Goal: Task Accomplishment & Management: Manage account settings

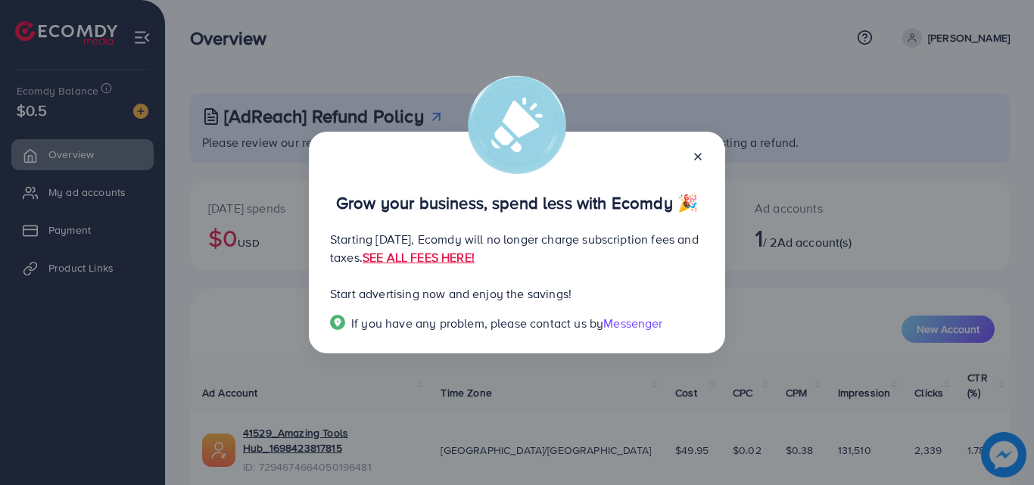
click at [700, 151] on icon at bounding box center [698, 157] width 12 height 12
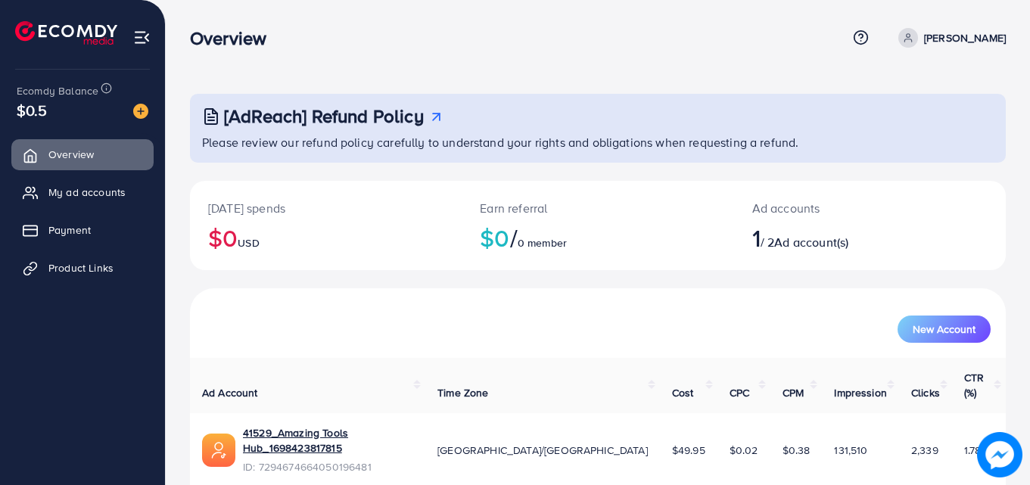
click at [1010, 139] on div "[AdReach] Refund Policy Please review our refund policy carefully to understand…" at bounding box center [598, 276] width 864 height 552
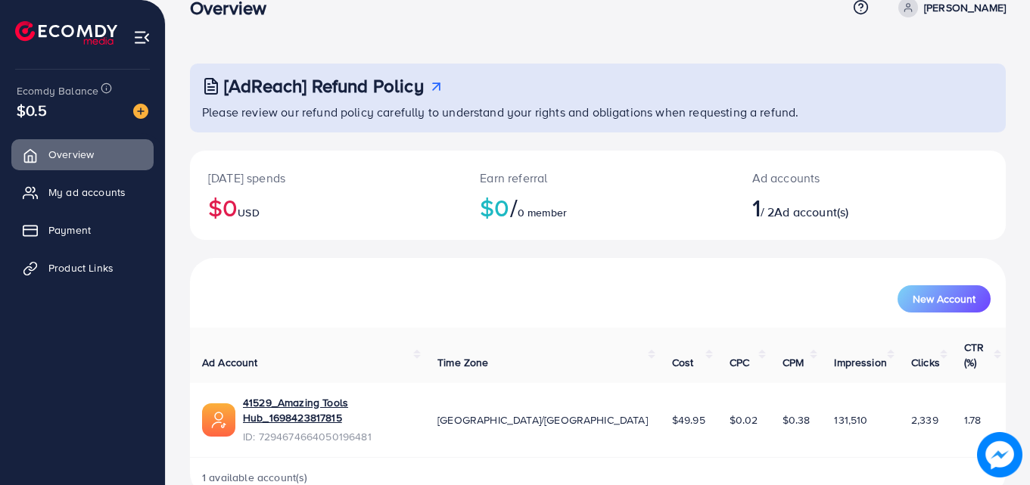
scroll to position [36, 0]
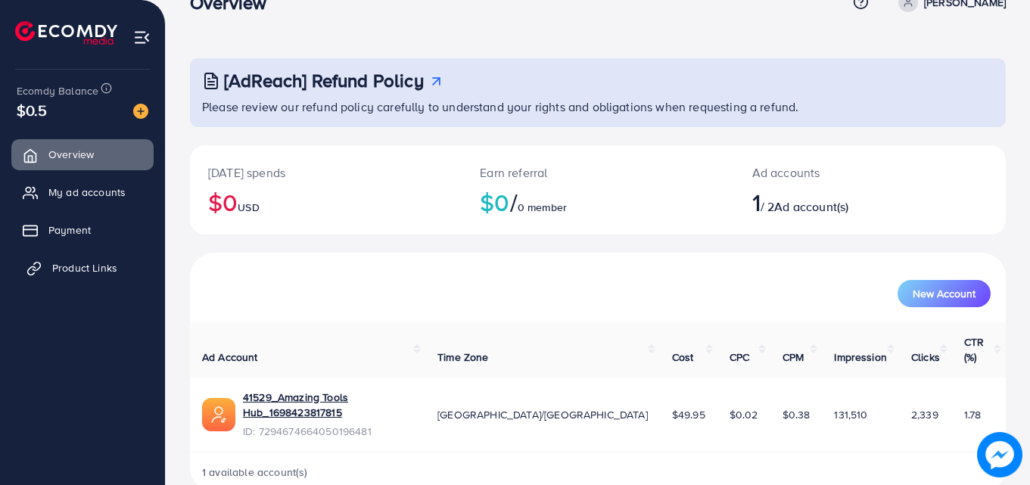
click at [104, 266] on span "Product Links" at bounding box center [84, 267] width 65 height 15
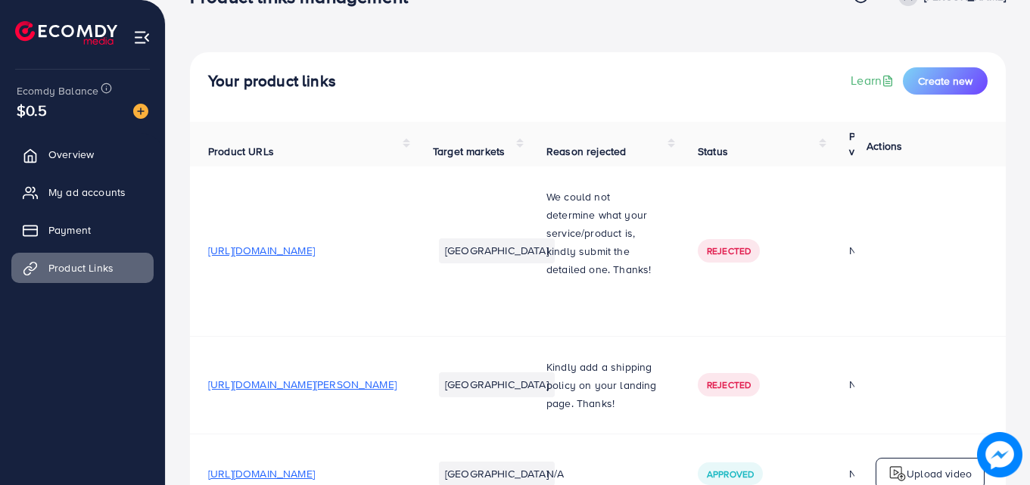
scroll to position [36, 0]
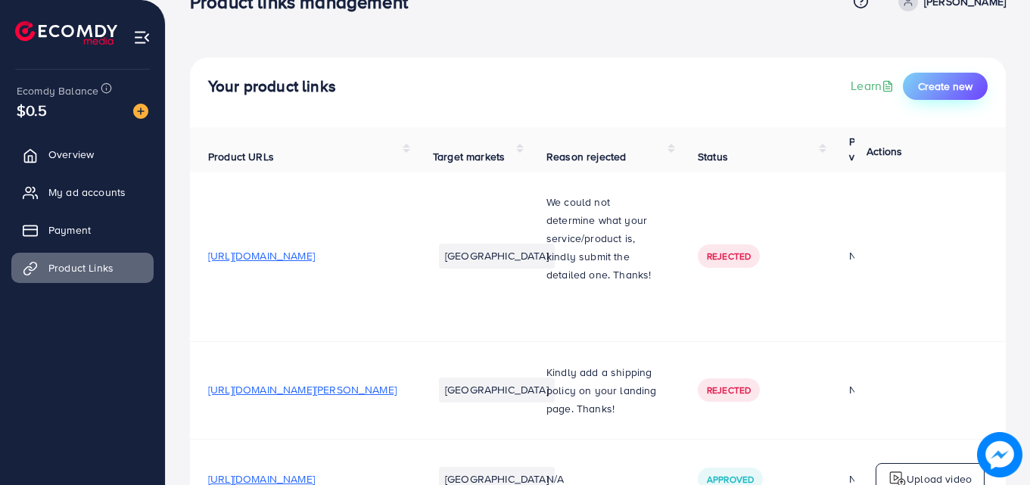
click at [938, 87] on span "Create new" at bounding box center [945, 86] width 54 height 15
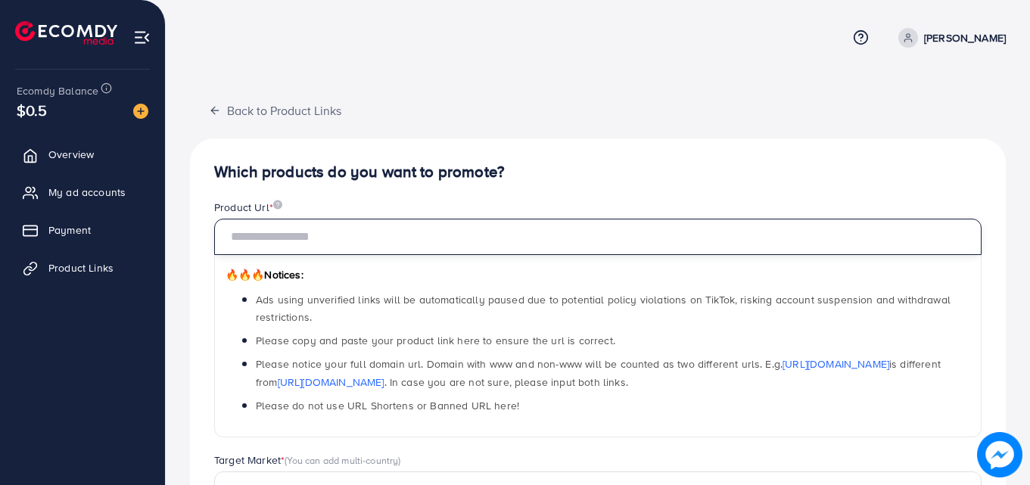
click at [264, 246] on input "text" at bounding box center [598, 237] width 768 height 36
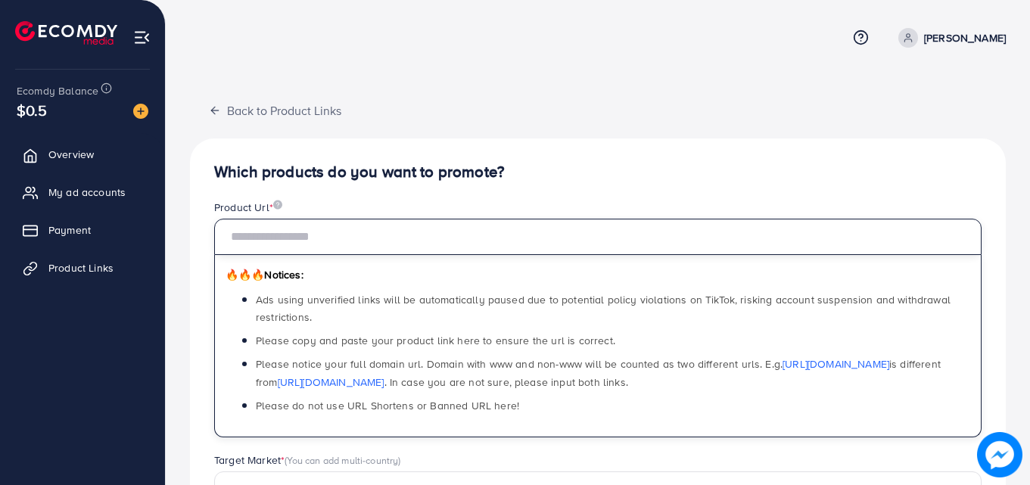
paste input "**********"
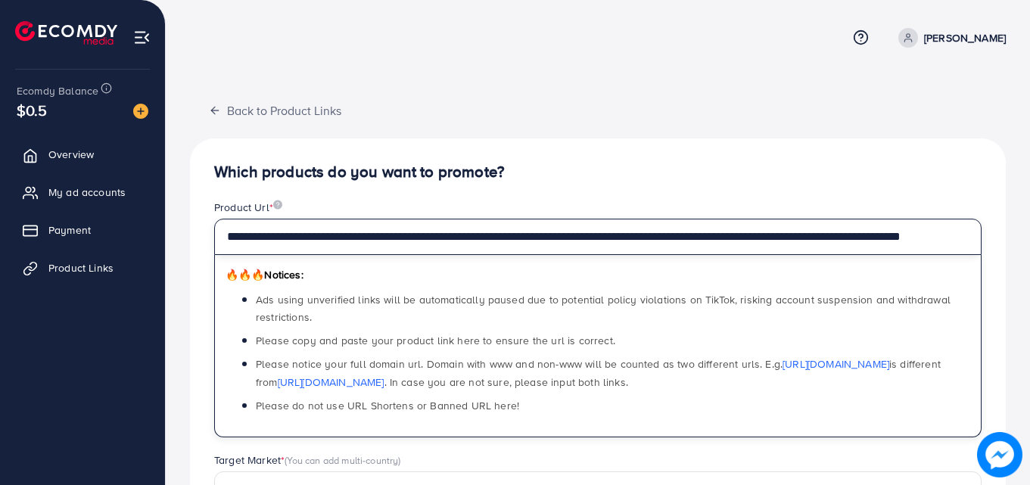
scroll to position [0, 73]
type input "**********"
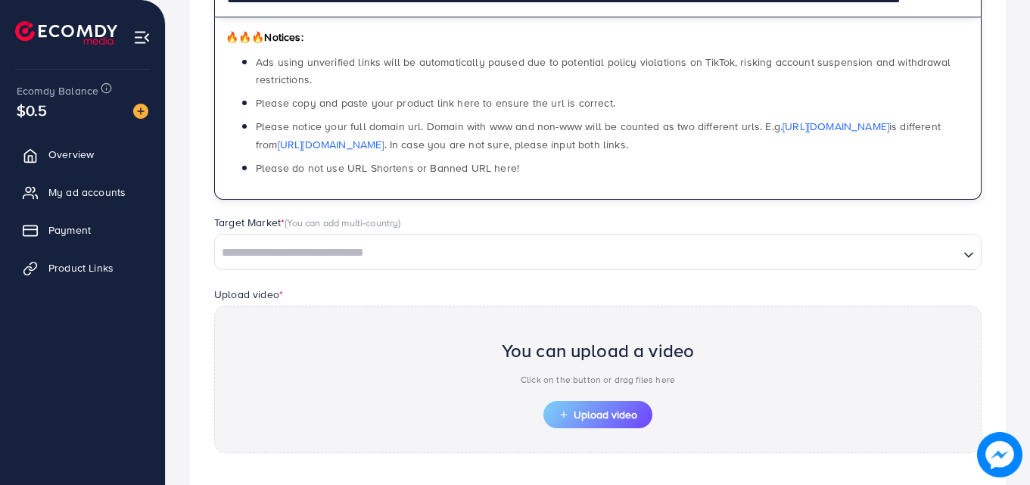
scroll to position [238, 0]
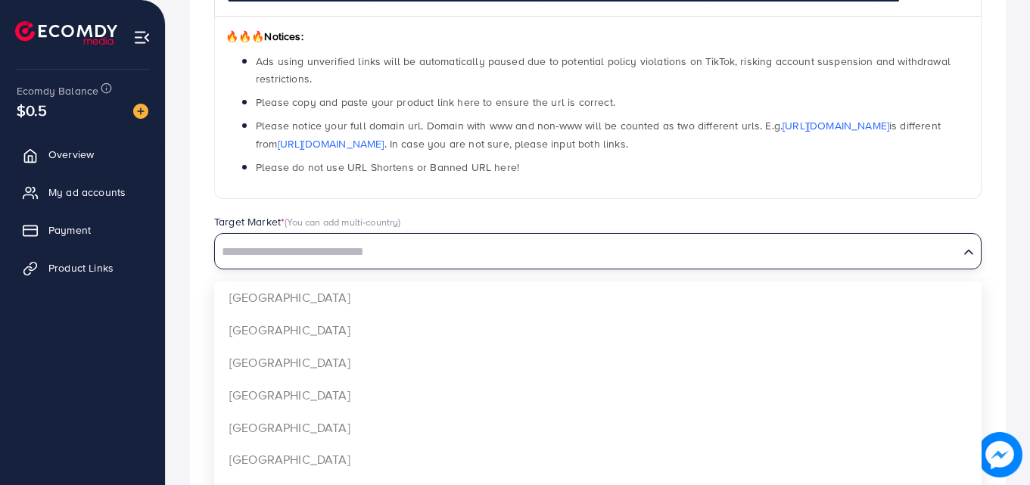
click at [861, 257] on input "Search for option" at bounding box center [586, 252] width 741 height 23
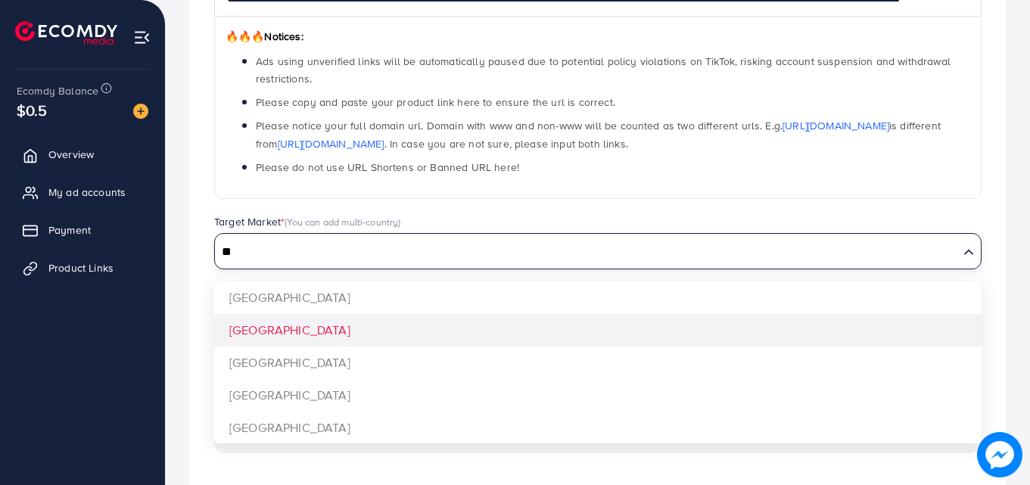
type input "**"
click at [724, 341] on div "**********" at bounding box center [598, 244] width 816 height 689
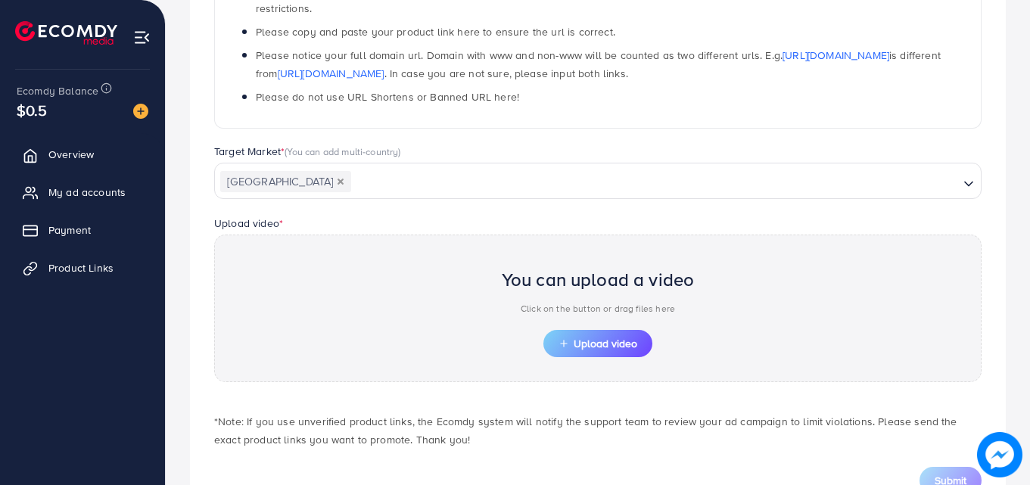
scroll to position [366, 0]
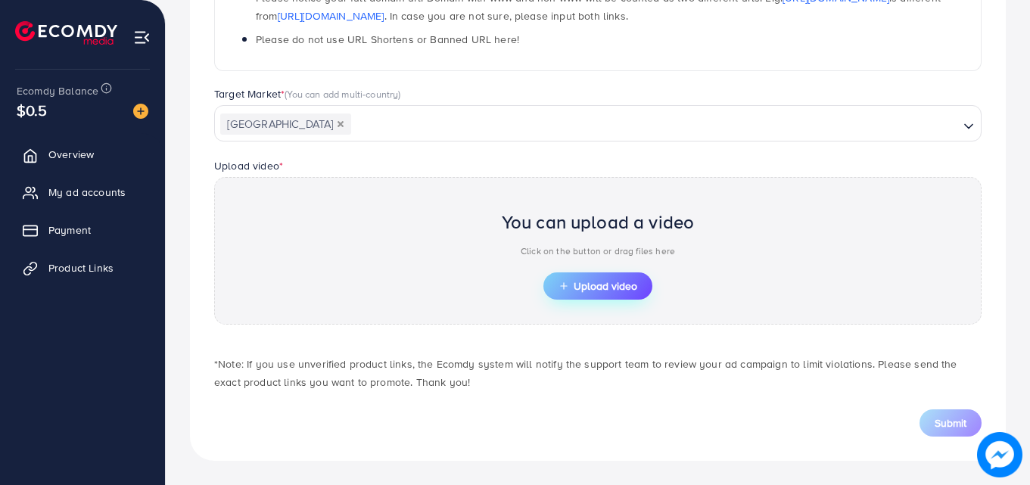
click at [599, 281] on span "Upload video" at bounding box center [598, 286] width 79 height 11
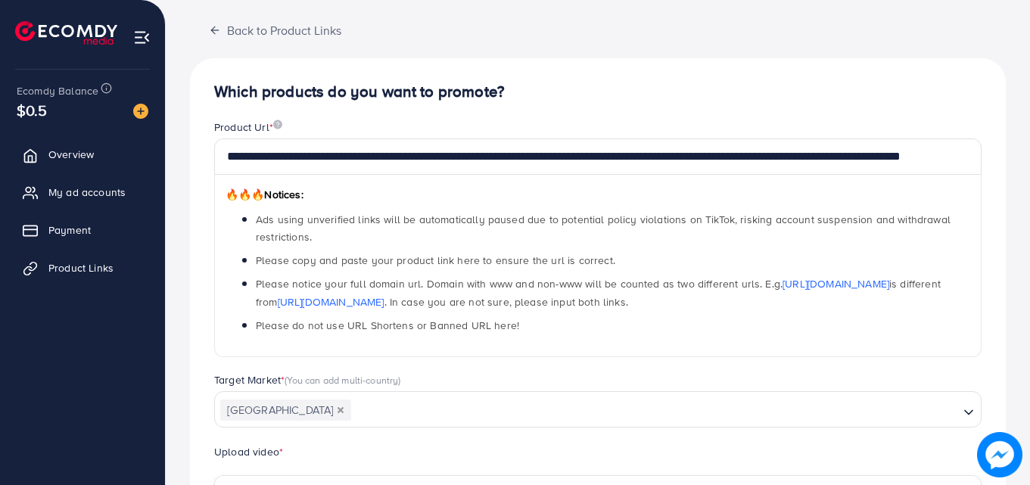
scroll to position [64, 0]
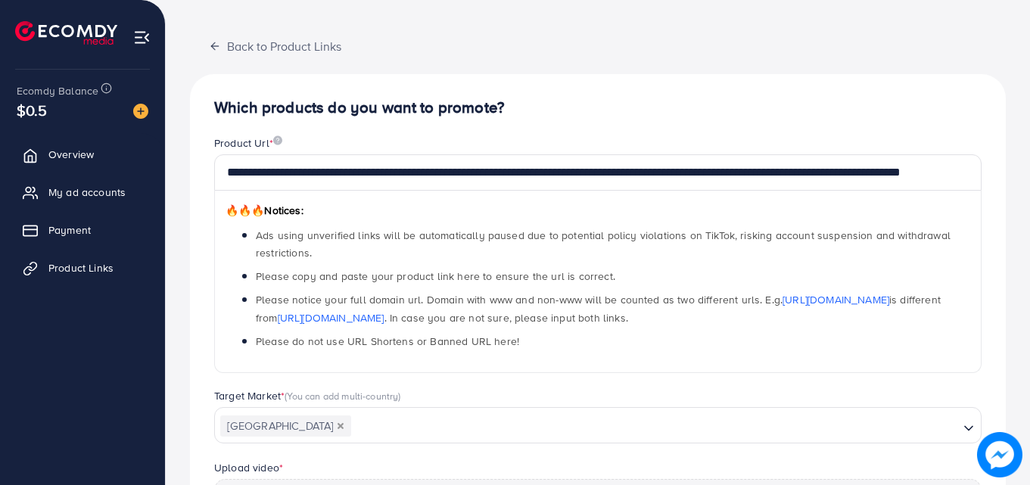
click at [965, 201] on div "🔥🔥🔥 Notices: Ads using unverified links will be automatically paused due to pot…" at bounding box center [598, 282] width 768 height 182
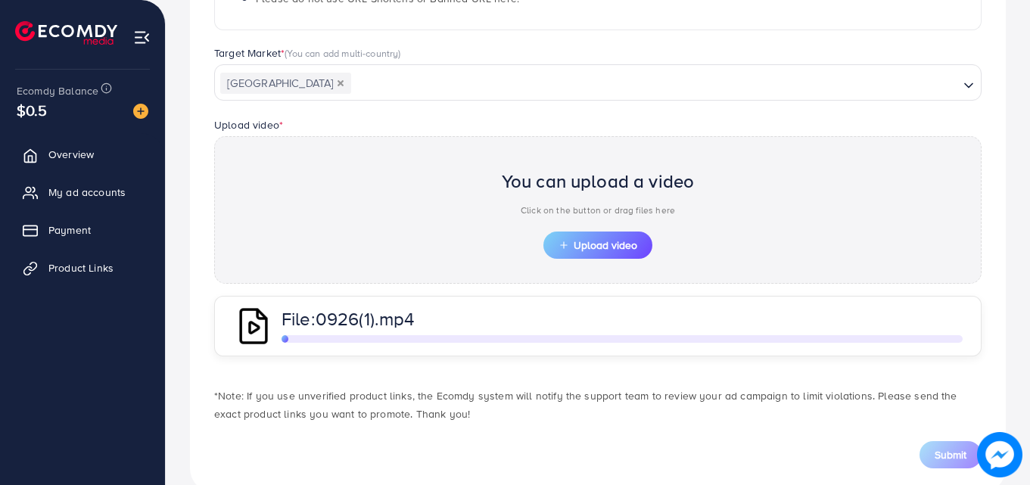
scroll to position [409, 0]
click at [902, 328] on div "File: 0926(1).mp4" at bounding box center [622, 324] width 681 height 33
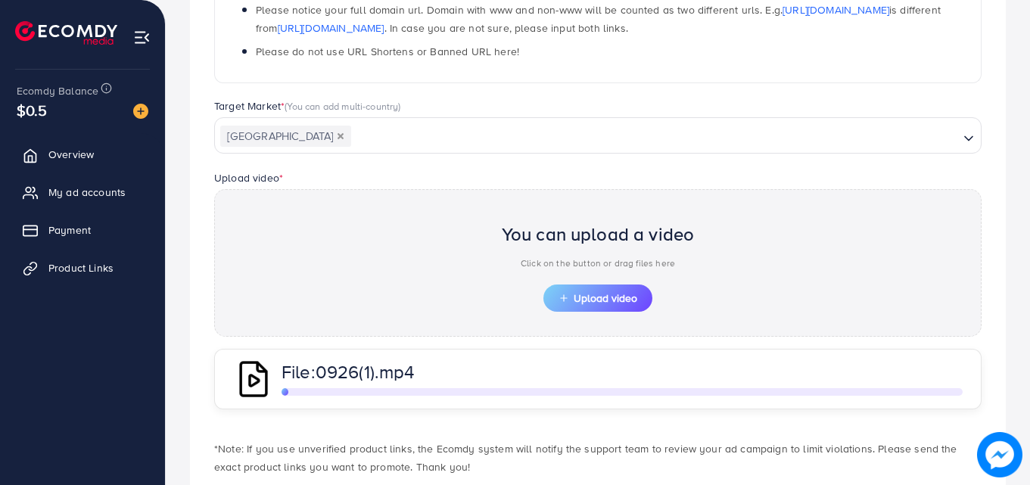
scroll to position [439, 0]
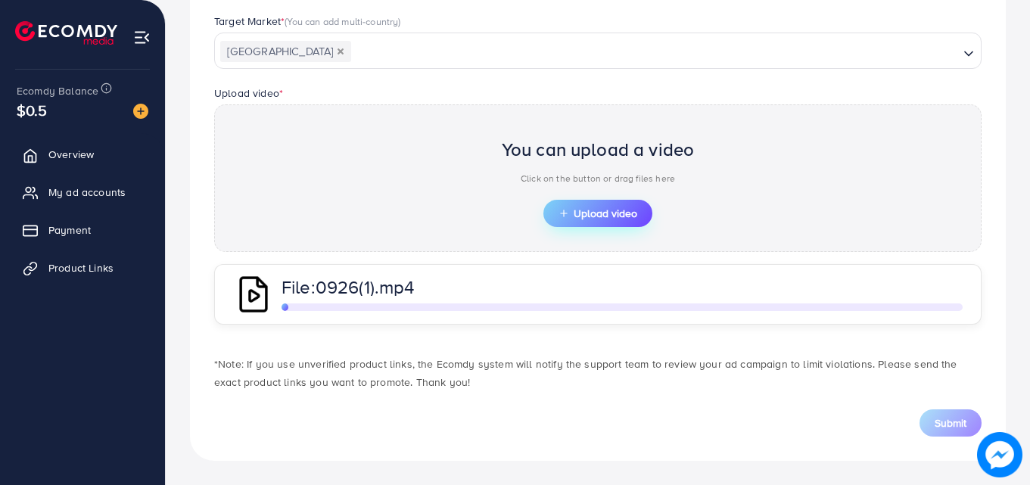
click at [627, 218] on span "Upload video" at bounding box center [598, 213] width 79 height 11
click at [627, 216] on span "Upload video" at bounding box center [598, 213] width 79 height 11
click at [415, 309] on div at bounding box center [353, 308] width 143 height 8
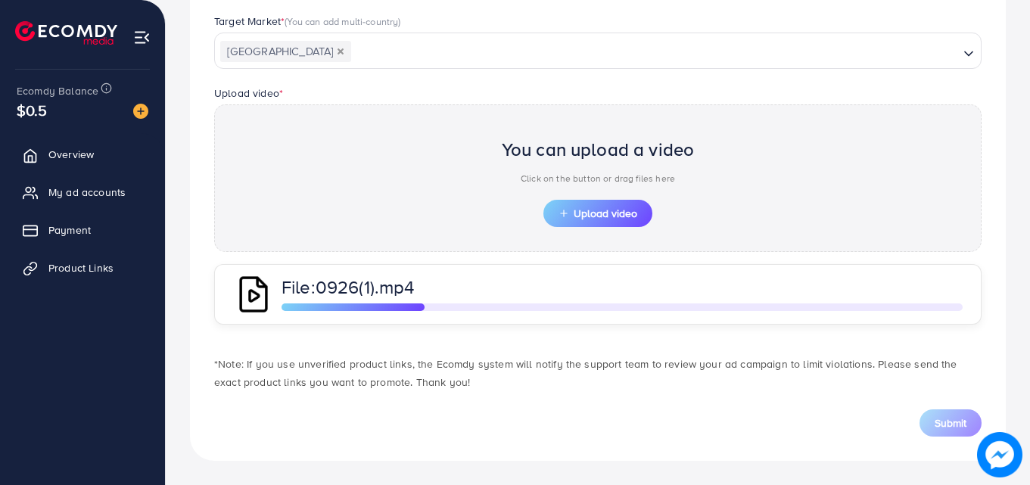
click at [415, 309] on div at bounding box center [353, 308] width 143 height 8
click at [599, 212] on span "Upload video" at bounding box center [598, 213] width 79 height 11
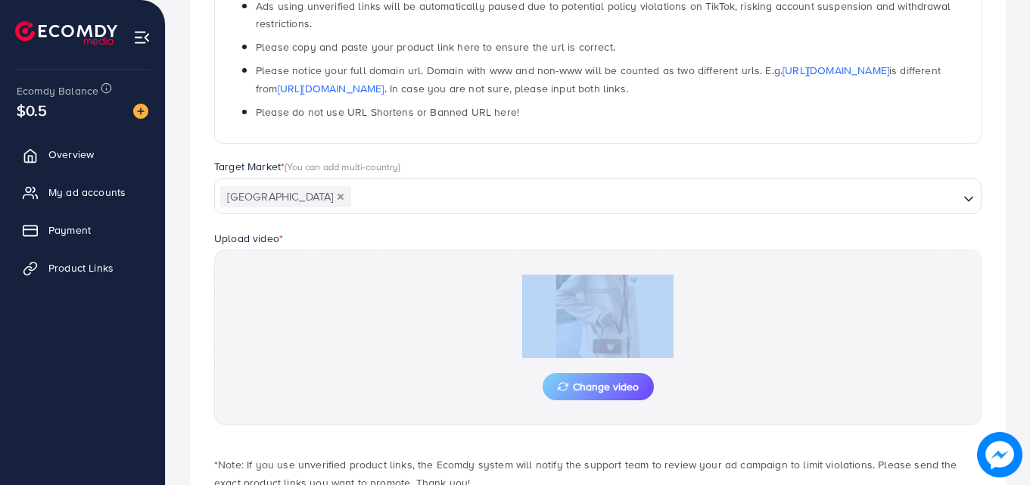
scroll to position [394, 0]
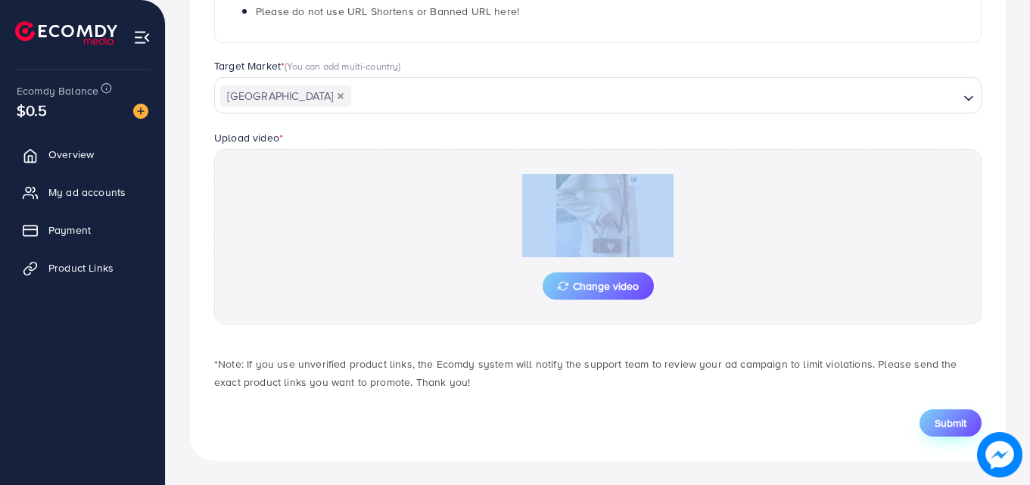
click at [953, 429] on span "Submit" at bounding box center [951, 423] width 32 height 15
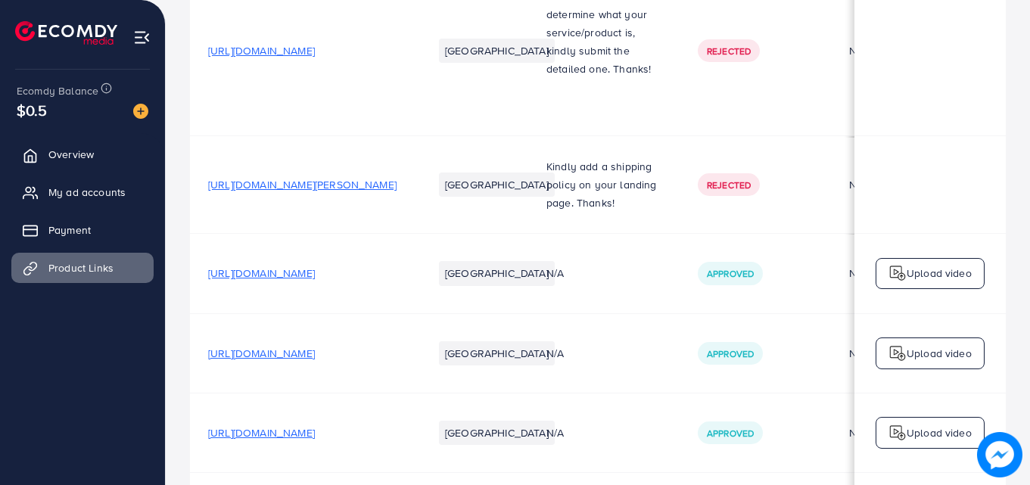
scroll to position [17, 0]
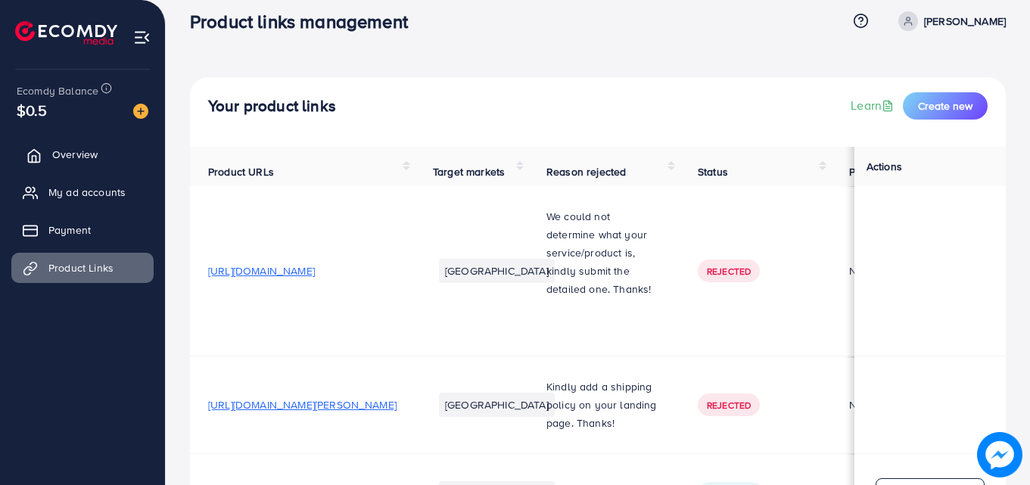
click at [66, 156] on span "Overview" at bounding box center [74, 154] width 45 height 15
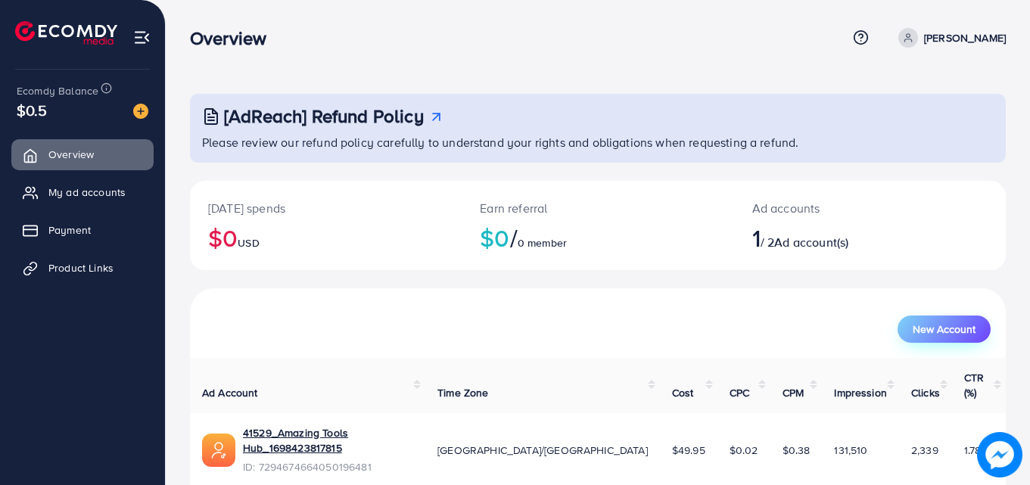
click at [942, 328] on span "New Account" at bounding box center [944, 329] width 63 height 11
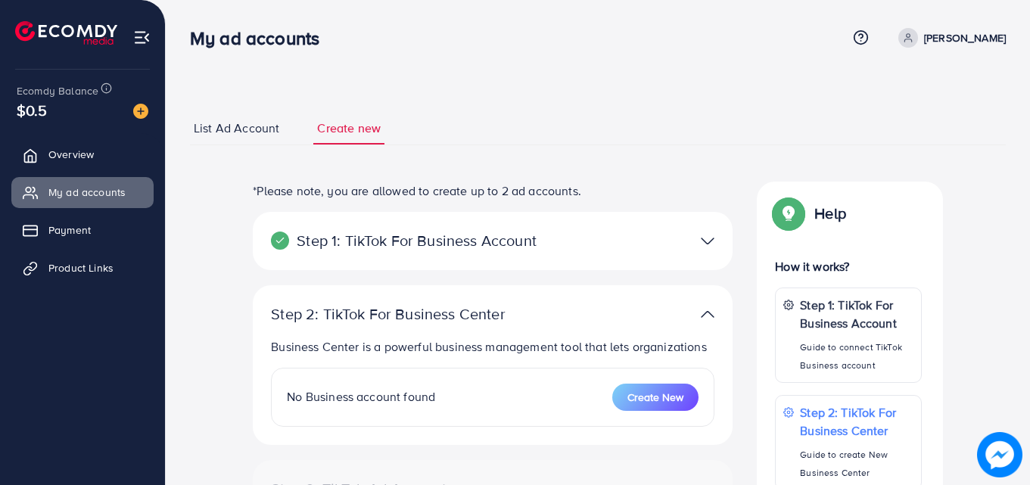
select select
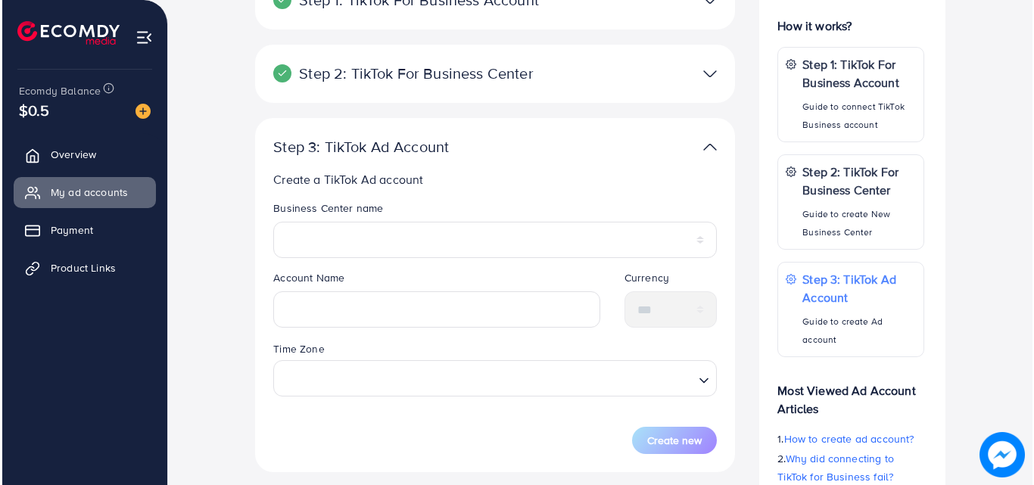
scroll to position [165, 0]
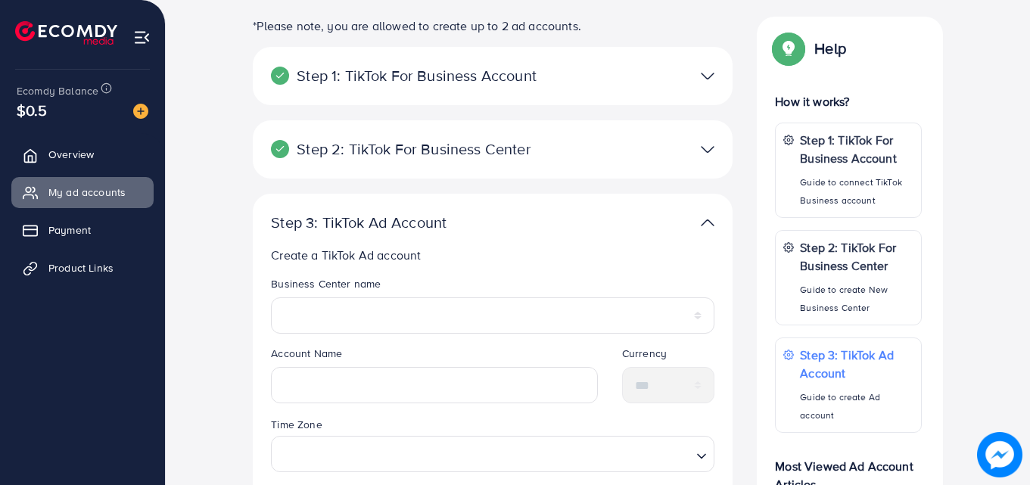
click at [707, 148] on img at bounding box center [708, 150] width 14 height 22
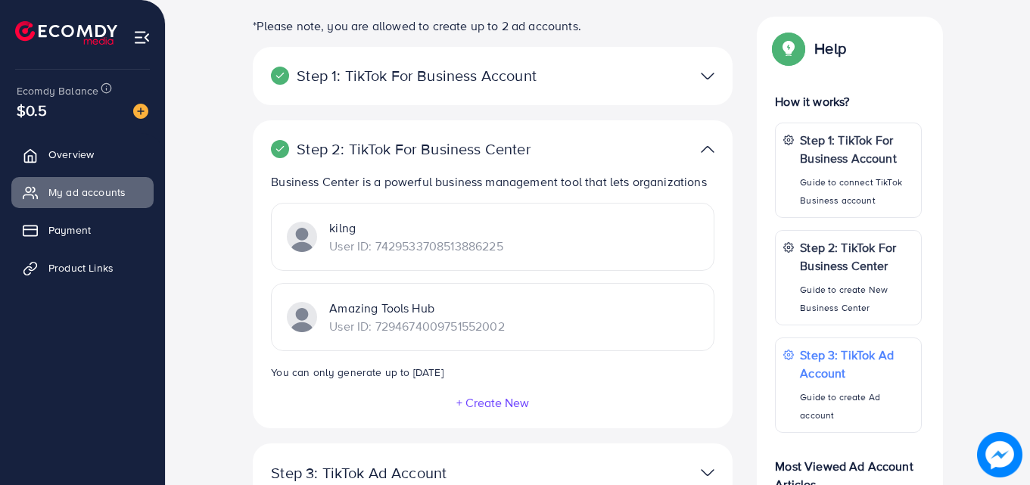
click at [704, 70] on img at bounding box center [708, 76] width 14 height 22
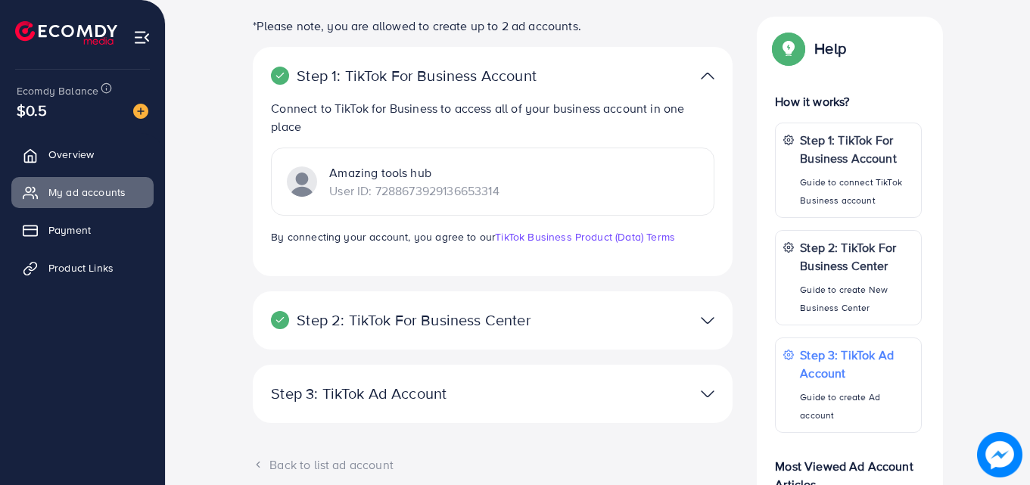
click at [704, 70] on img at bounding box center [708, 76] width 14 height 22
click at [706, 76] on img at bounding box center [708, 76] width 14 height 22
click at [713, 325] on img at bounding box center [708, 321] width 14 height 22
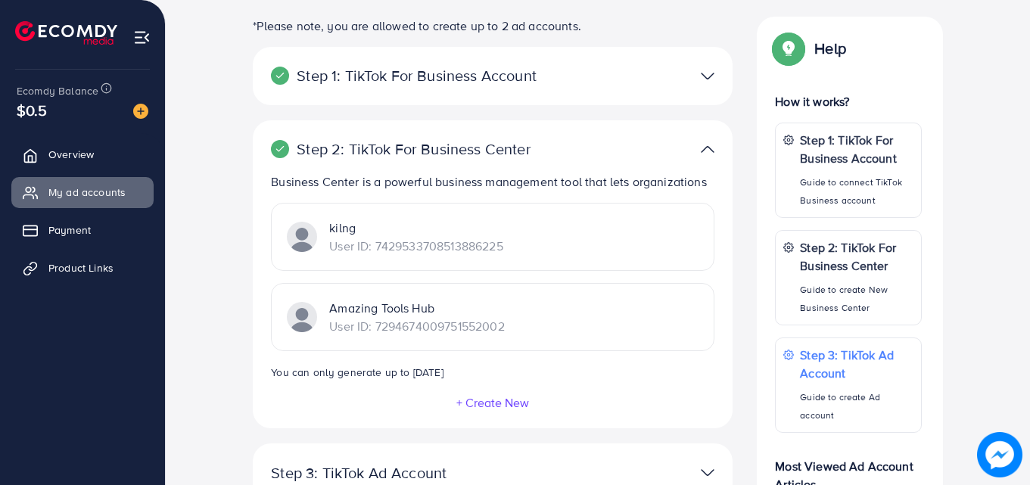
click at [504, 403] on button "+ Create New" at bounding box center [493, 403] width 74 height 14
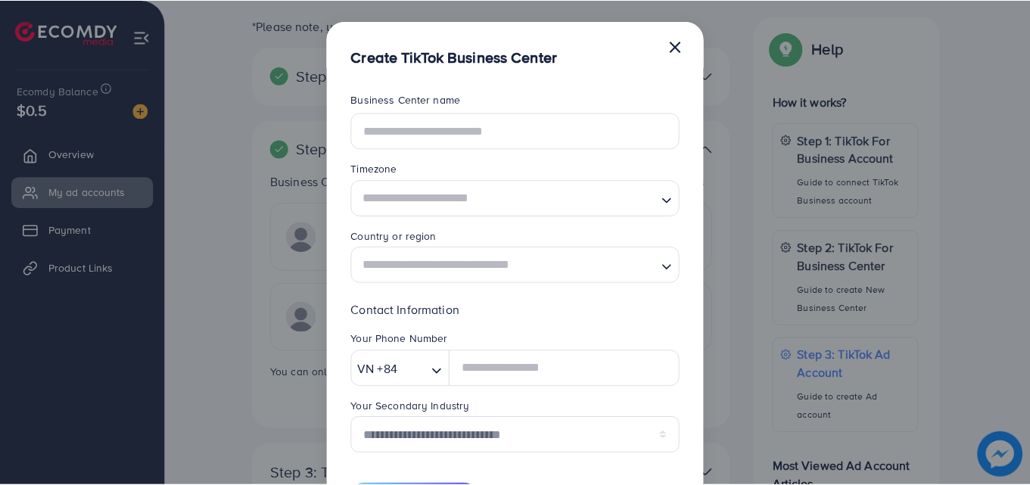
scroll to position [0, 0]
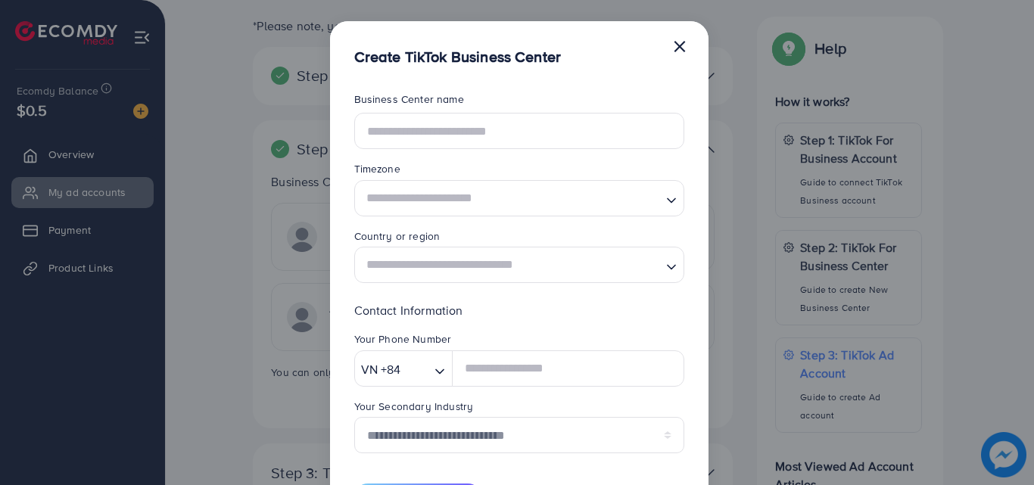
click at [680, 33] on button "×" at bounding box center [679, 45] width 15 height 30
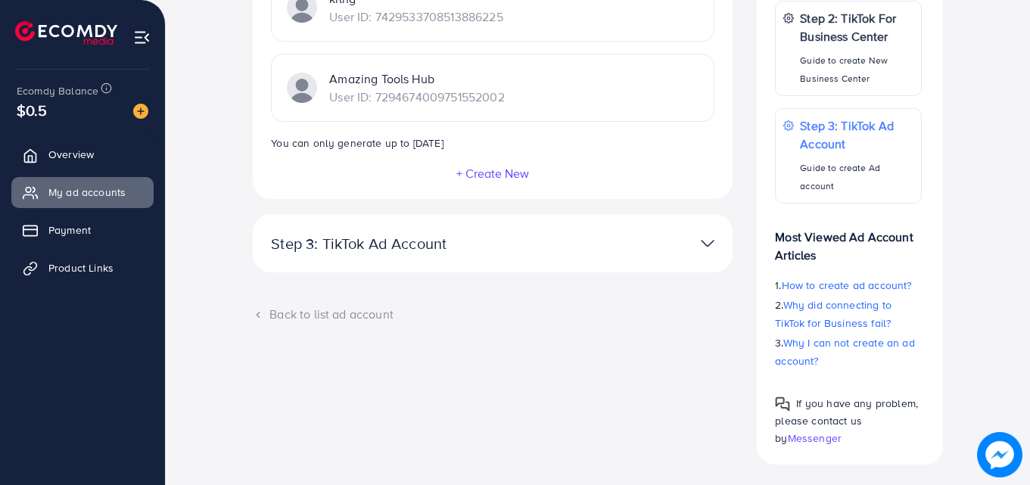
scroll to position [397, 0]
click at [681, 241] on div at bounding box center [649, 241] width 156 height 22
click at [712, 239] on img at bounding box center [708, 241] width 14 height 22
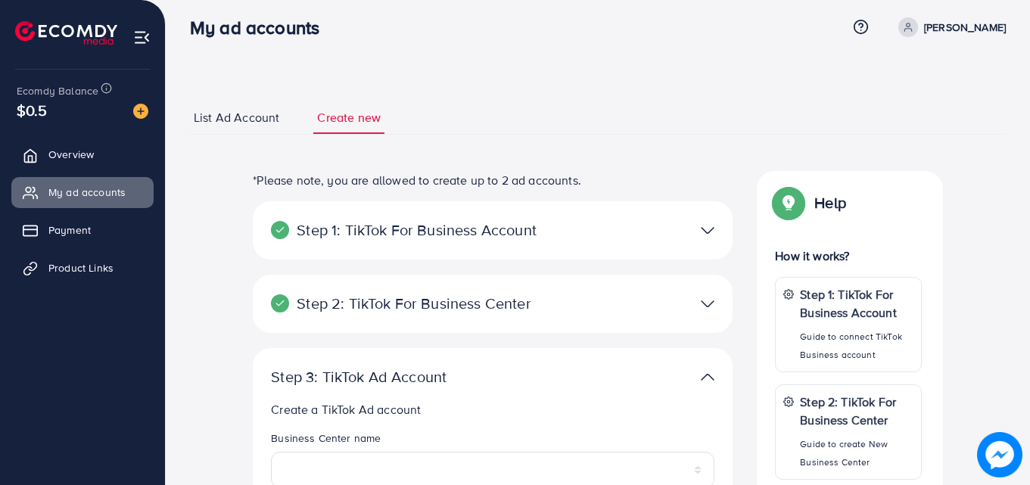
scroll to position [0, 0]
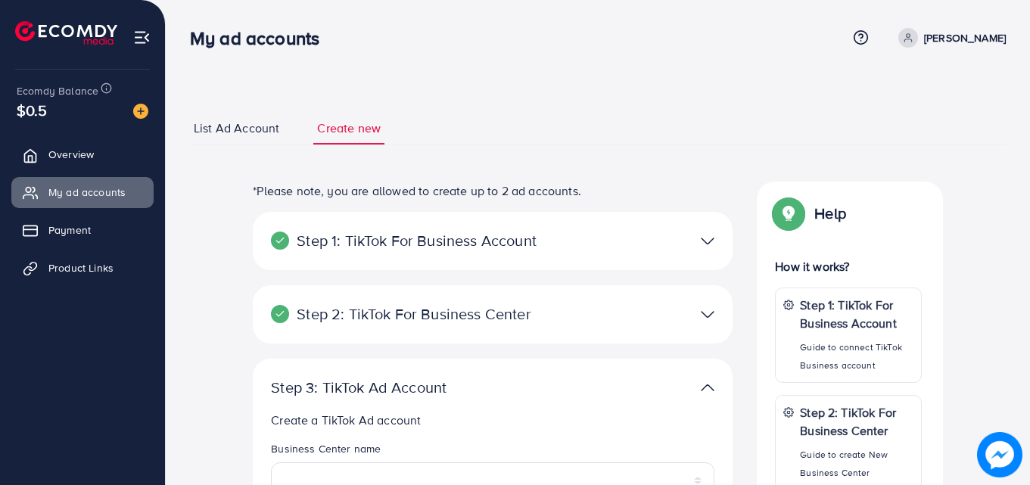
click at [241, 125] on span "List Ad Account" at bounding box center [237, 128] width 86 height 17
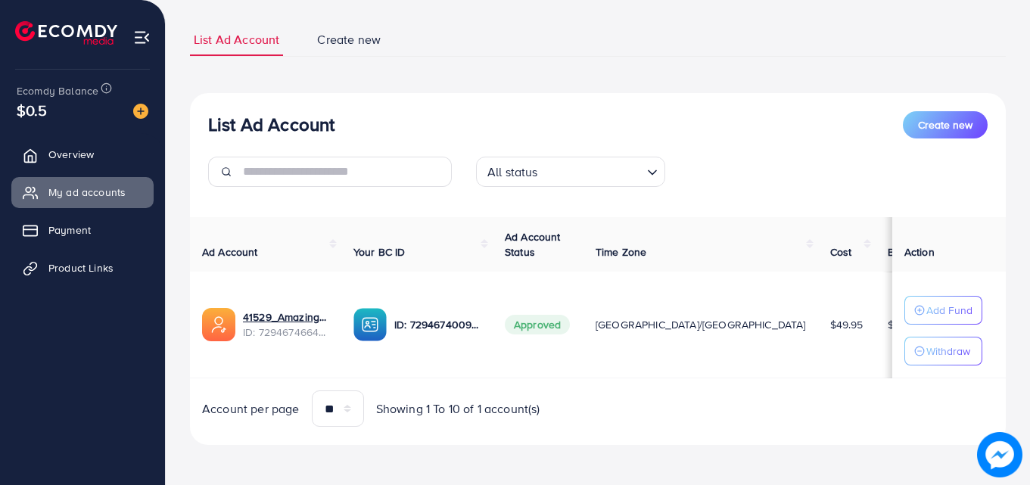
scroll to position [91, 0]
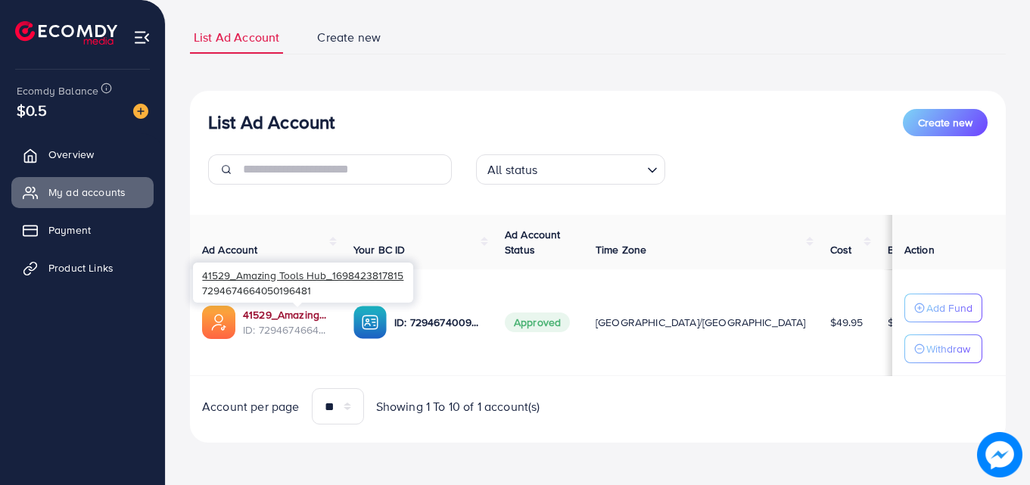
click at [286, 317] on link "41529_Amazing Tools Hub_1698423817815" at bounding box center [286, 314] width 86 height 15
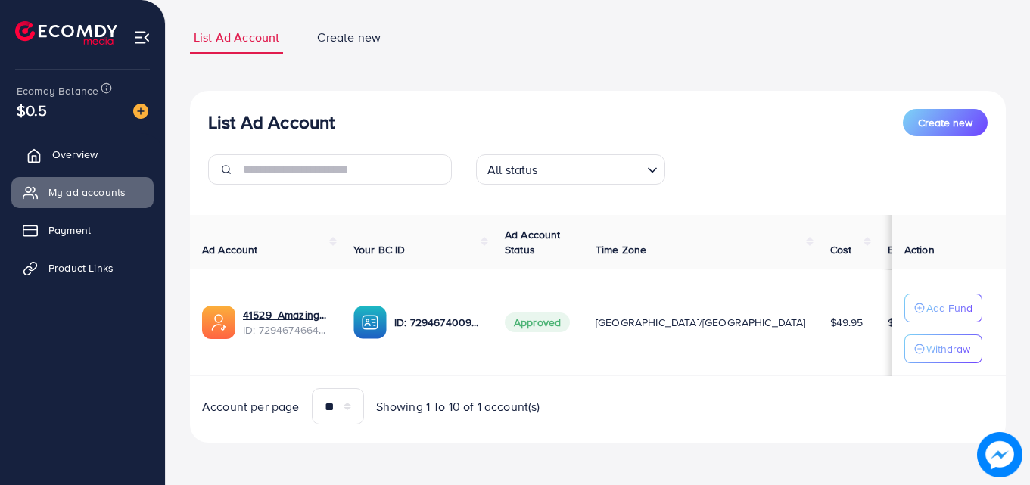
click at [115, 160] on link "Overview" at bounding box center [82, 154] width 142 height 30
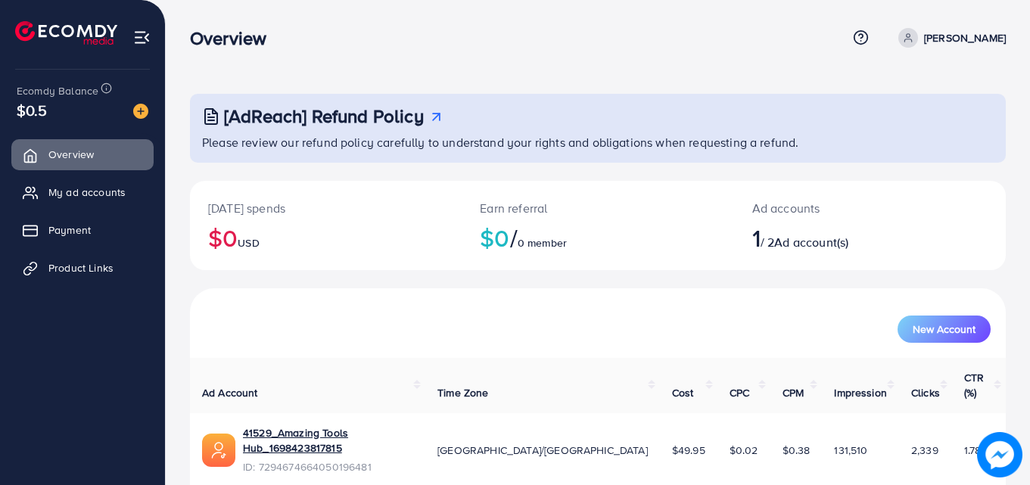
click at [1020, 251] on div "[AdReach] Refund Policy Please review our refund policy carefully to understand…" at bounding box center [598, 276] width 864 height 552
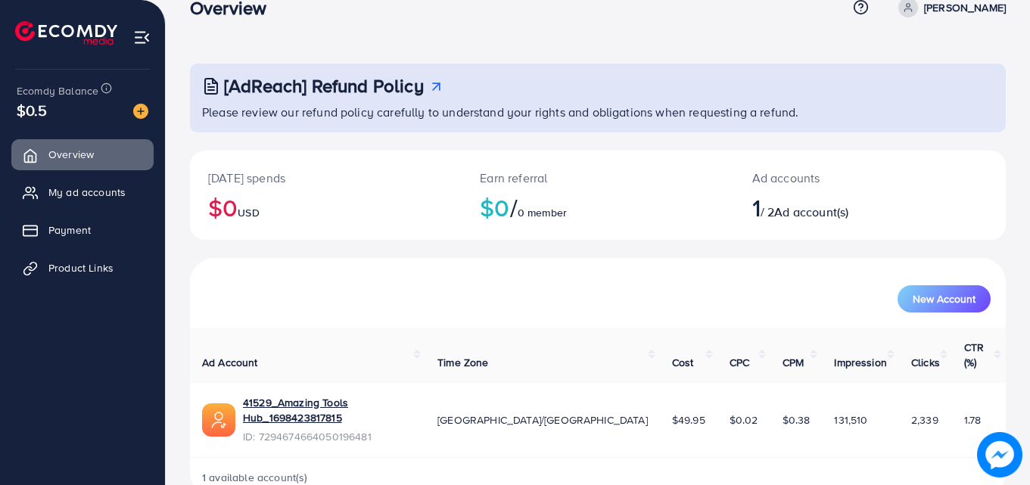
scroll to position [36, 0]
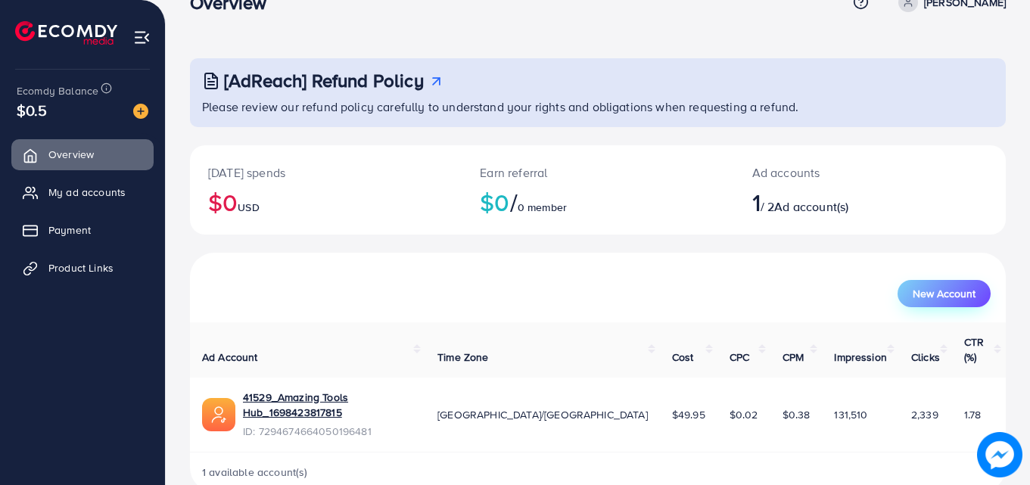
click at [954, 291] on span "New Account" at bounding box center [944, 293] width 63 height 11
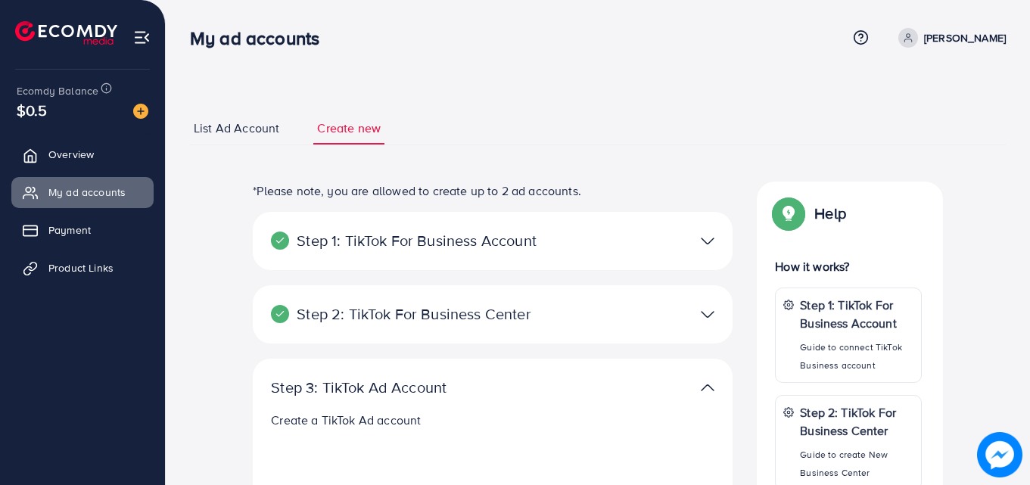
select select
click at [714, 237] on img at bounding box center [708, 241] width 14 height 22
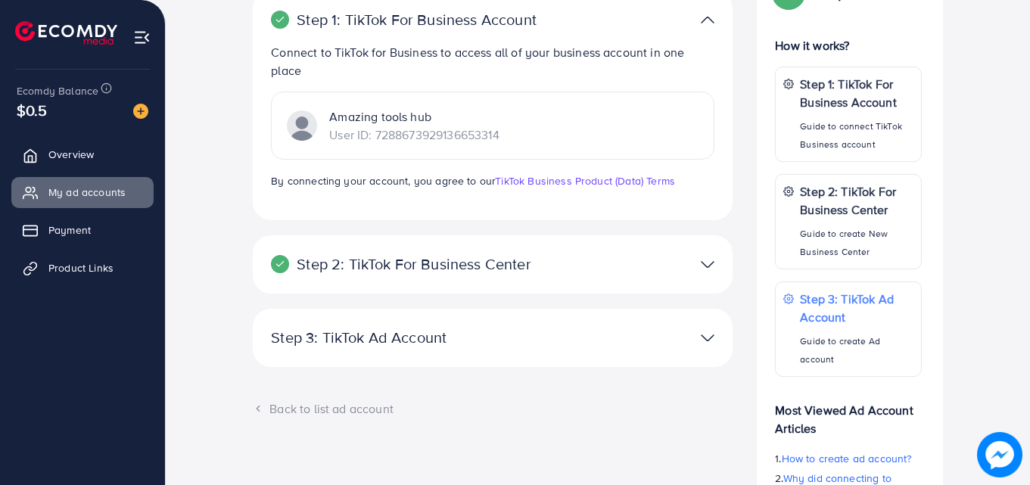
scroll to position [285, 0]
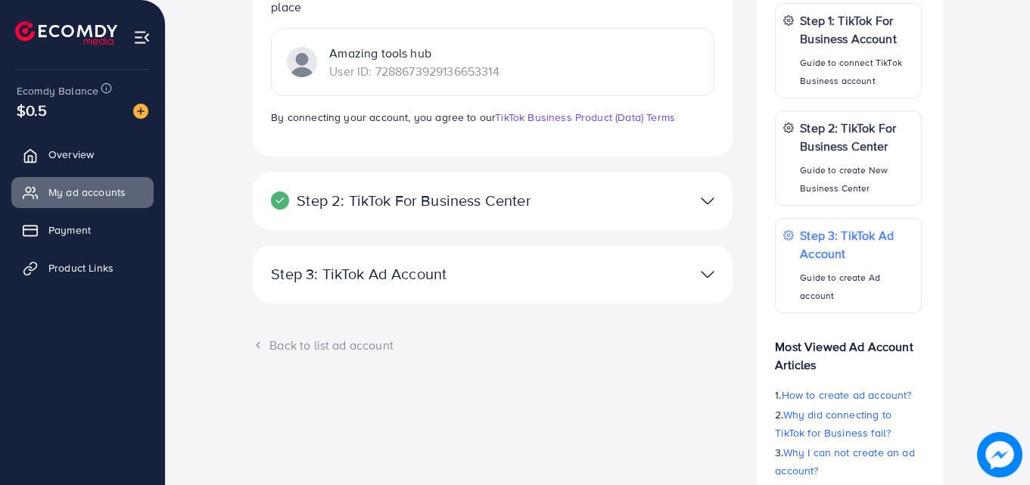
click at [710, 202] on img at bounding box center [708, 201] width 14 height 22
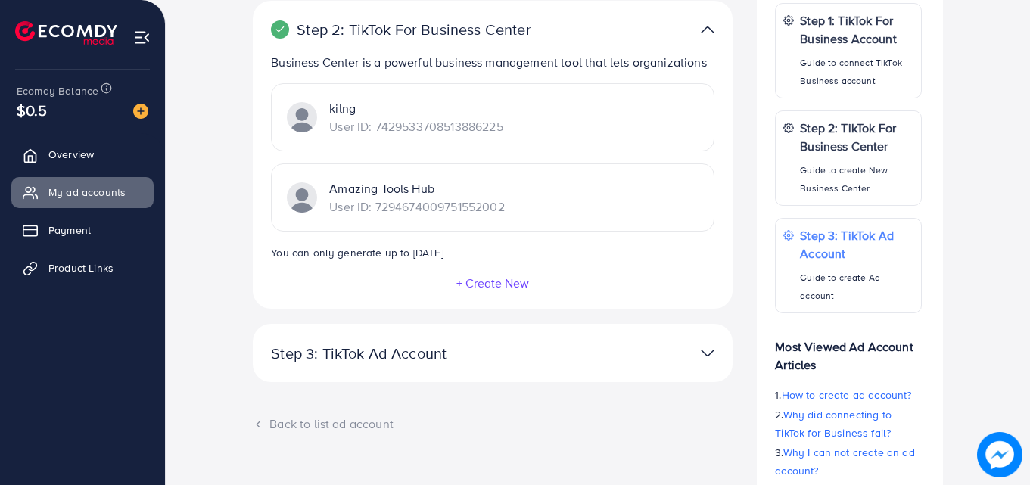
drag, startPoint x: 624, startPoint y: 194, endPoint x: 587, endPoint y: 205, distance: 38.8
click at [587, 205] on div "Amazing Tools Hub User ID: 7294674009751552002" at bounding box center [493, 197] width 444 height 68
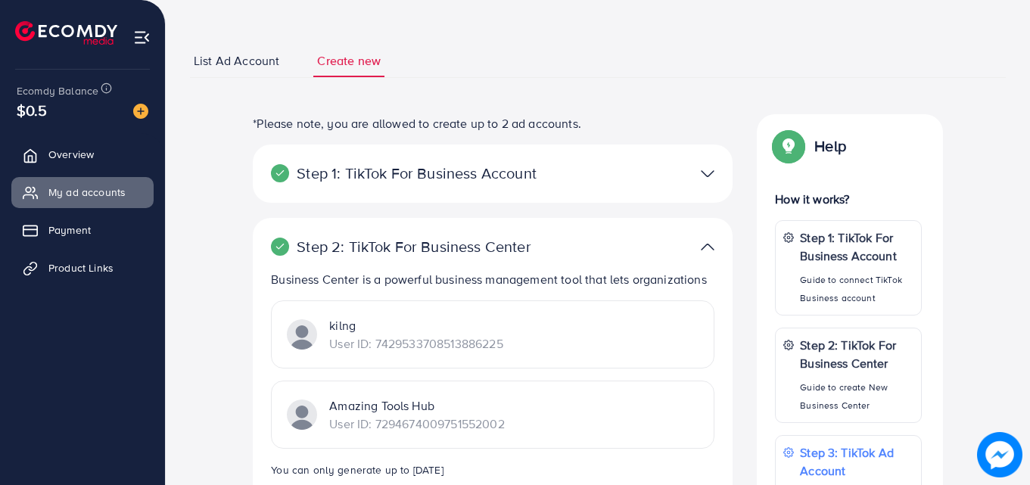
scroll to position [20, 0]
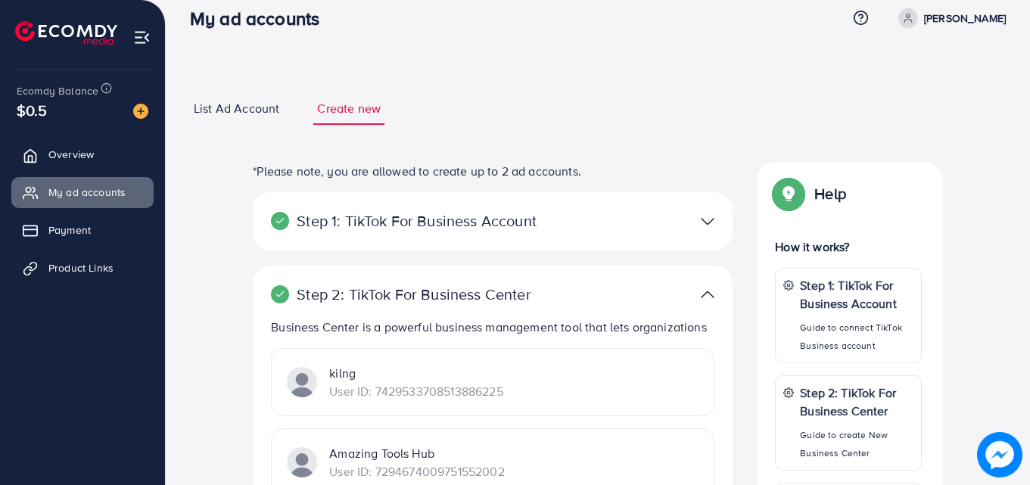
click at [229, 114] on span "List Ad Account" at bounding box center [237, 108] width 86 height 17
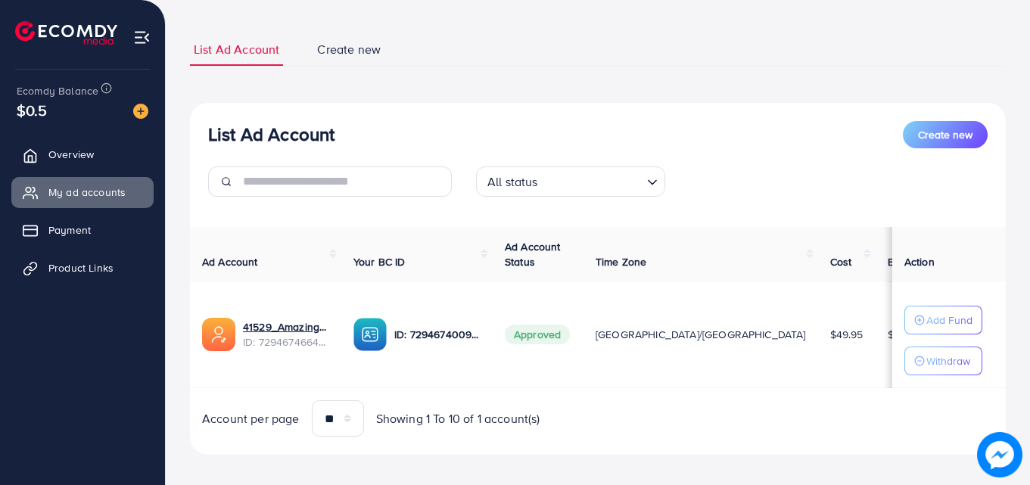
scroll to position [91, 0]
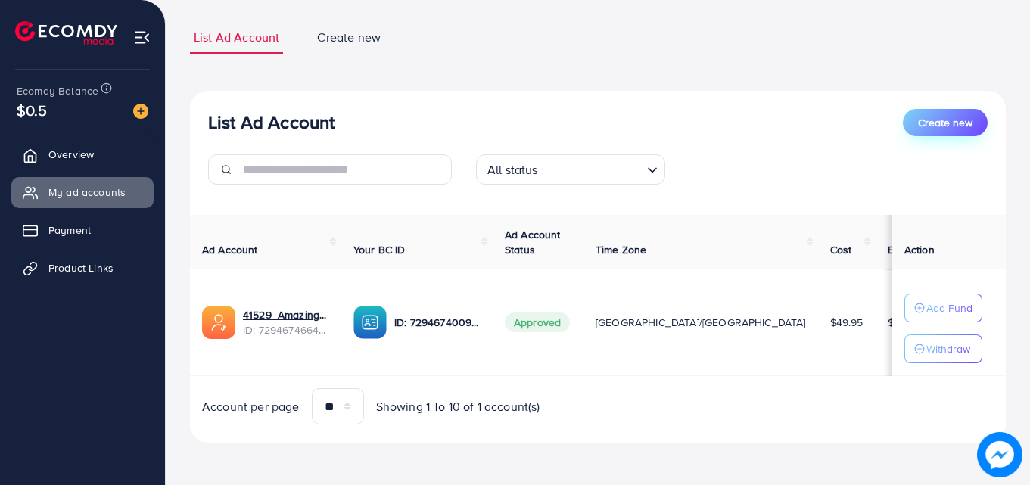
click at [934, 135] on button "Create new" at bounding box center [945, 122] width 85 height 27
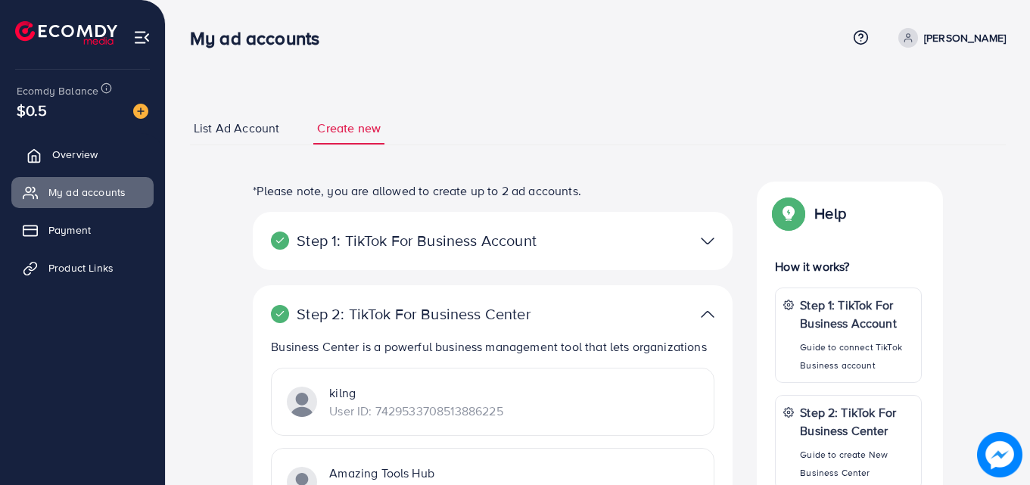
click at [111, 148] on link "Overview" at bounding box center [82, 154] width 142 height 30
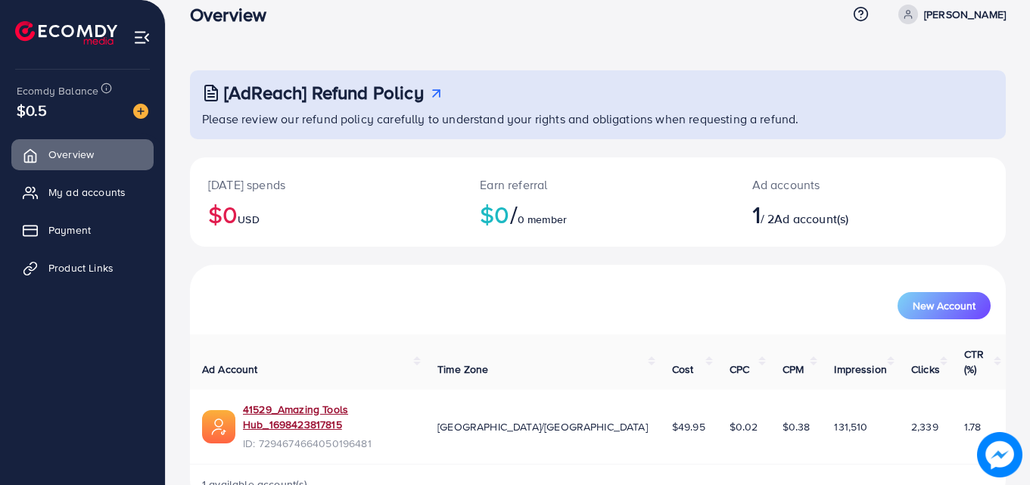
scroll to position [36, 0]
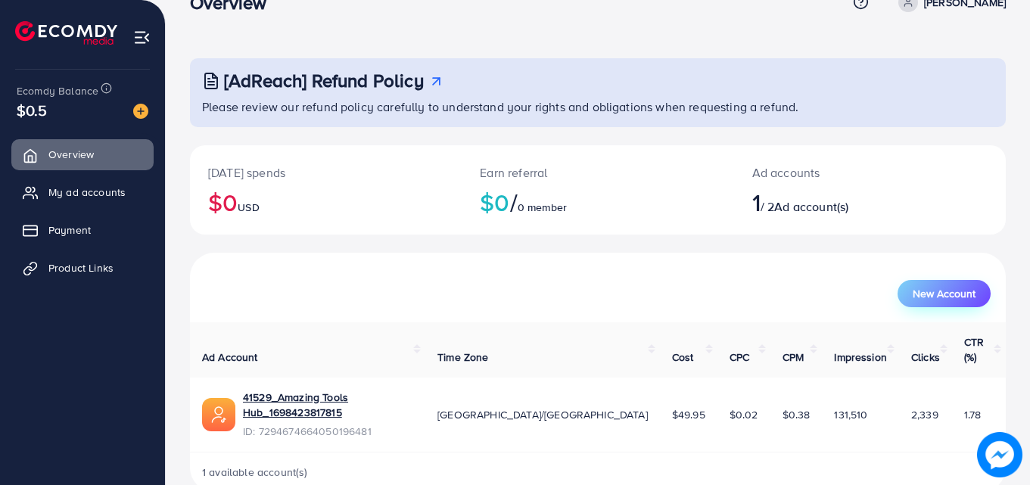
click at [974, 299] on span "New Account" at bounding box center [944, 293] width 63 height 11
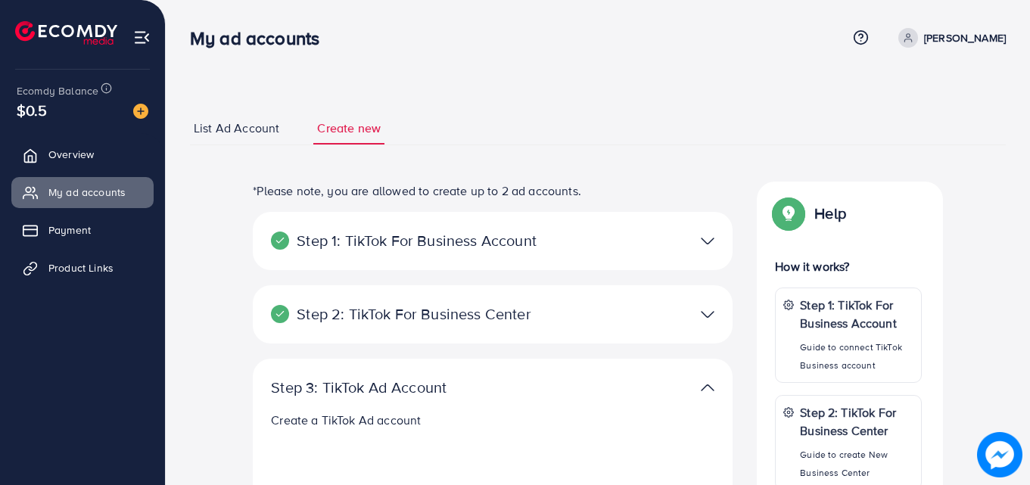
select select
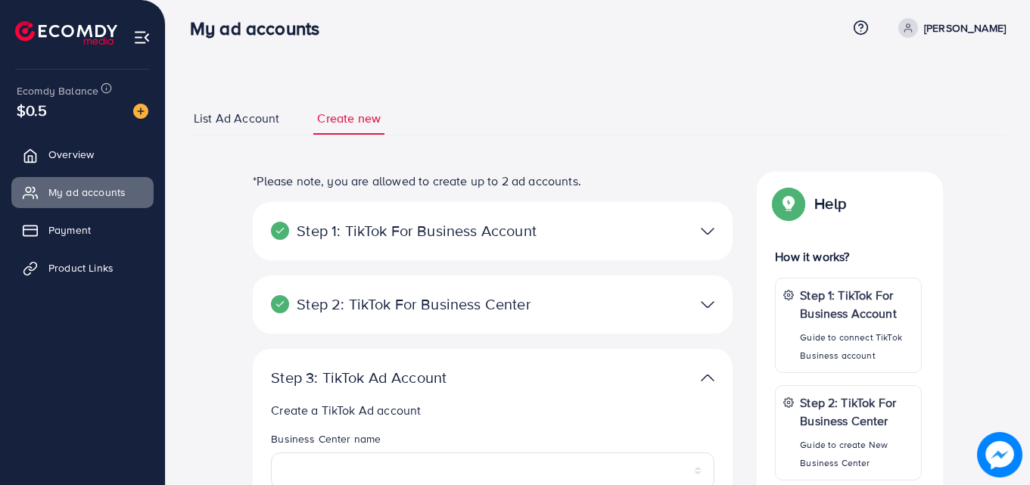
scroll to position [11, 0]
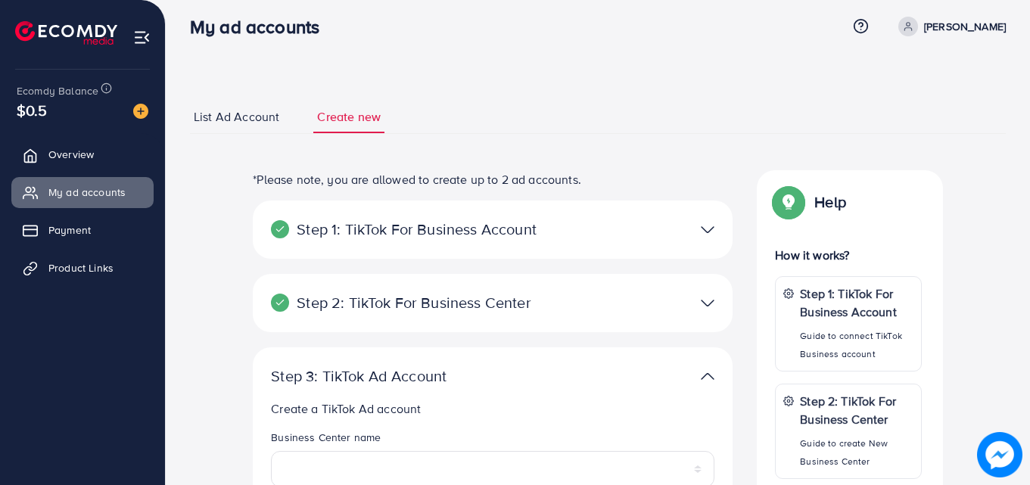
click at [941, 30] on p "[PERSON_NAME]" at bounding box center [965, 26] width 82 height 18
click at [917, 82] on span "Profile" at bounding box center [912, 79] width 35 height 18
select select "********"
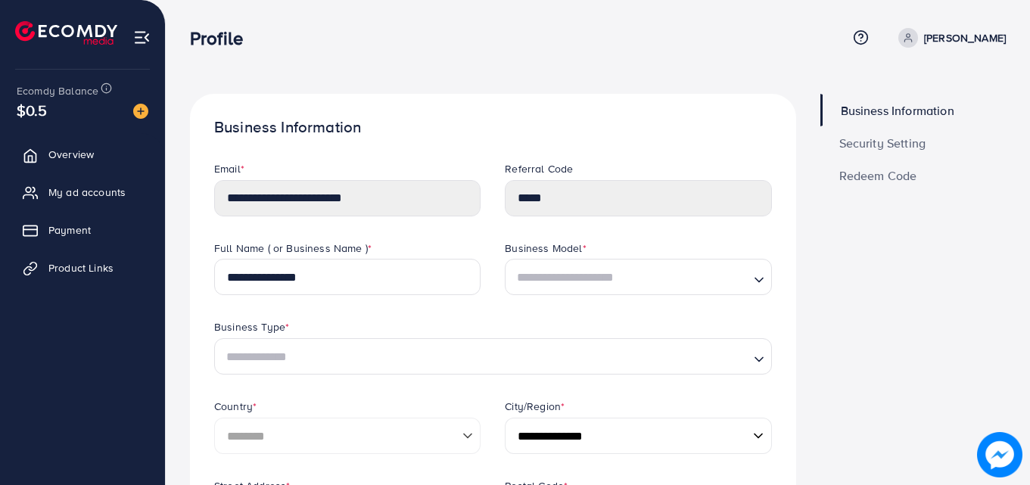
click at [880, 149] on span "Security Setting" at bounding box center [882, 143] width 87 height 12
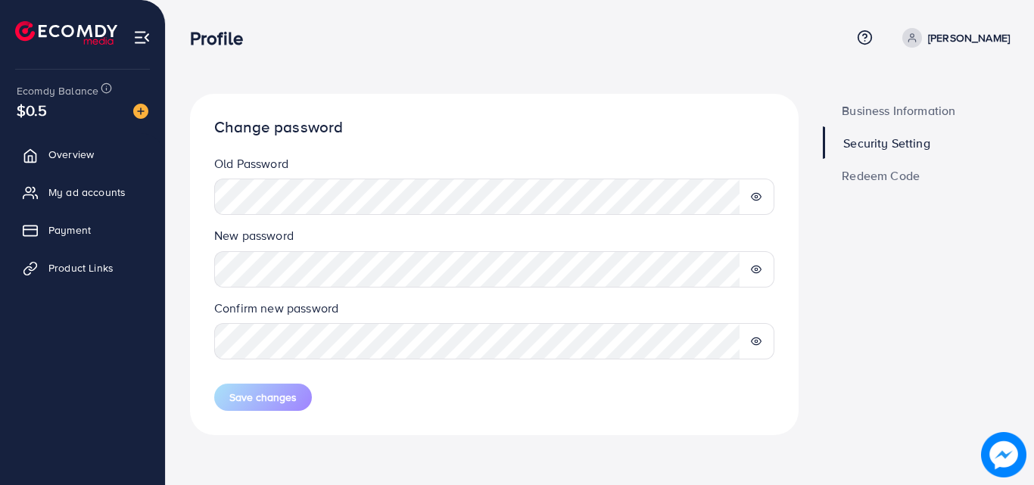
click at [883, 173] on span "Redeem Code" at bounding box center [881, 176] width 78 height 12
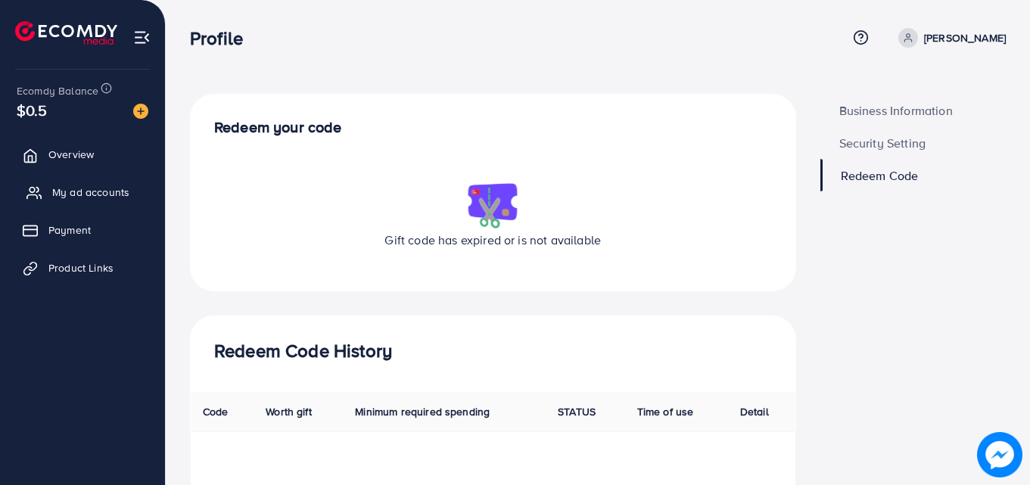
click at [90, 190] on span "My ad accounts" at bounding box center [90, 192] width 77 height 15
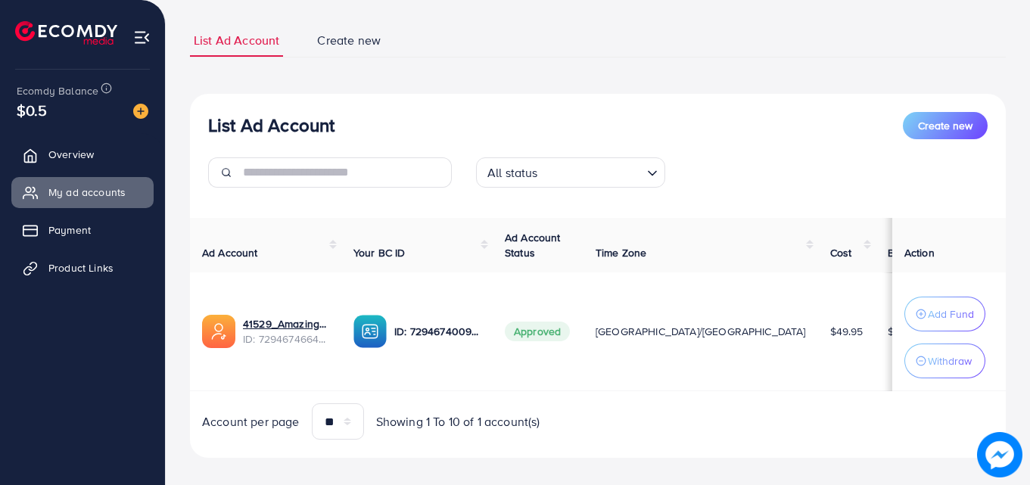
scroll to position [103, 0]
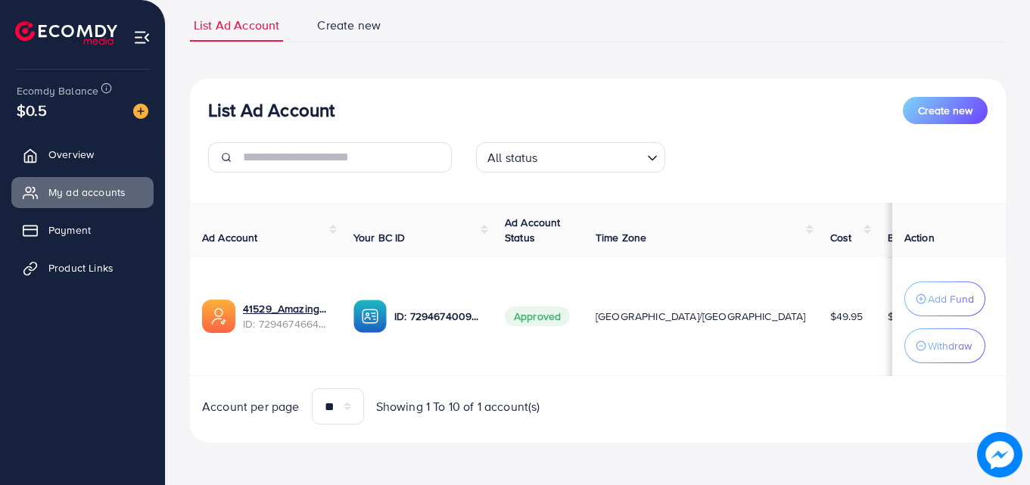
click at [876, 299] on td "$0.05" at bounding box center [908, 316] width 64 height 119
click at [475, 319] on p "ID: 7294674009751552002" at bounding box center [437, 316] width 86 height 18
click at [387, 312] on img at bounding box center [369, 316] width 33 height 33
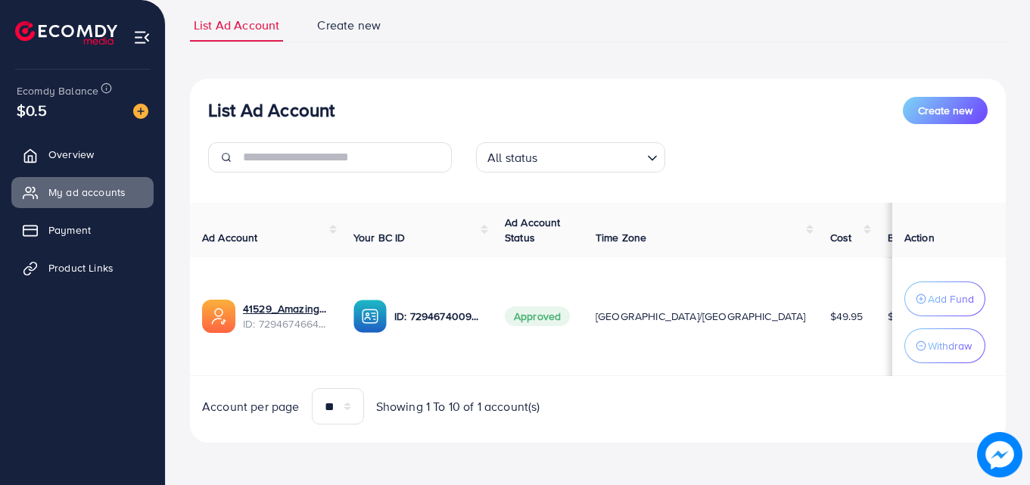
click at [387, 312] on img at bounding box center [369, 316] width 33 height 33
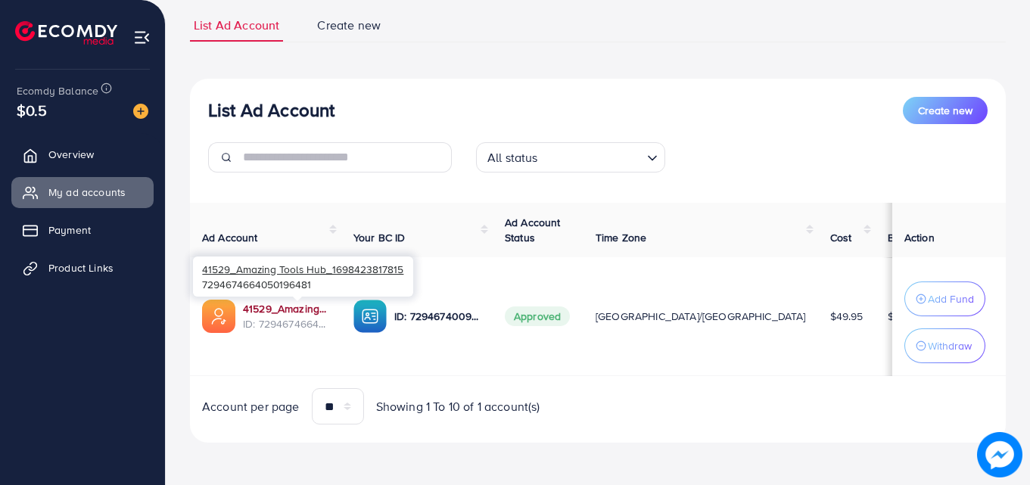
click at [329, 308] on link "41529_Amazing Tools Hub_1698423817815" at bounding box center [286, 308] width 86 height 15
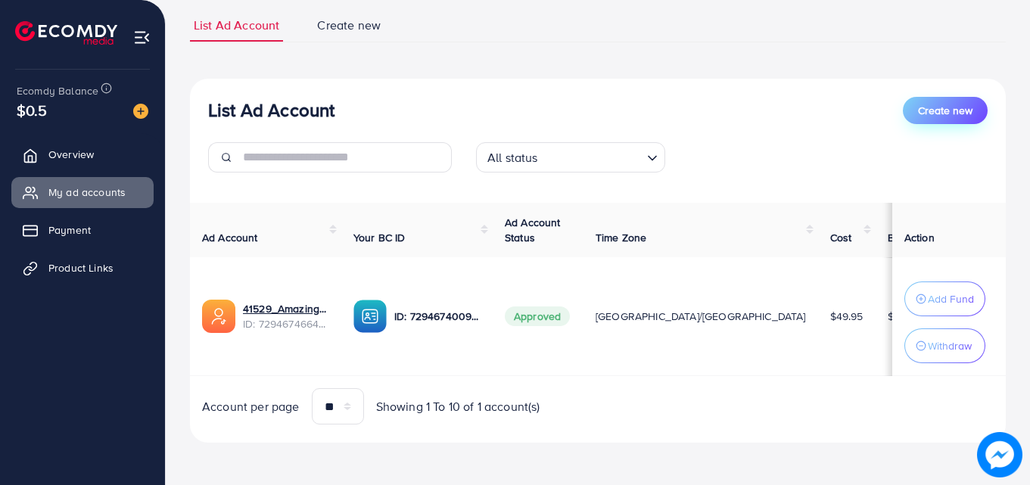
click at [944, 118] on button "Create new" at bounding box center [945, 110] width 85 height 27
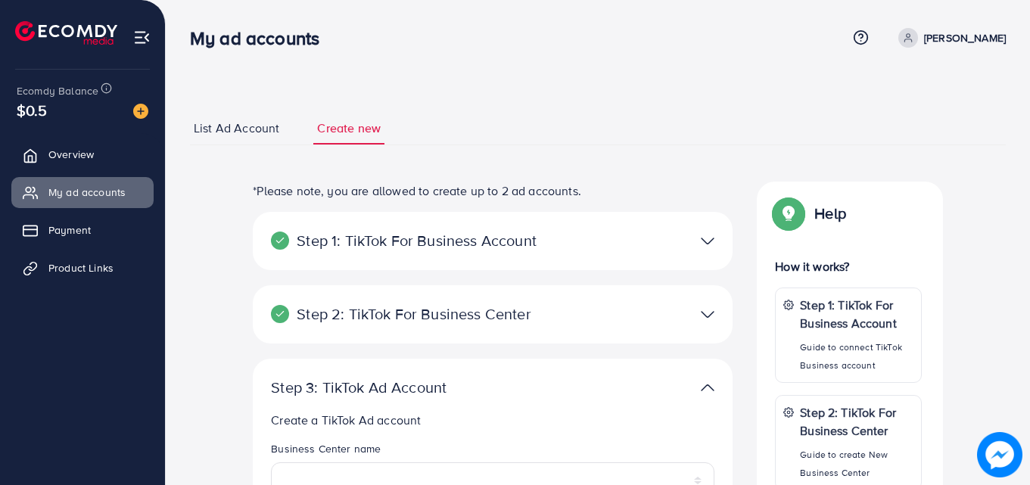
click at [705, 241] on img at bounding box center [708, 241] width 14 height 22
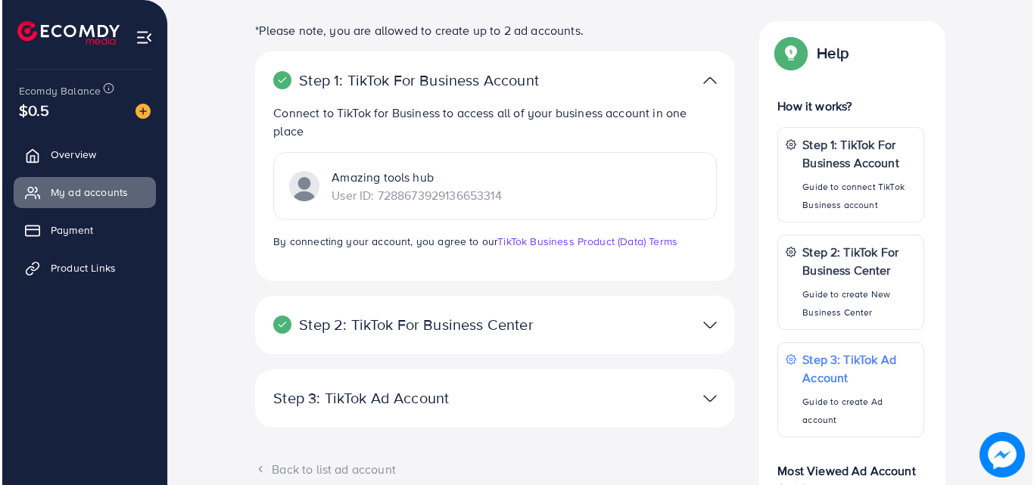
scroll to position [192, 0]
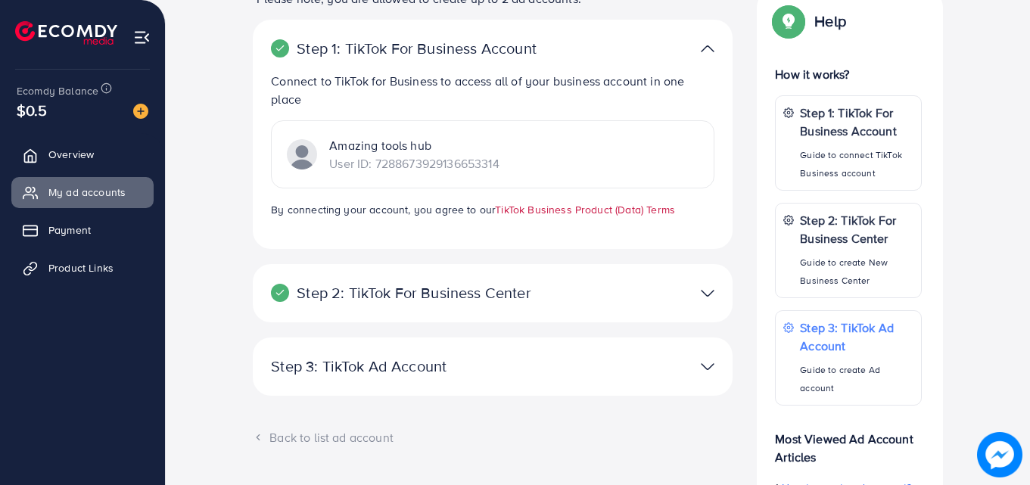
click at [585, 209] on link "TikTok Business Product (Data) Terms" at bounding box center [585, 209] width 180 height 15
click at [440, 287] on p "Step 2: TikTok For Business Center" at bounding box center [415, 293] width 288 height 18
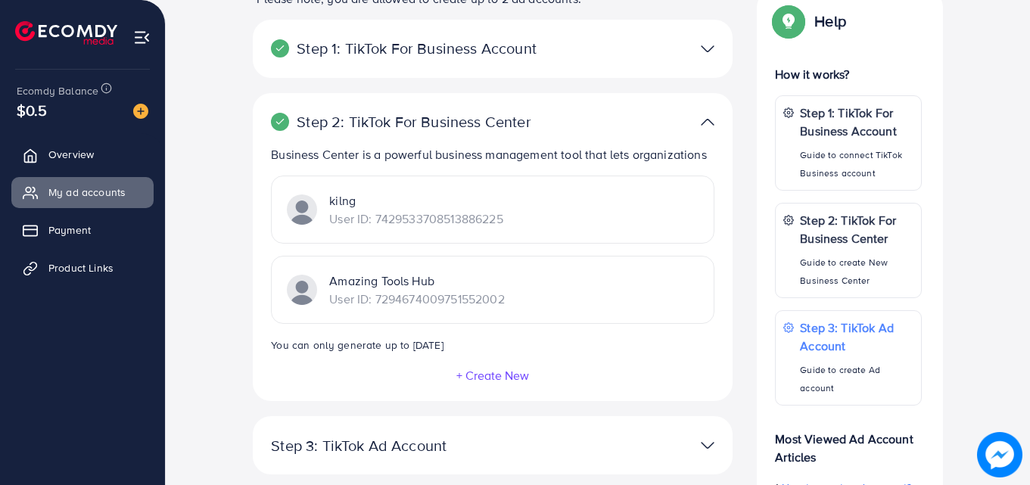
click at [471, 374] on button "+ Create New" at bounding box center [493, 376] width 74 height 14
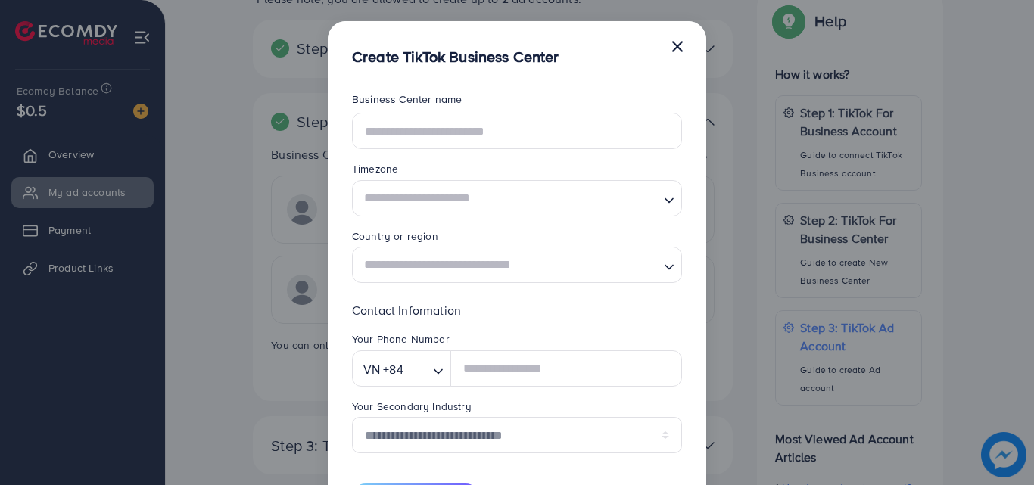
scroll to position [0, 0]
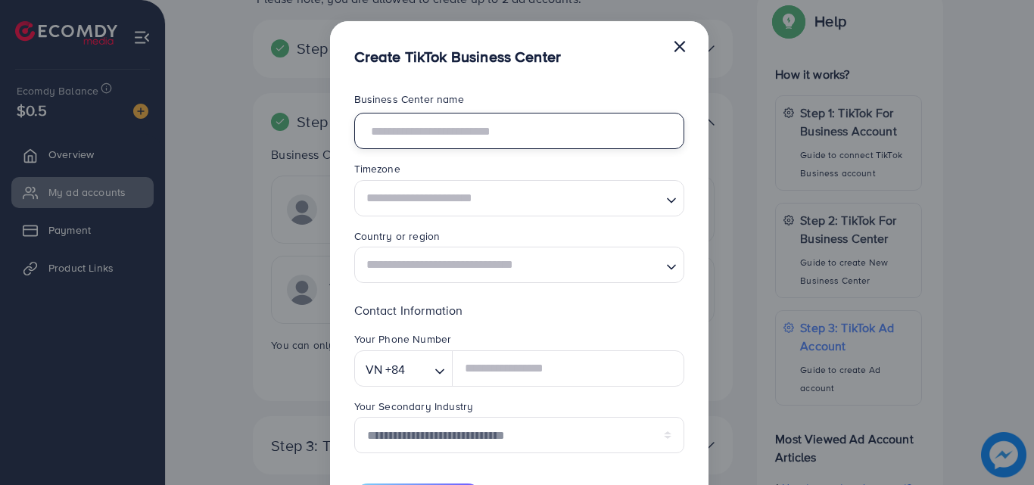
click at [562, 129] on input "text" at bounding box center [519, 131] width 330 height 36
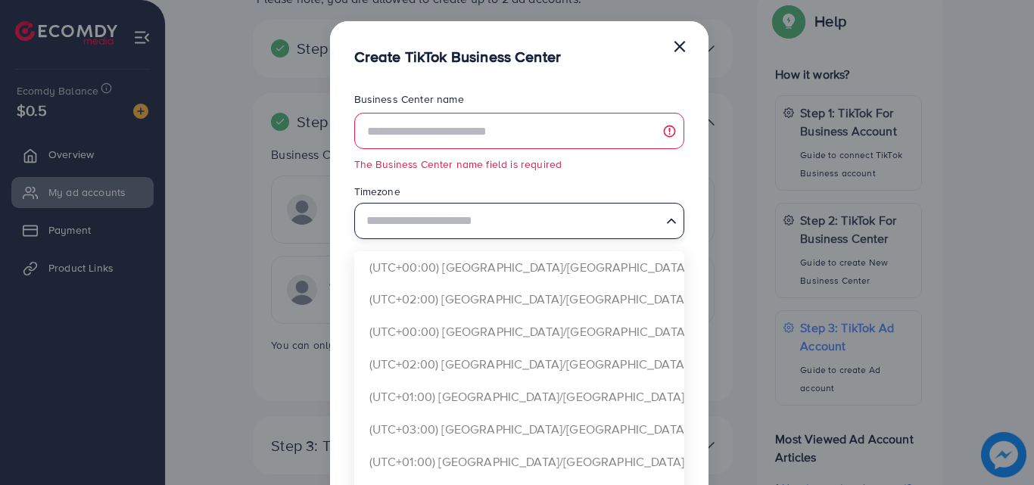
click at [580, 204] on div "Search for option" at bounding box center [511, 219] width 302 height 31
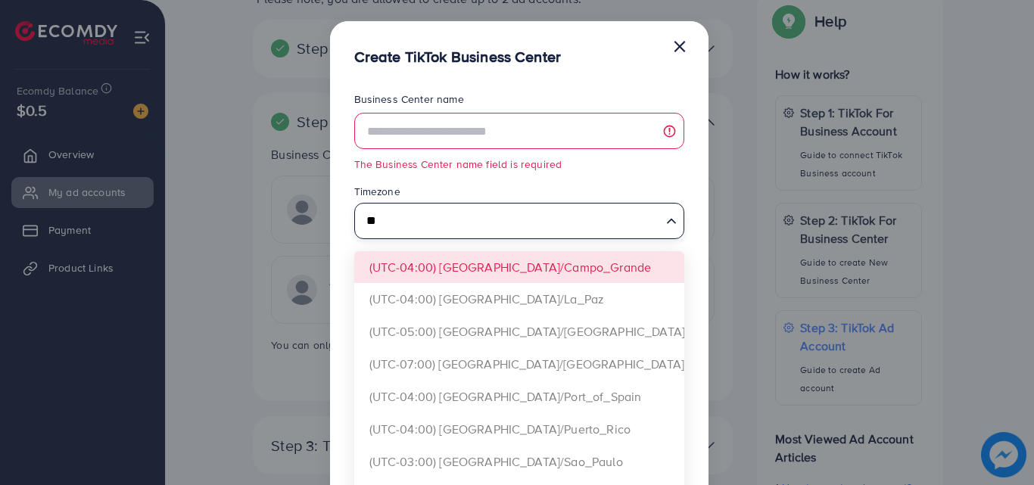
type input "*"
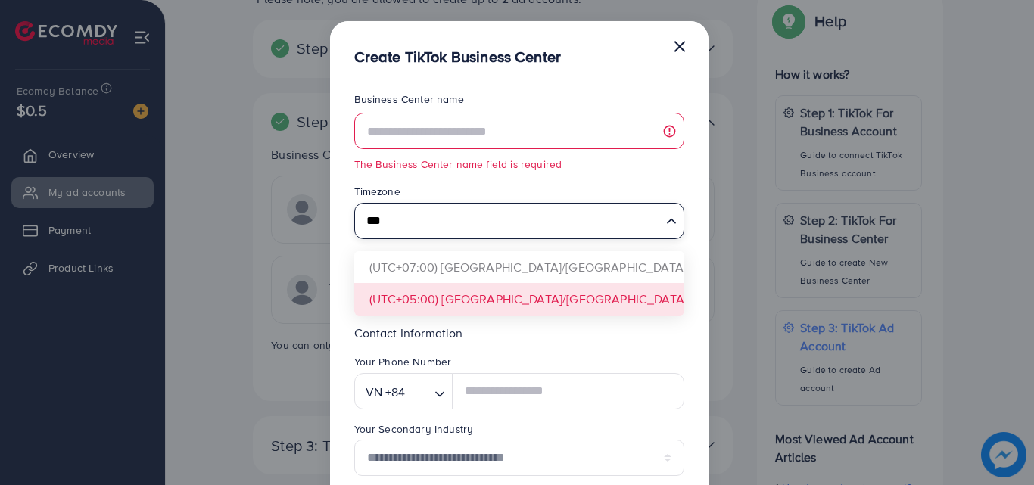
type input "***"
click at [527, 305] on form "**********" at bounding box center [519, 313] width 330 height 442
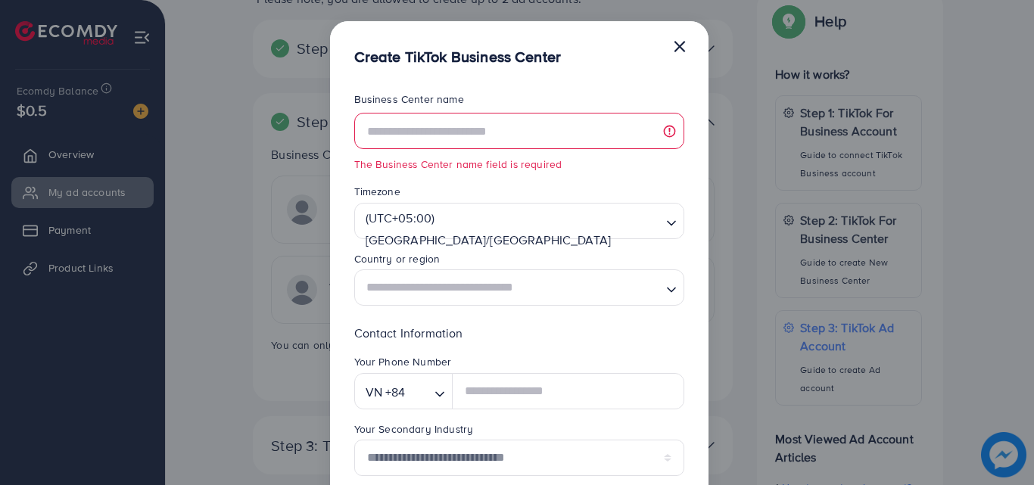
click at [543, 289] on input "Search for option" at bounding box center [510, 288] width 299 height 28
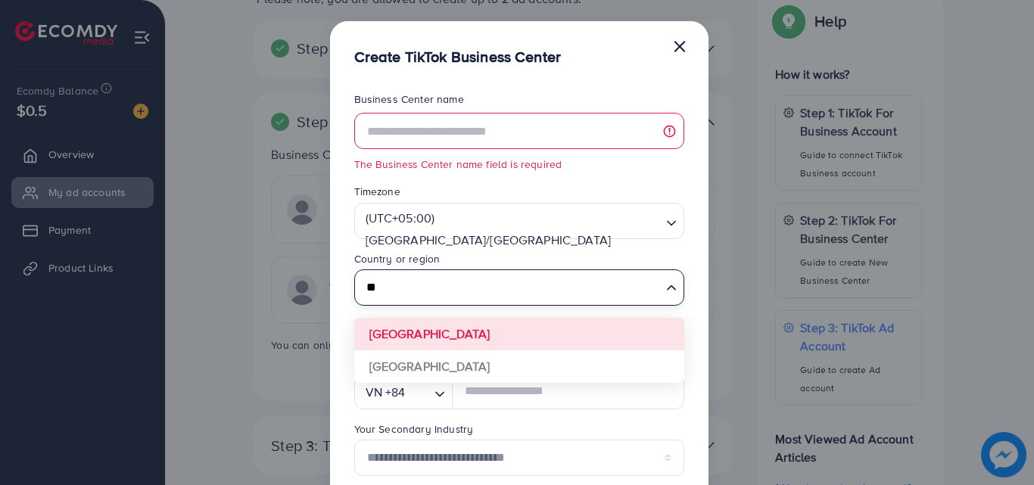
type input "*"
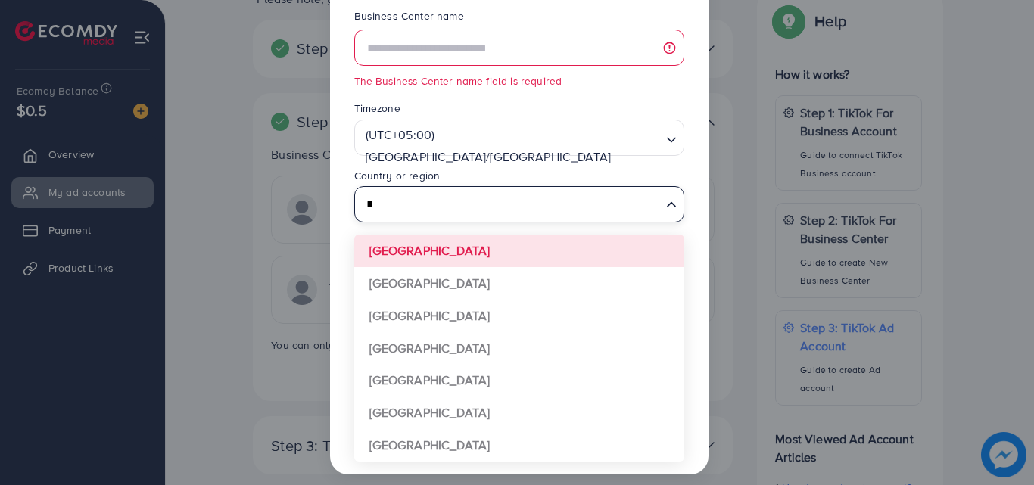
scroll to position [94, 0]
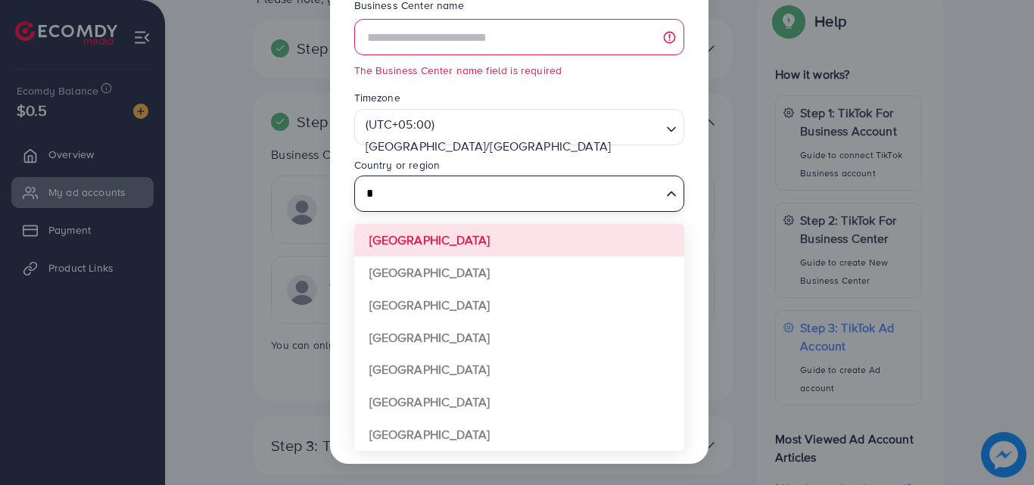
type input "*"
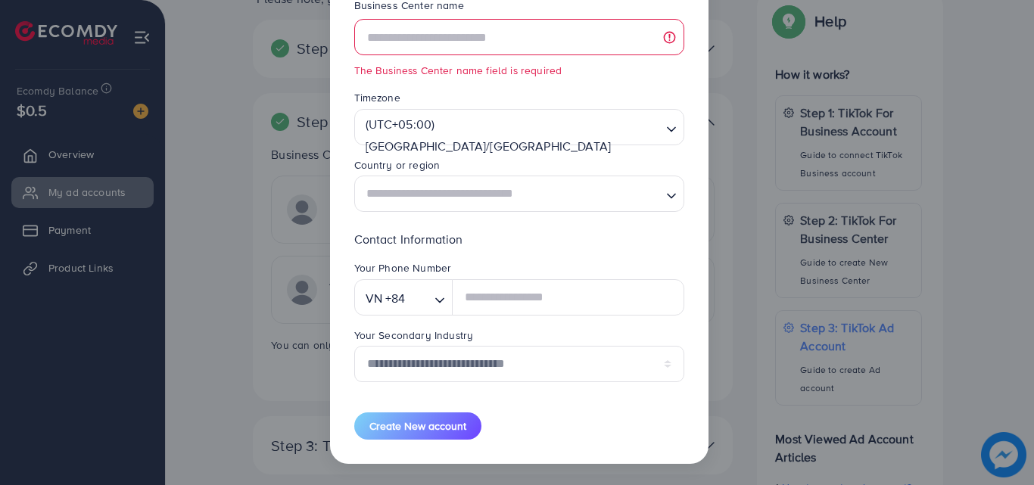
click at [201, 228] on div "**********" at bounding box center [517, 242] width 1034 height 485
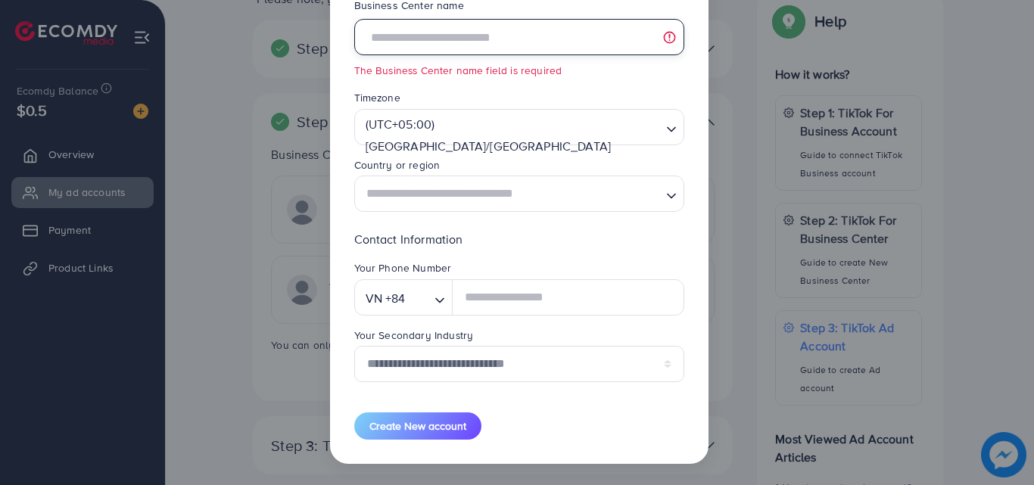
click at [631, 26] on input "text" at bounding box center [519, 37] width 330 height 36
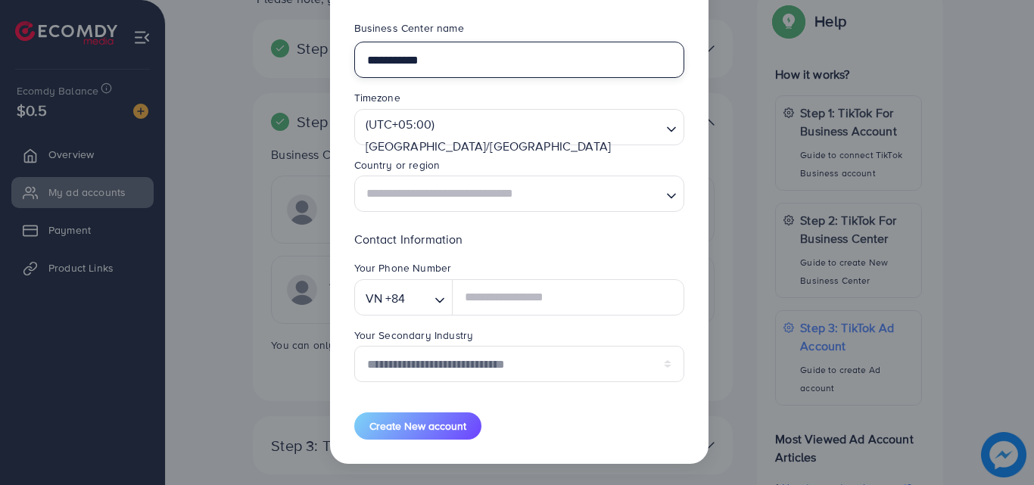
type input "**********"
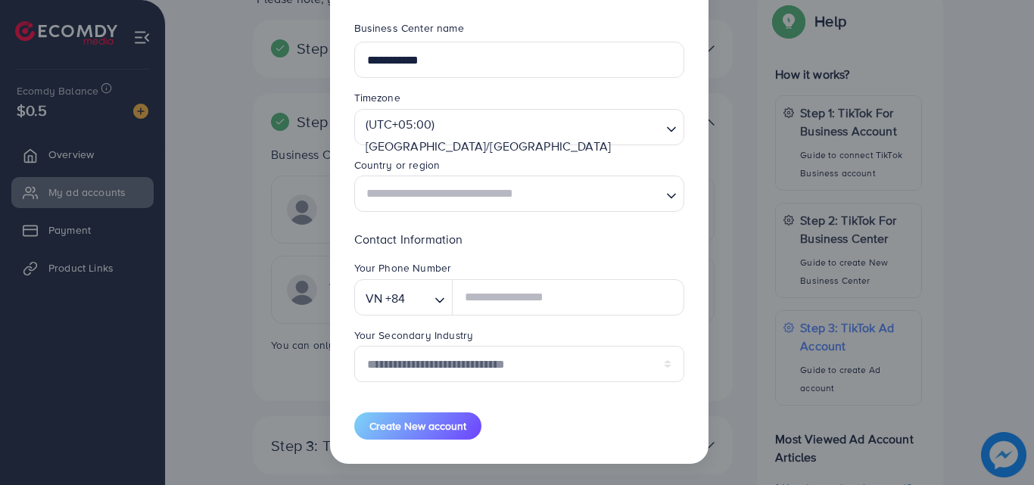
click at [207, 142] on div "**********" at bounding box center [517, 242] width 1034 height 485
click at [435, 195] on input "Search for option" at bounding box center [510, 194] width 299 height 28
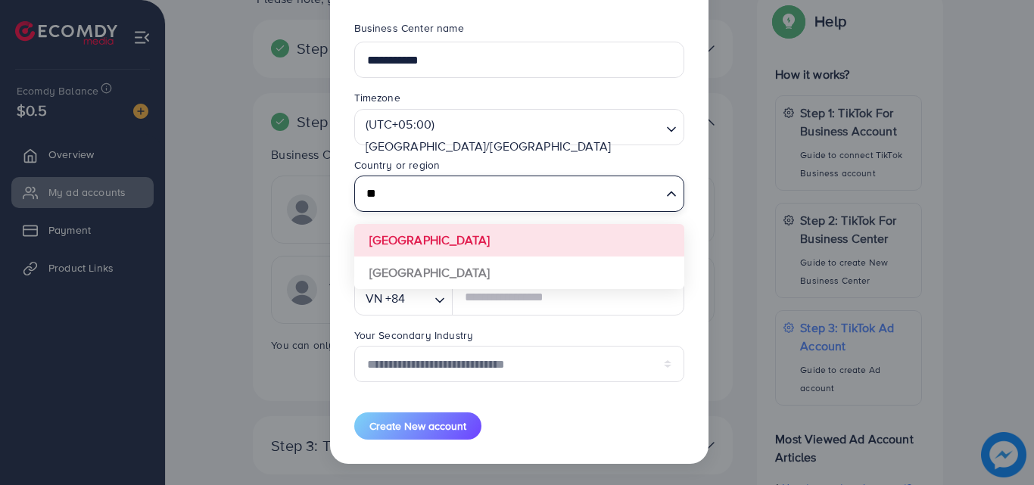
type input "*"
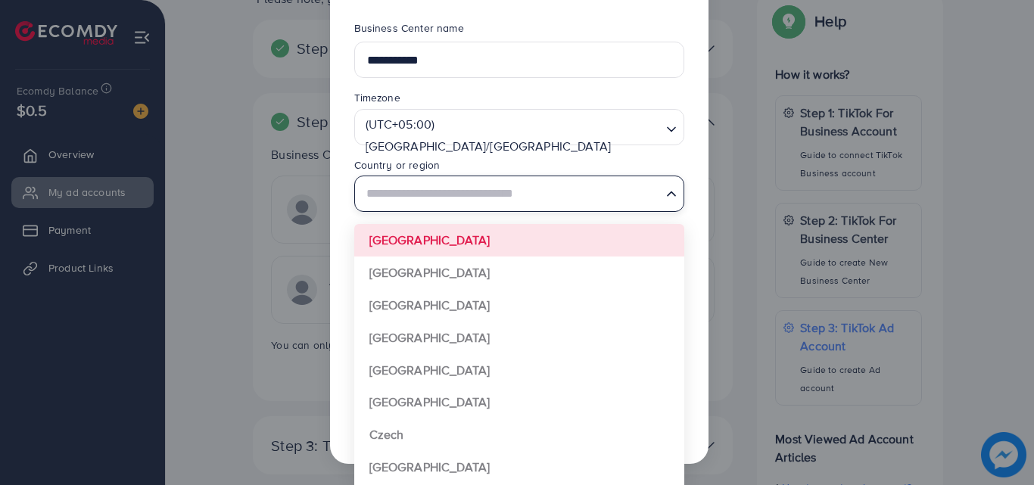
click at [241, 230] on div "**********" at bounding box center [517, 242] width 1034 height 485
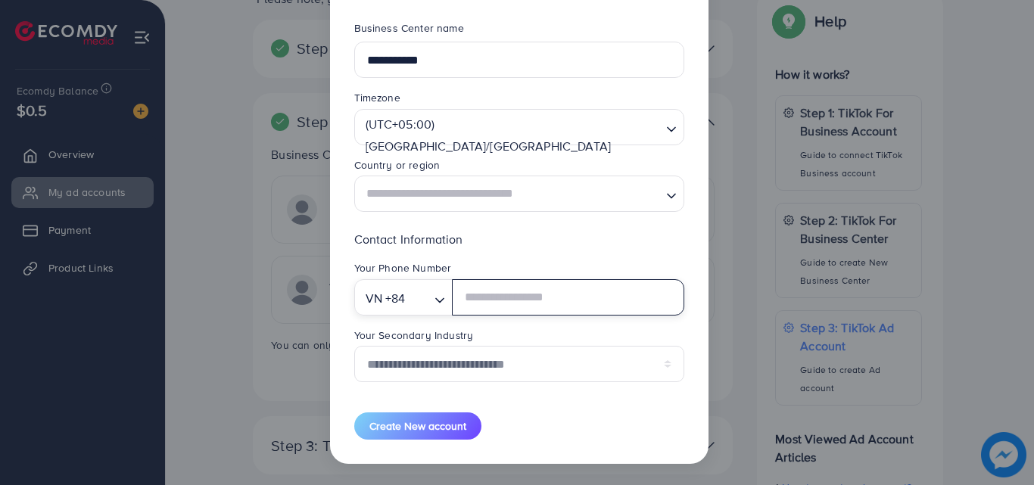
click at [434, 303] on icon "Search for option" at bounding box center [439, 300] width 15 height 15
type input "*"
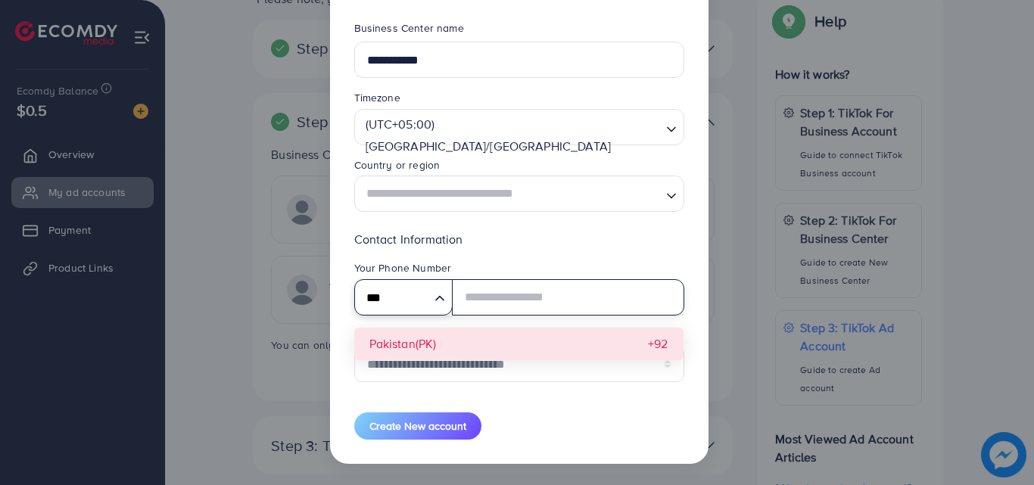
type input "***"
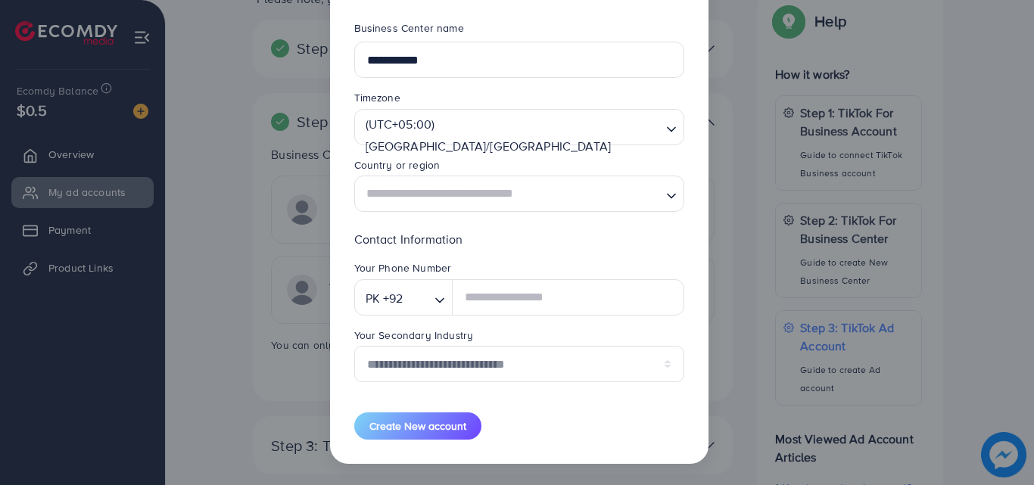
click at [433, 344] on div "**********" at bounding box center [519, 312] width 330 height 164
click at [503, 309] on input "text" at bounding box center [568, 297] width 232 height 36
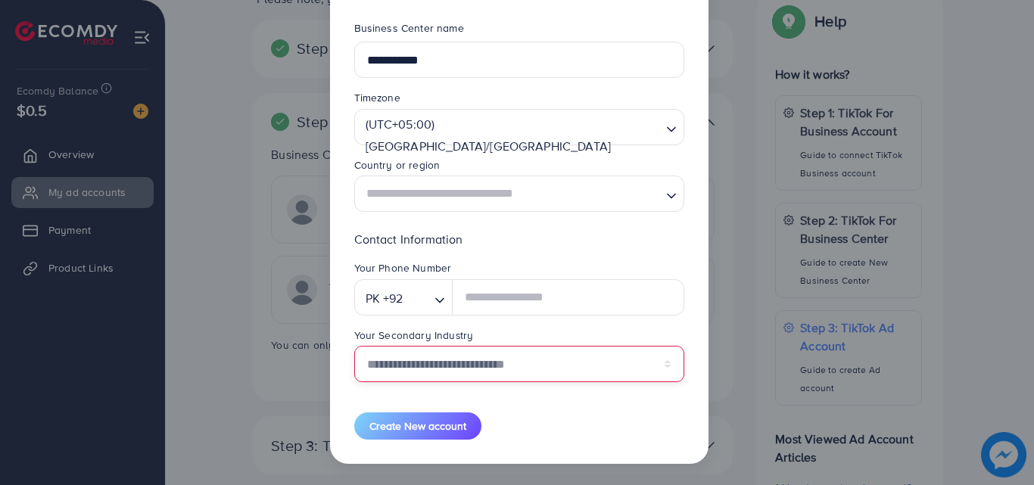
click at [487, 373] on select "**********" at bounding box center [519, 364] width 330 height 36
click at [477, 374] on select "**********" at bounding box center [519, 364] width 330 height 36
select select "******"
click at [354, 346] on select "**********" at bounding box center [519, 364] width 330 height 36
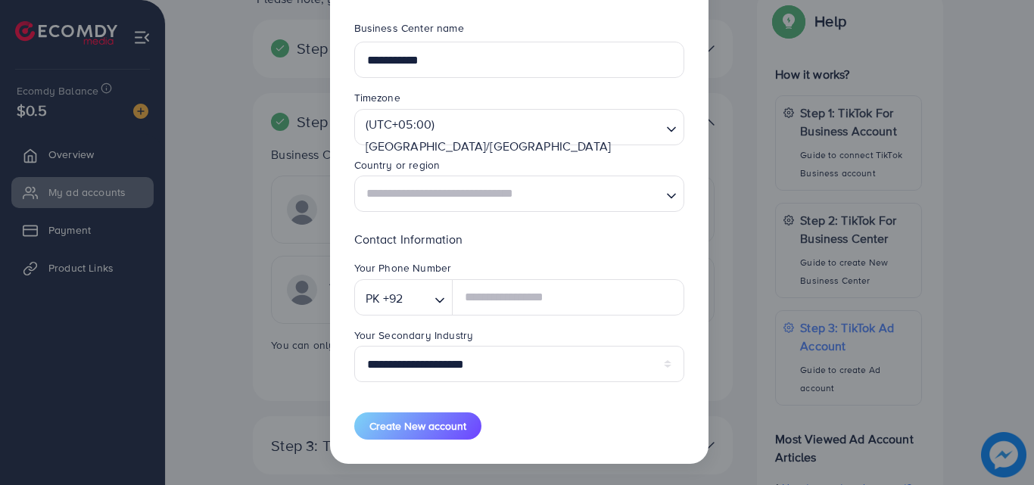
click at [500, 198] on input "Search for option" at bounding box center [510, 194] width 299 height 28
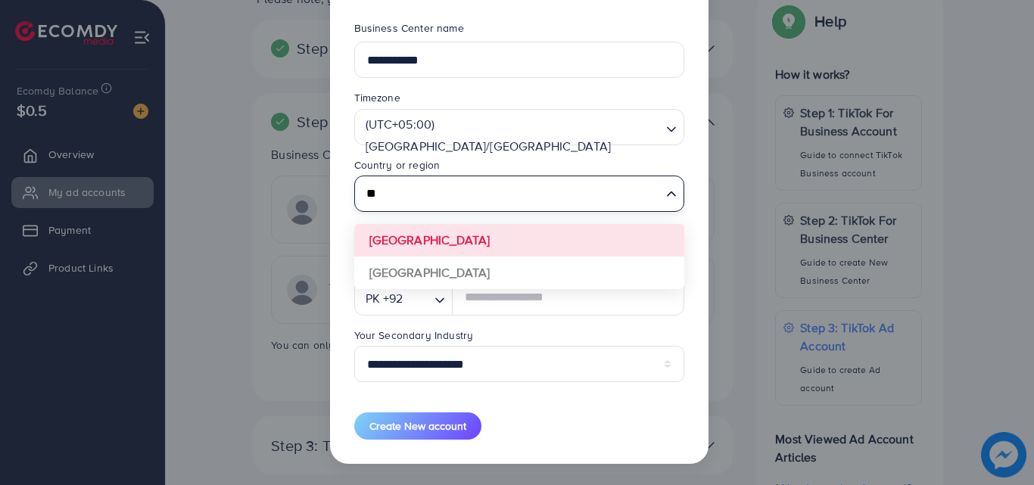
type input "*"
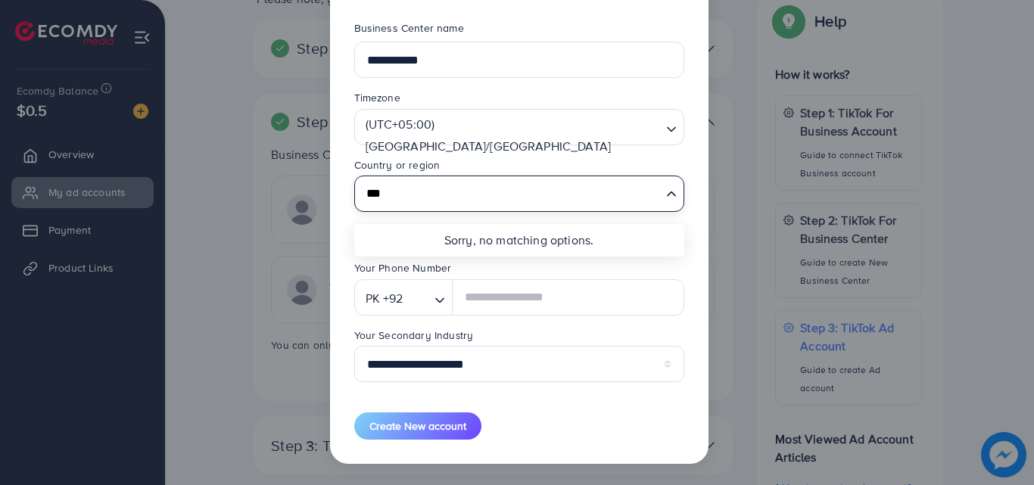
type input "***"
click at [550, 411] on form "**********" at bounding box center [519, 229] width 330 height 419
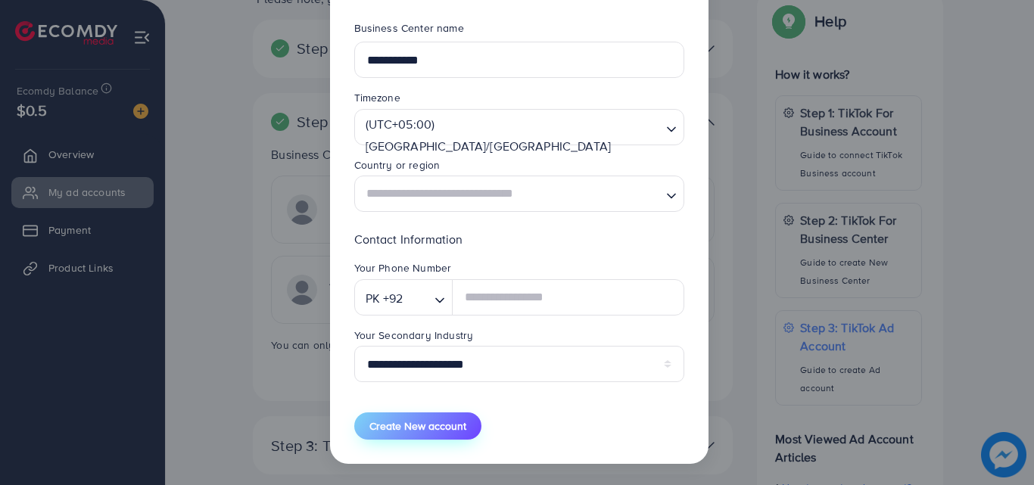
click at [463, 430] on button "Create New account" at bounding box center [417, 426] width 127 height 27
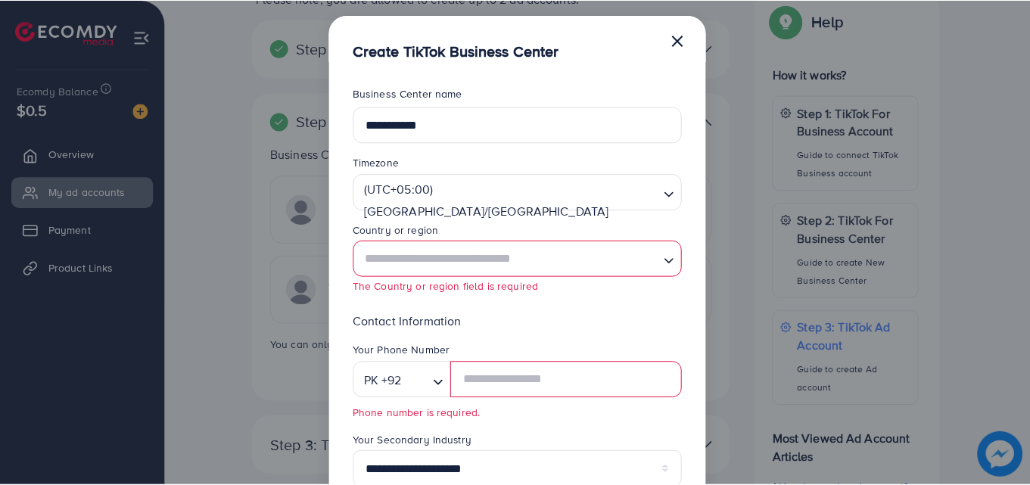
scroll to position [0, 0]
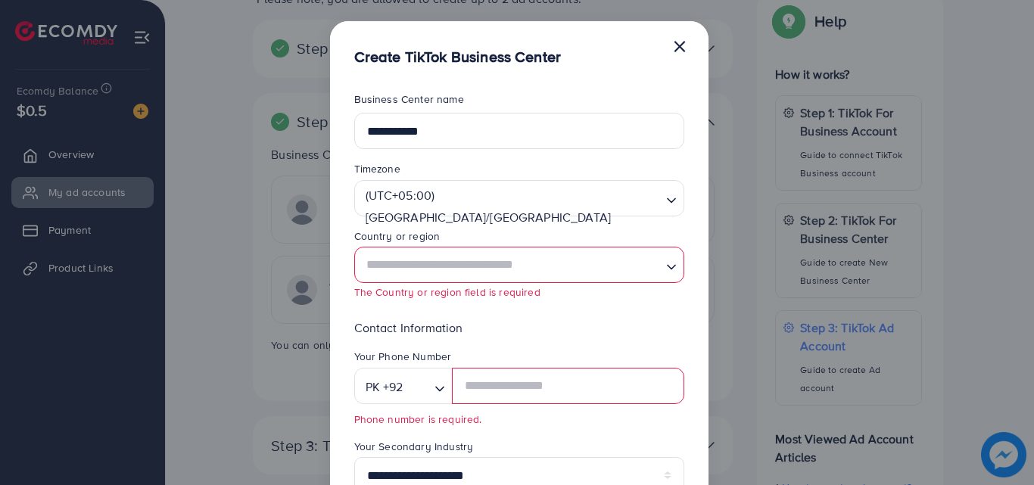
click at [683, 44] on button "×" at bounding box center [679, 45] width 15 height 30
select select
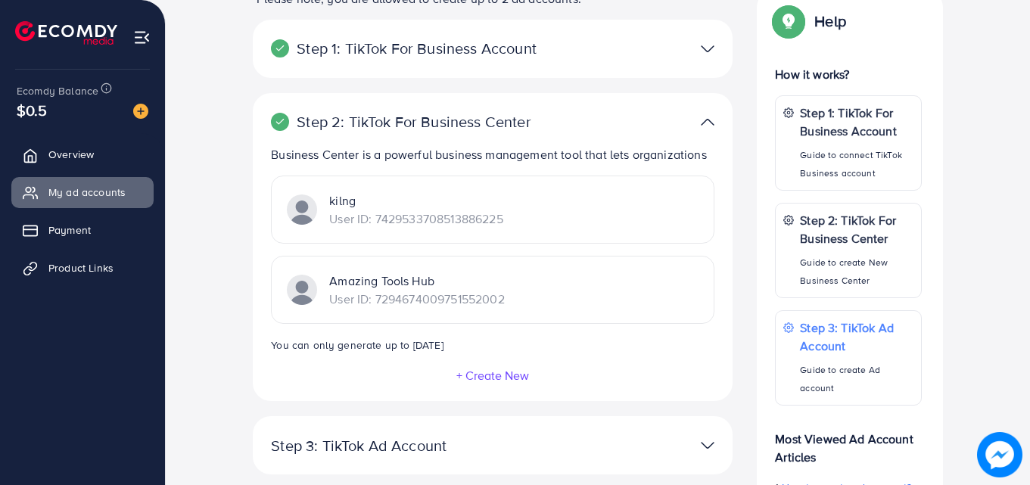
click at [306, 292] on img at bounding box center [302, 290] width 30 height 30
click at [285, 205] on div "kilng User ID: 7429533708513886225" at bounding box center [493, 210] width 444 height 68
drag, startPoint x: 285, startPoint y: 205, endPoint x: 300, endPoint y: 205, distance: 15.1
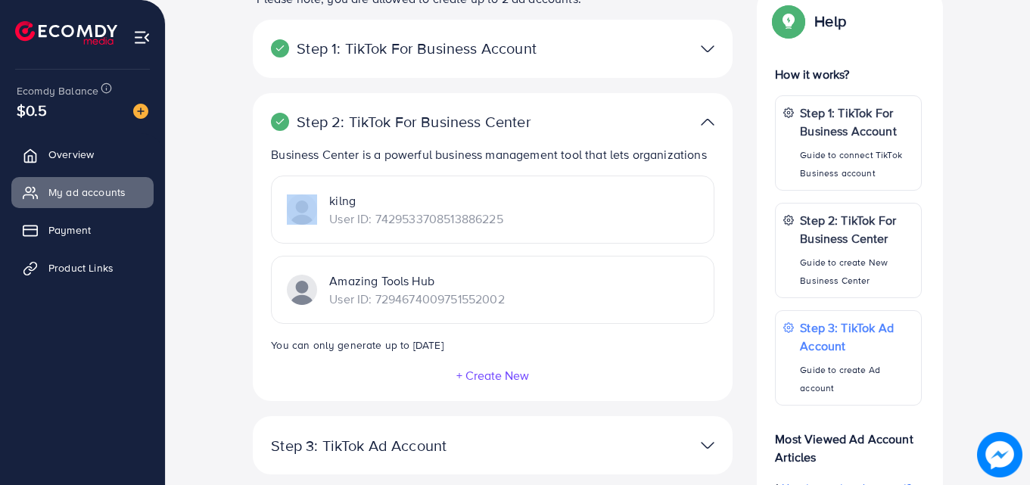
click at [300, 205] on div "kilng User ID: 7429533708513886225" at bounding box center [493, 210] width 444 height 68
click at [358, 220] on p "User ID: 7429533708513886225" at bounding box center [415, 219] width 173 height 18
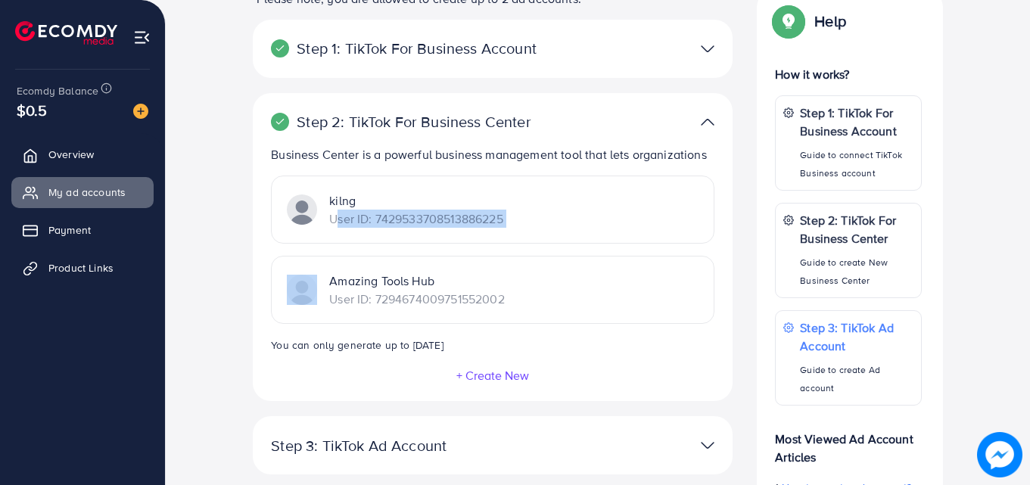
click at [358, 220] on p "User ID: 7429533708513886225" at bounding box center [415, 219] width 173 height 18
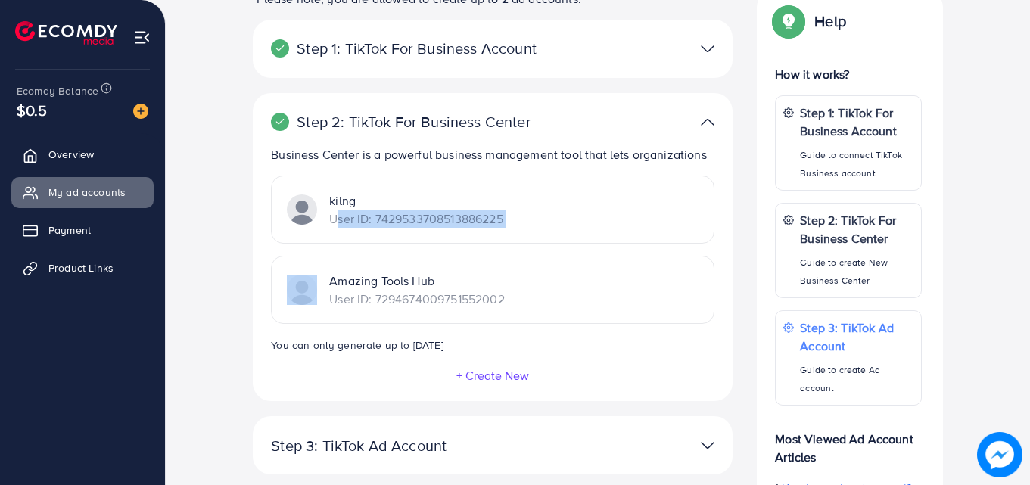
click at [358, 220] on p "User ID: 7429533708513886225" at bounding box center [415, 219] width 173 height 18
click at [702, 129] on img at bounding box center [708, 122] width 14 height 22
click at [705, 123] on img at bounding box center [708, 122] width 14 height 22
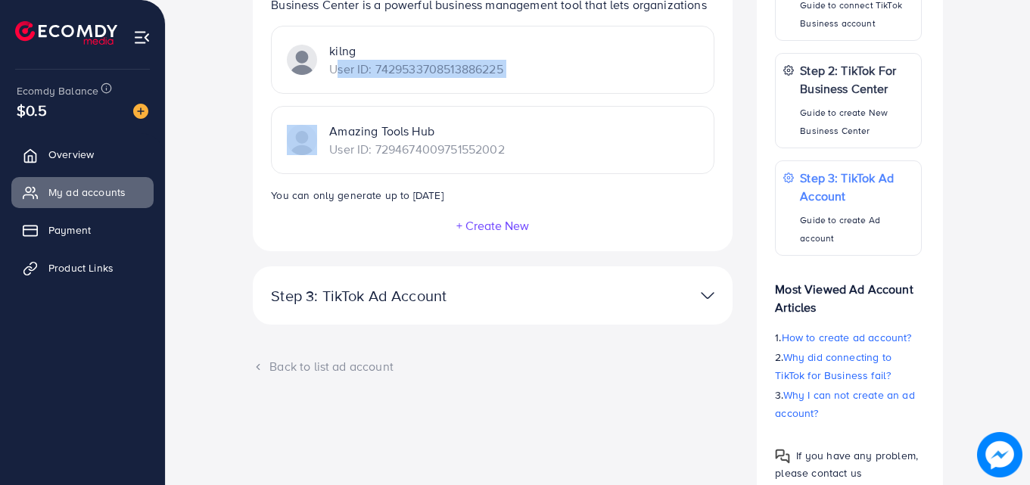
scroll to position [345, 0]
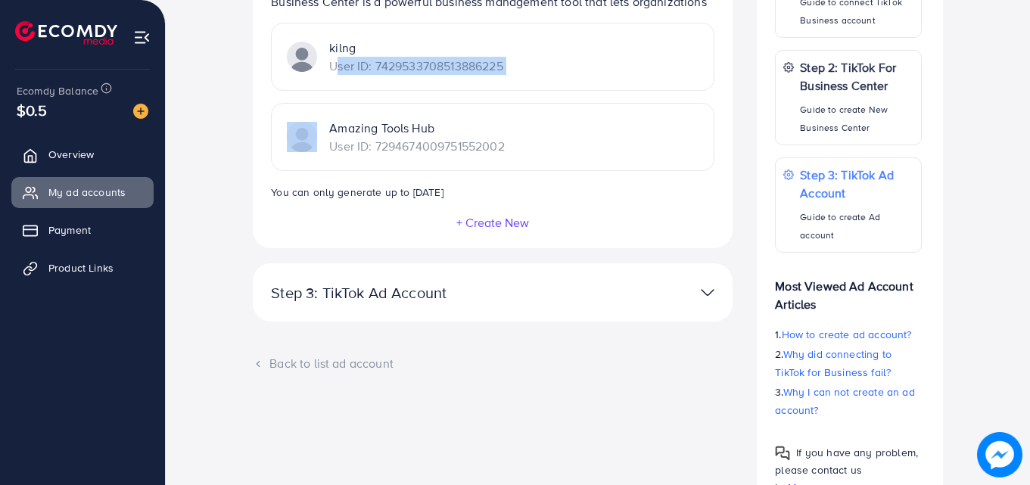
click at [710, 297] on img at bounding box center [708, 293] width 14 height 22
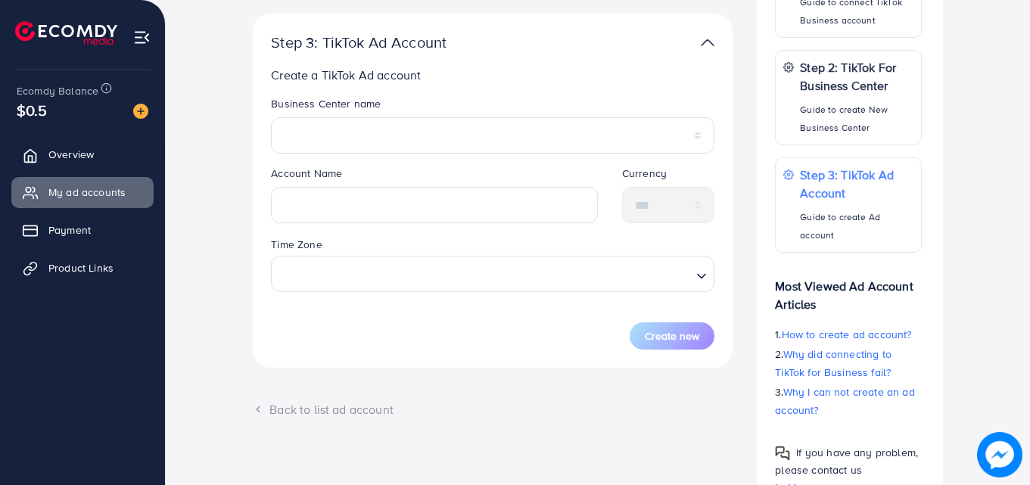
click at [500, 154] on div "**********" at bounding box center [493, 131] width 468 height 70
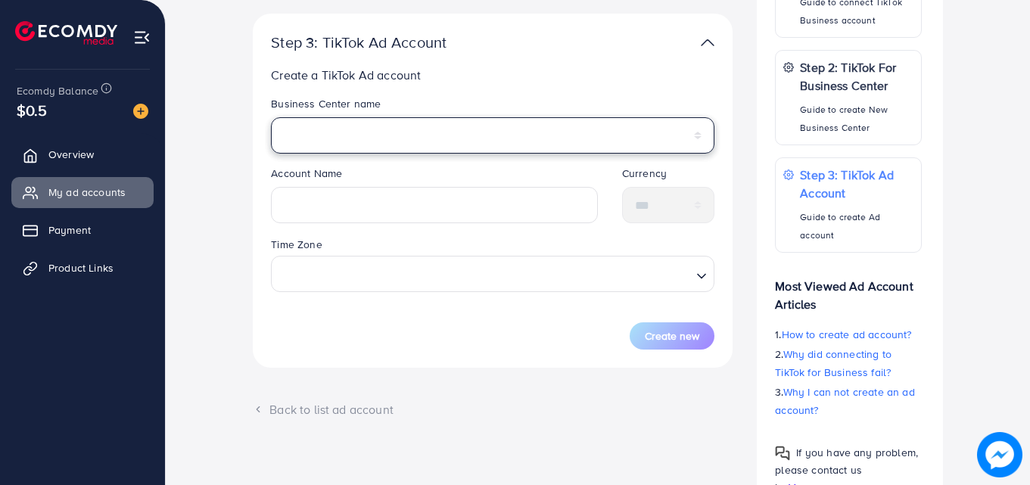
click at [486, 135] on select "**********" at bounding box center [493, 135] width 444 height 36
select select "**********"
click at [271, 117] on select "**********" at bounding box center [493, 135] width 444 height 36
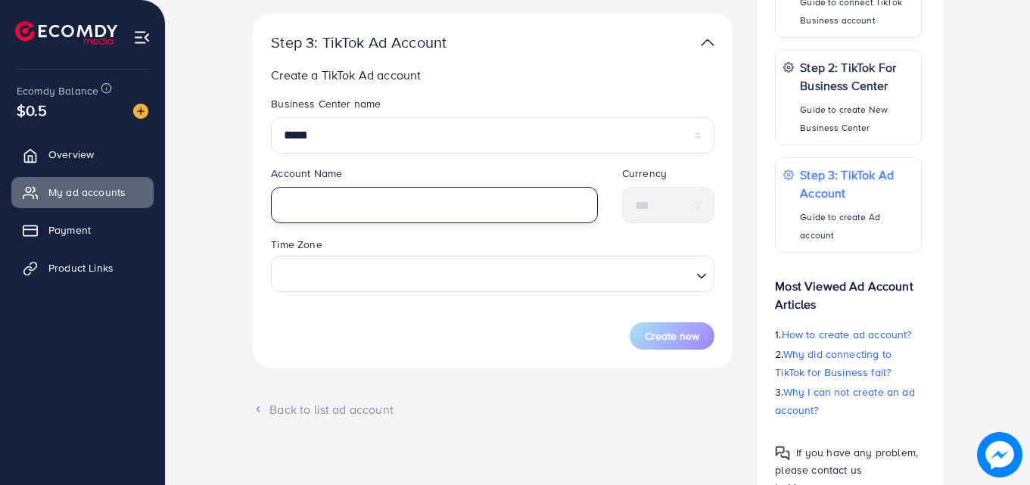
click at [455, 200] on input "text" at bounding box center [434, 205] width 327 height 36
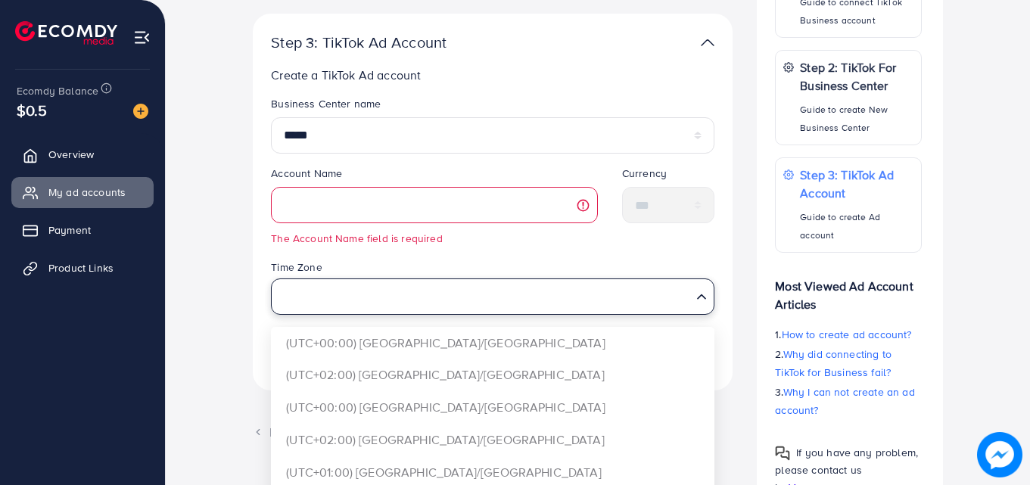
click at [515, 260] on div "Time Zone Loading... (UTC+00:00) [GEOGRAPHIC_DATA]/[GEOGRAPHIC_DATA] (UTC+02:00…" at bounding box center [493, 286] width 444 height 56
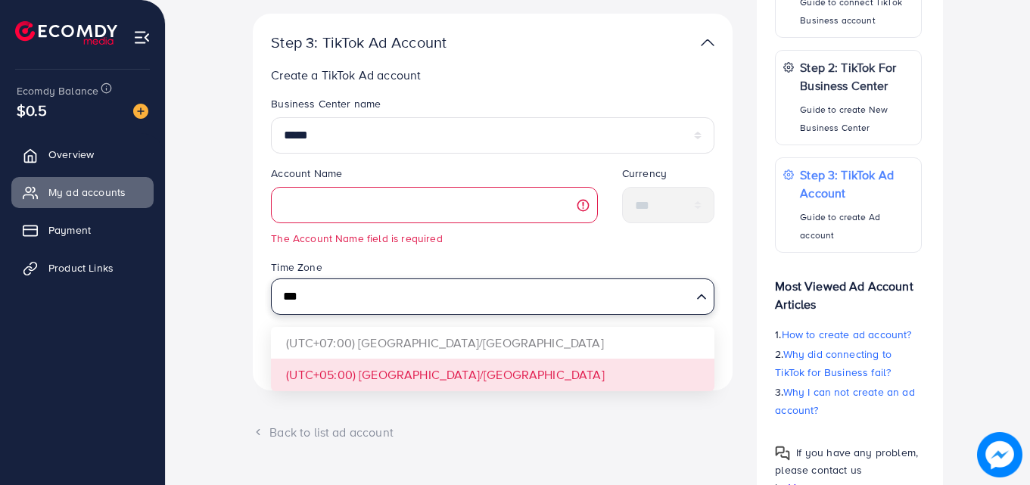
type input "***"
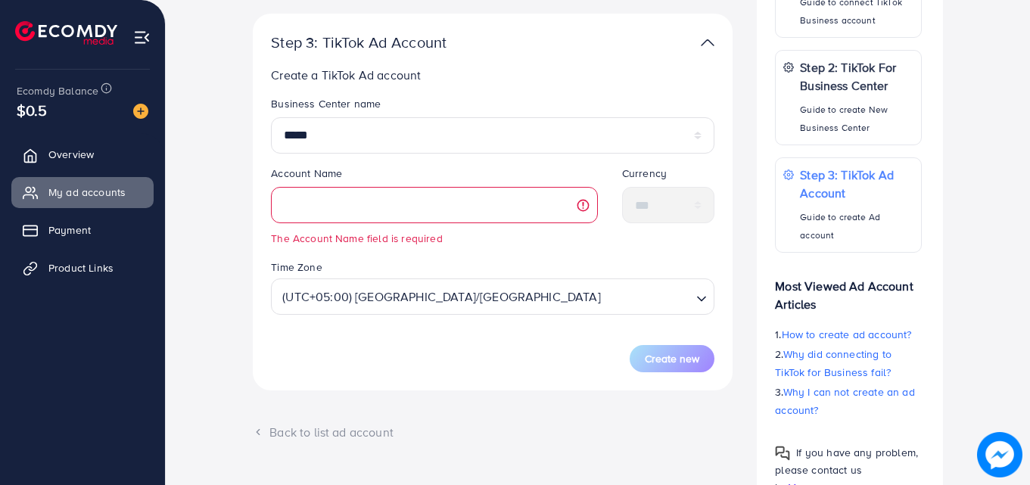
click at [447, 369] on form "**********" at bounding box center [493, 234] width 444 height 276
click at [988, 348] on div "**********" at bounding box center [598, 176] width 840 height 678
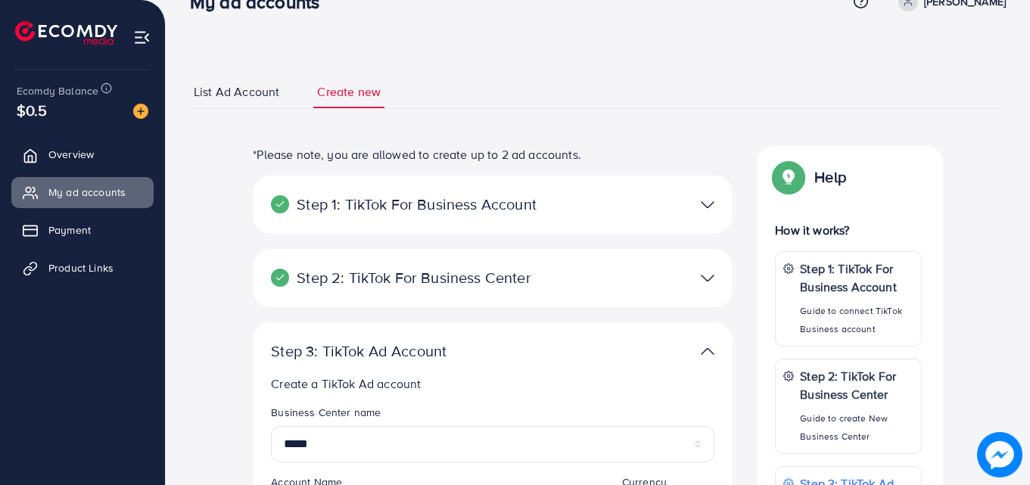
scroll to position [42, 0]
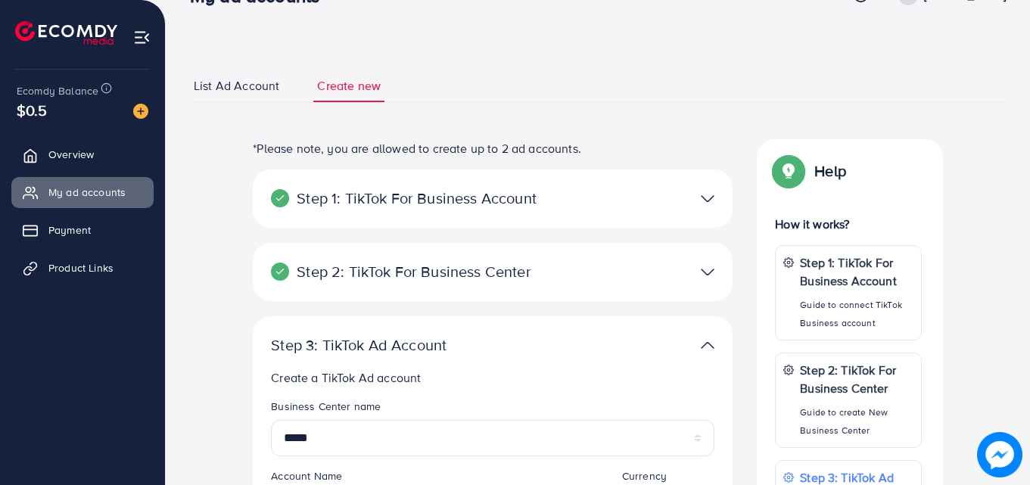
click at [226, 88] on span "List Ad Account" at bounding box center [237, 85] width 86 height 17
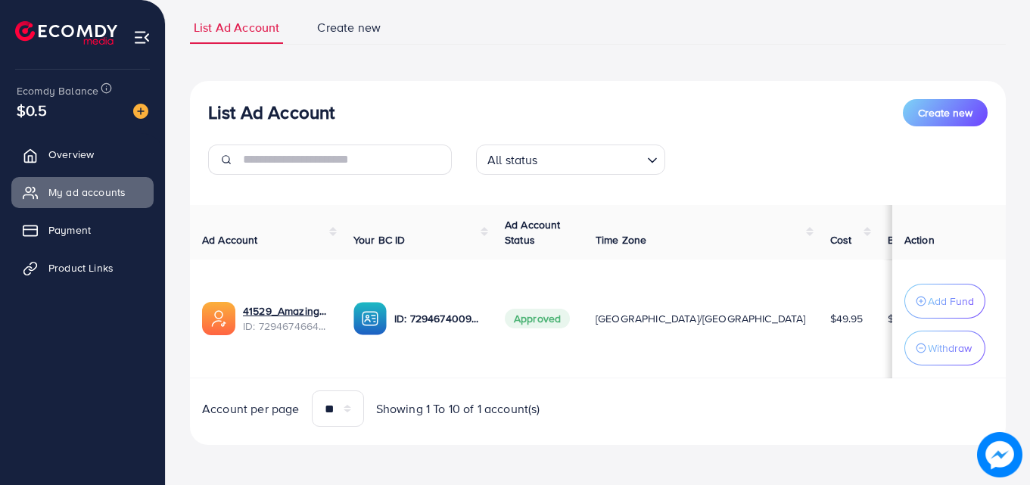
scroll to position [103, 0]
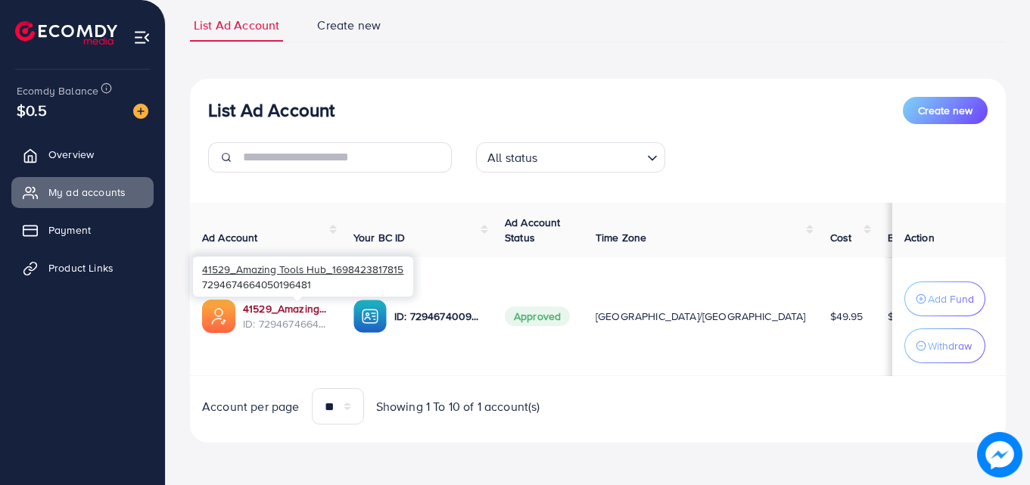
click at [279, 311] on link "41529_Amazing Tools Hub_1698423817815" at bounding box center [286, 308] width 86 height 15
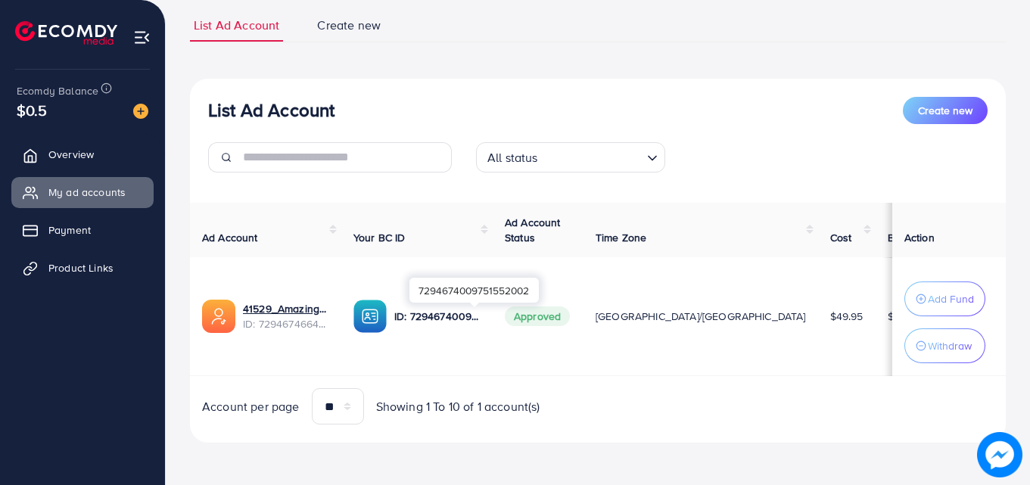
click at [466, 319] on p "ID: 7294674009751552002" at bounding box center [437, 316] width 86 height 18
drag, startPoint x: 419, startPoint y: 289, endPoint x: 534, endPoint y: 288, distance: 114.3
click at [534, 288] on div "7294674009751552002" at bounding box center [473, 290] width 129 height 25
copy div "7294674009751552002"
click at [569, 159] on input "Search for option" at bounding box center [592, 157] width 98 height 23
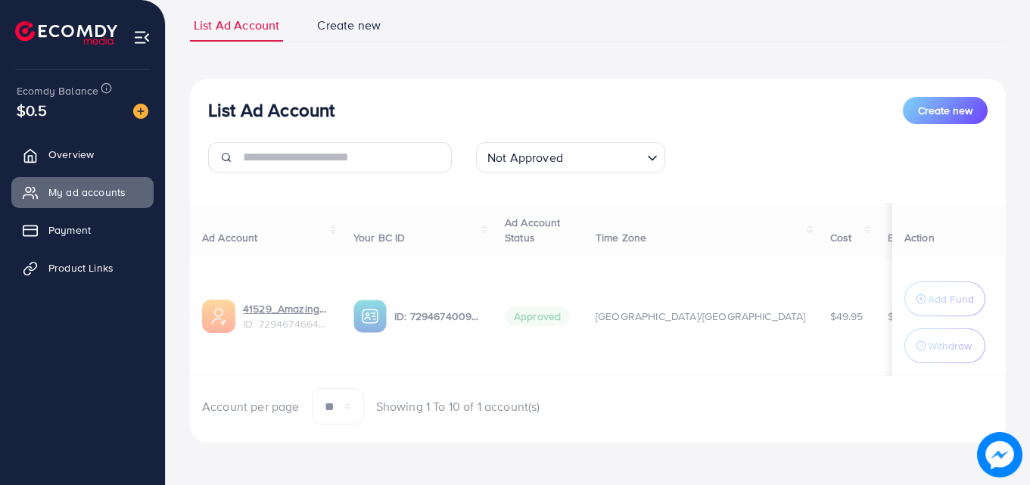
click at [591, 266] on div "List Ad Account Create new Not Approved Loading... All status Approved Not Appr…" at bounding box center [598, 261] width 816 height 365
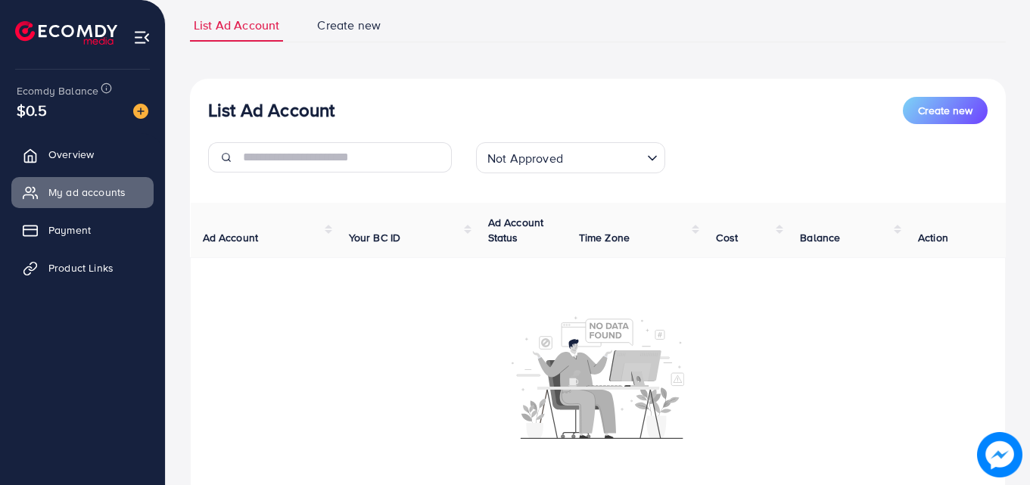
click at [587, 159] on input "Search for option" at bounding box center [604, 157] width 73 height 23
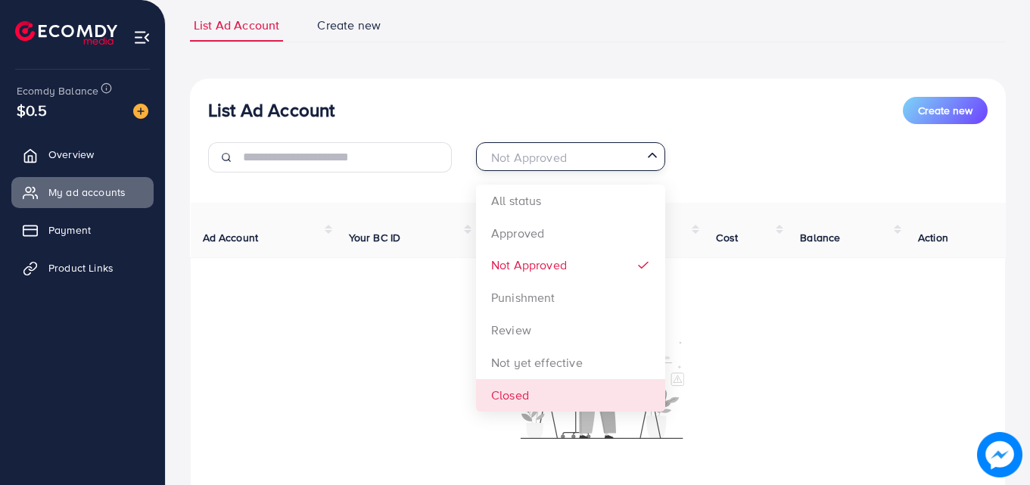
click at [533, 392] on div "List Ad Account Create new Not Approved Loading... All status Approved Not Appr…" at bounding box center [598, 321] width 816 height 484
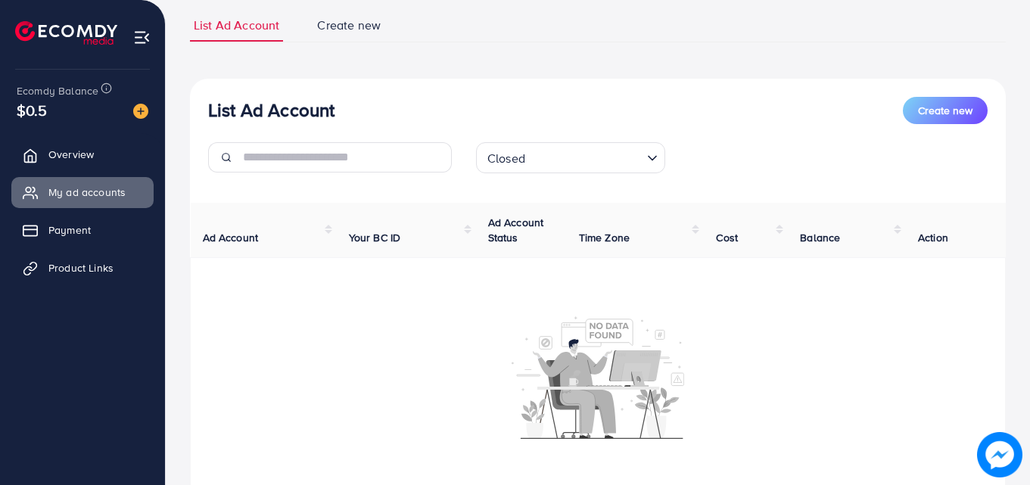
click at [522, 158] on div "Closed" at bounding box center [561, 156] width 161 height 26
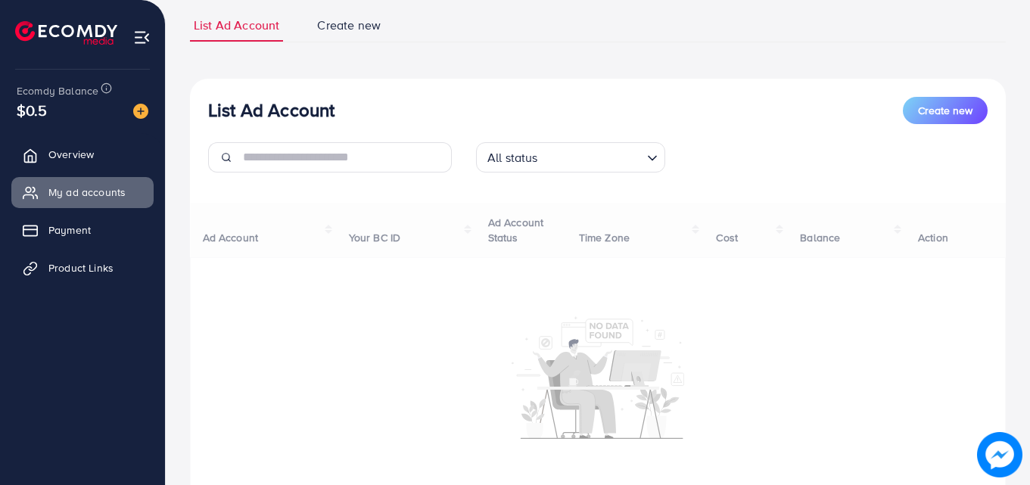
click at [526, 201] on div "List Ad Account Create new All status Loading... All status Approved Not Approv…" at bounding box center [598, 321] width 816 height 484
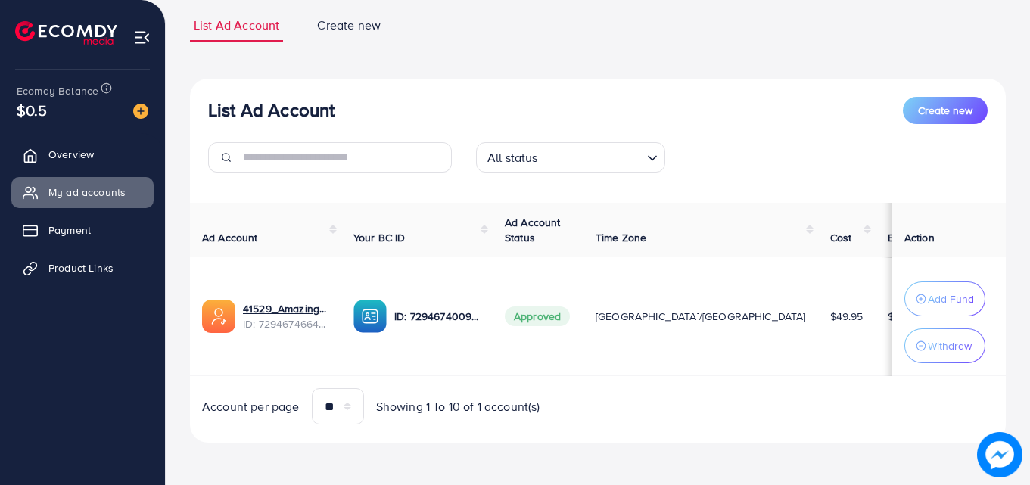
click at [140, 34] on img at bounding box center [141, 37] width 17 height 17
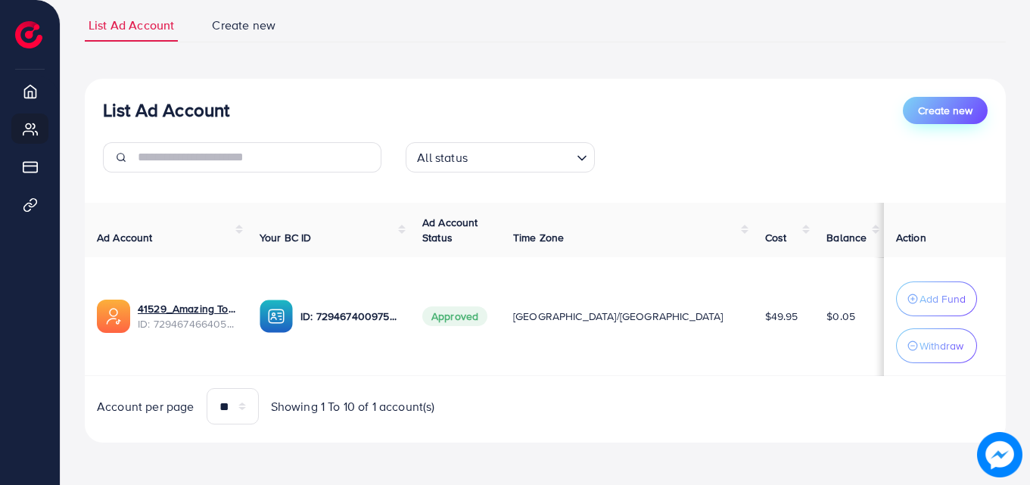
click at [962, 108] on span "Create new" at bounding box center [945, 110] width 54 height 15
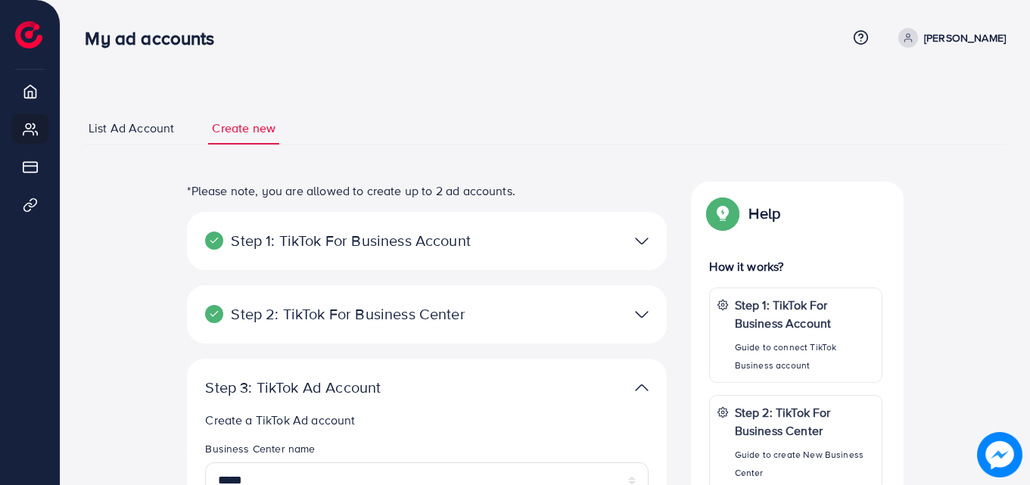
click at [528, 232] on div at bounding box center [583, 241] width 156 height 22
click at [637, 243] on img at bounding box center [642, 241] width 14 height 22
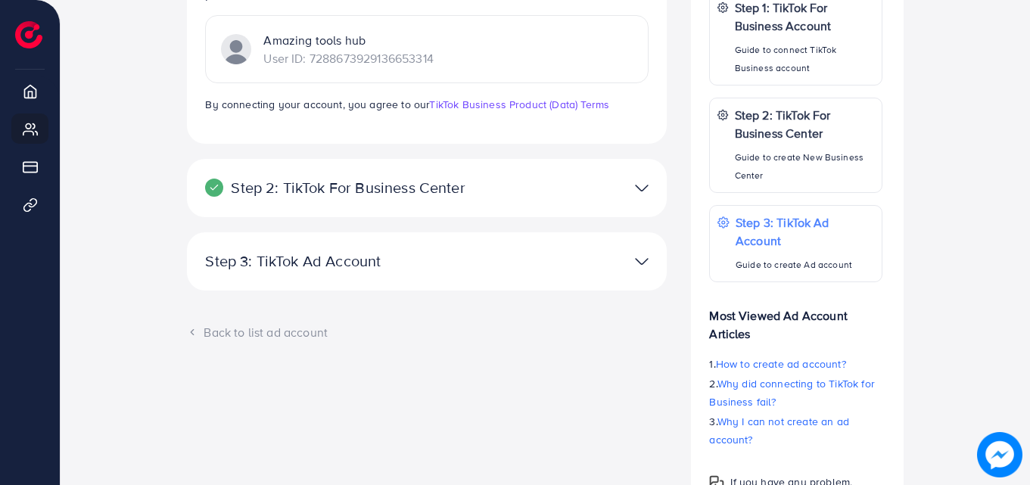
scroll to position [381, 0]
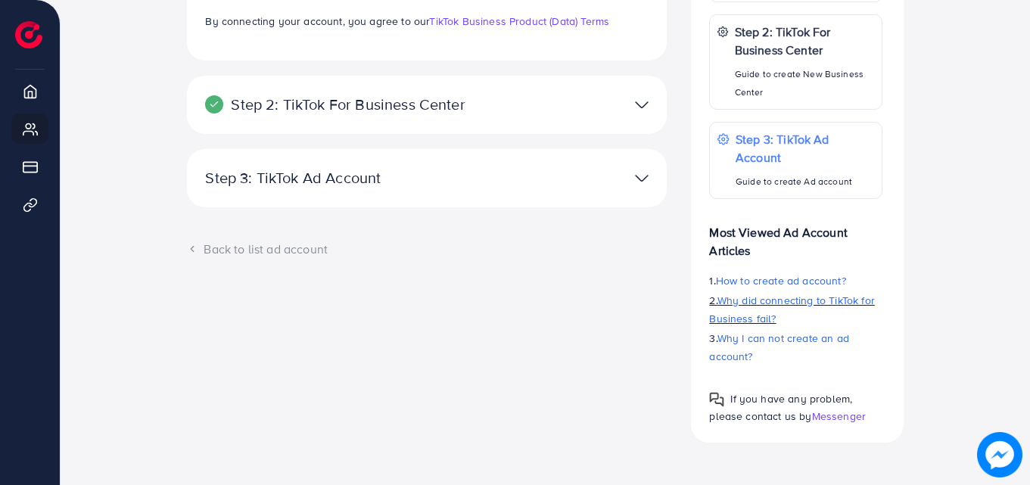
click at [842, 301] on span "Why did connecting to TikTok for Business fail?" at bounding box center [791, 309] width 165 height 33
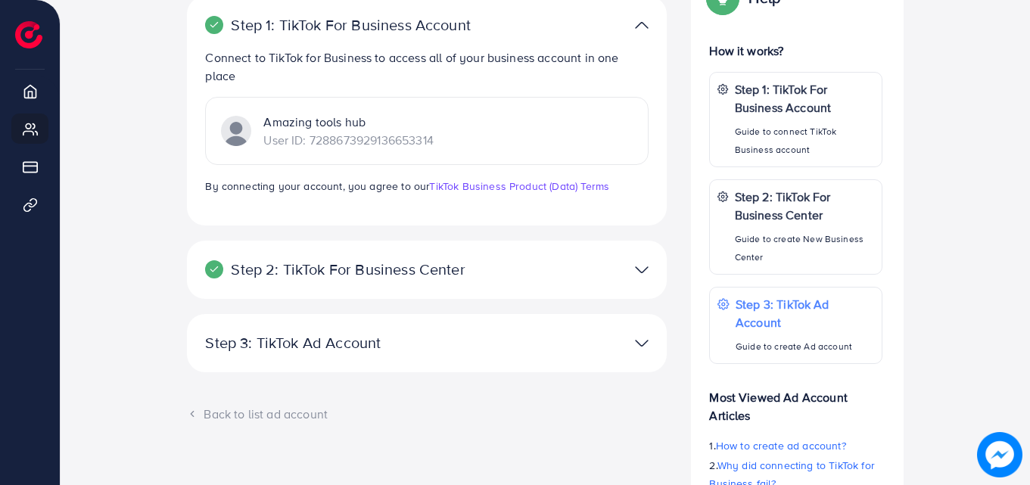
scroll to position [160, 0]
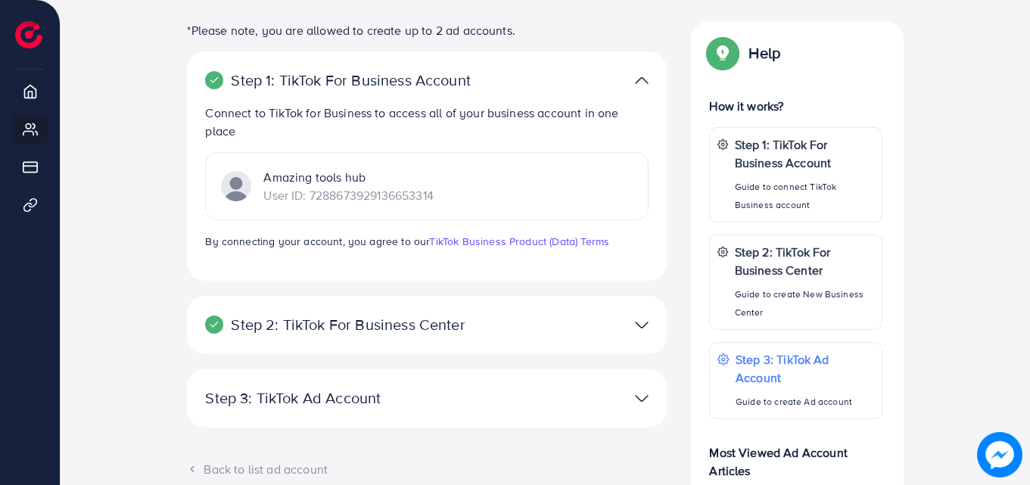
click at [626, 325] on div at bounding box center [583, 325] width 156 height 22
click at [637, 325] on img at bounding box center [642, 325] width 14 height 22
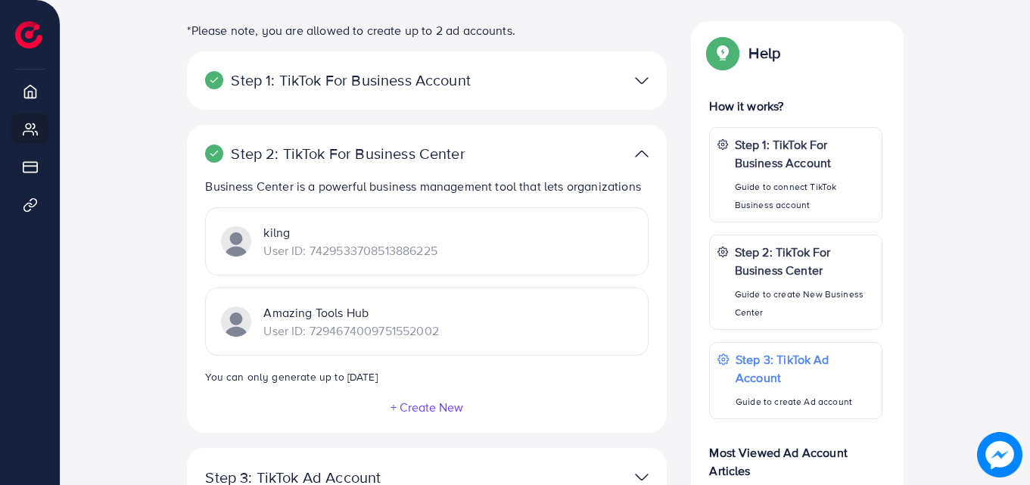
click at [484, 341] on div "Amazing Tools Hub User ID: 7294674009751552002" at bounding box center [427, 322] width 444 height 68
click at [414, 347] on div "Amazing Tools Hub User ID: 7294674009751552002" at bounding box center [427, 322] width 444 height 68
click at [490, 406] on div "+ Create New" at bounding box center [427, 405] width 444 height 17
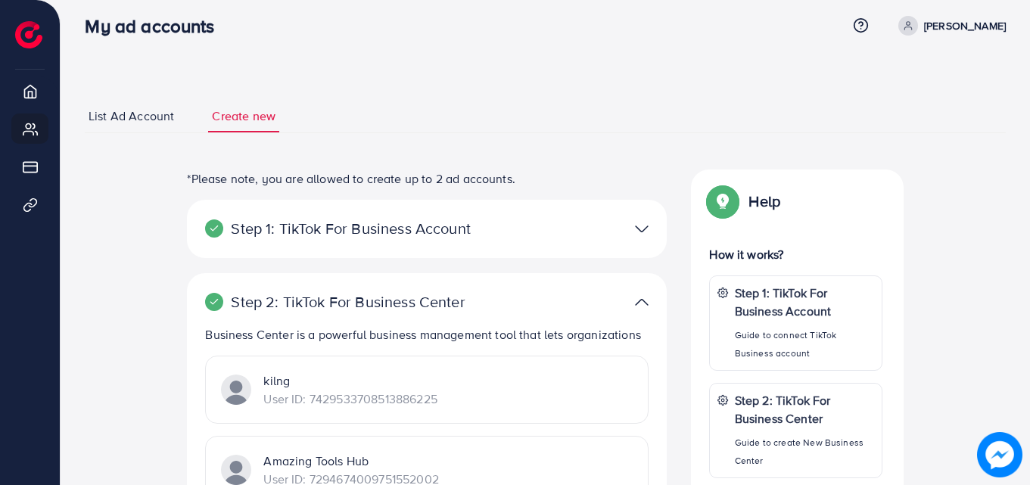
scroll to position [9, 0]
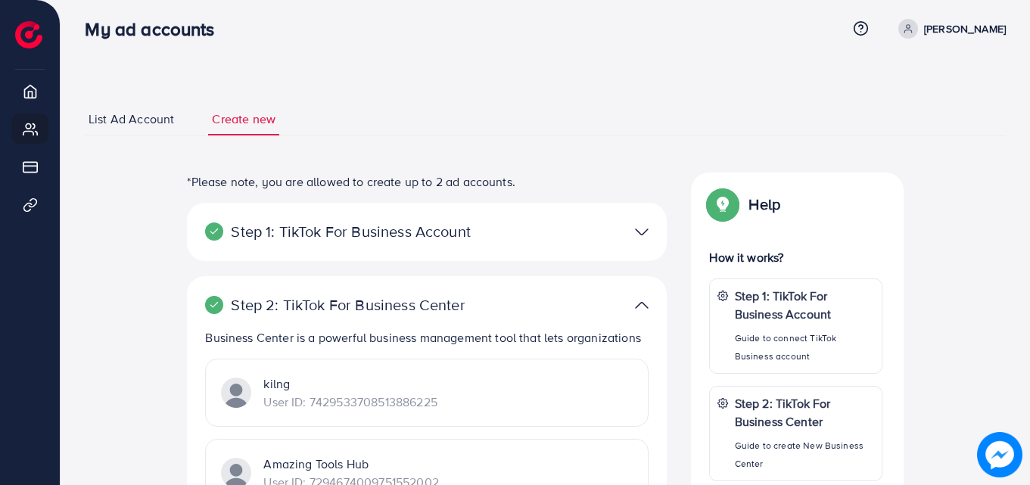
click at [633, 220] on div "Step 1: TikTok For Business Account Connect to TikTok for Business to access al…" at bounding box center [427, 232] width 480 height 58
click at [635, 226] on img at bounding box center [642, 232] width 14 height 22
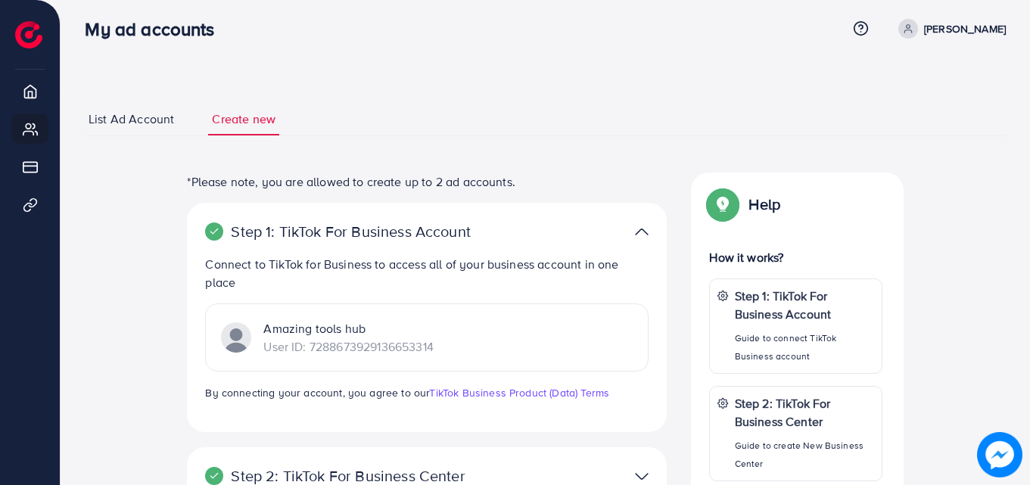
click at [635, 226] on img at bounding box center [642, 232] width 14 height 22
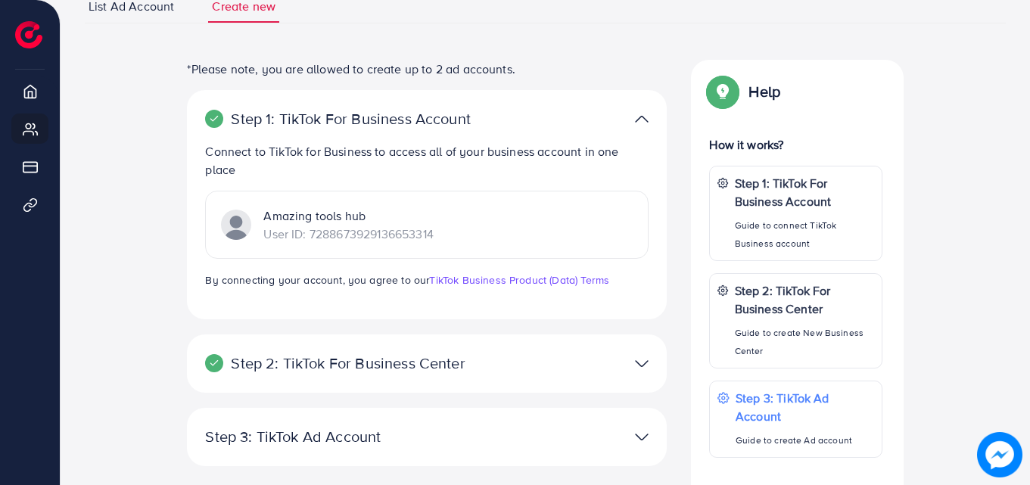
scroll to position [117, 0]
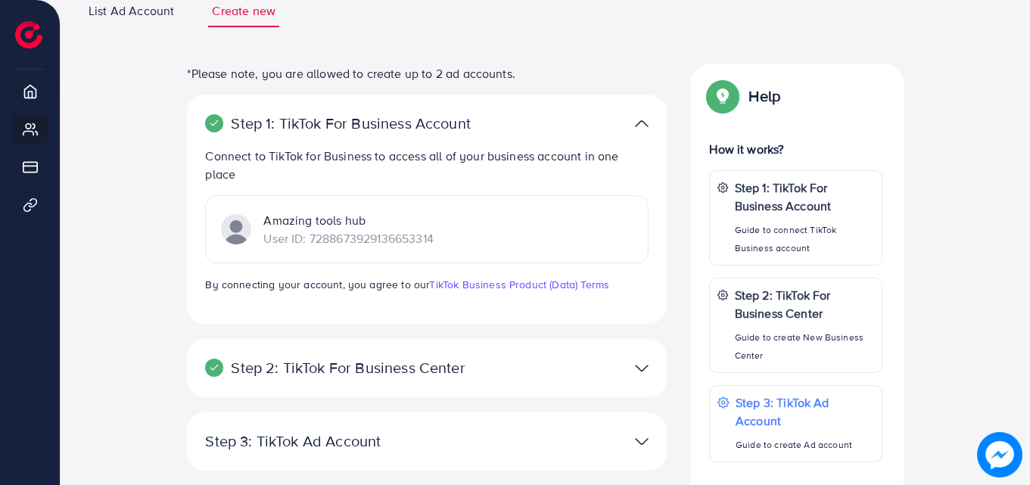
click at [633, 361] on div at bounding box center [583, 368] width 156 height 22
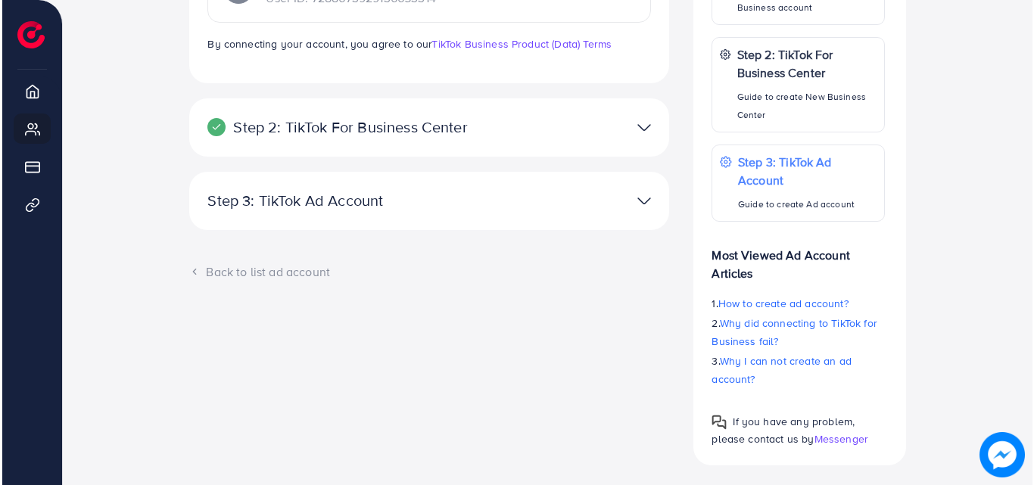
scroll to position [360, 0]
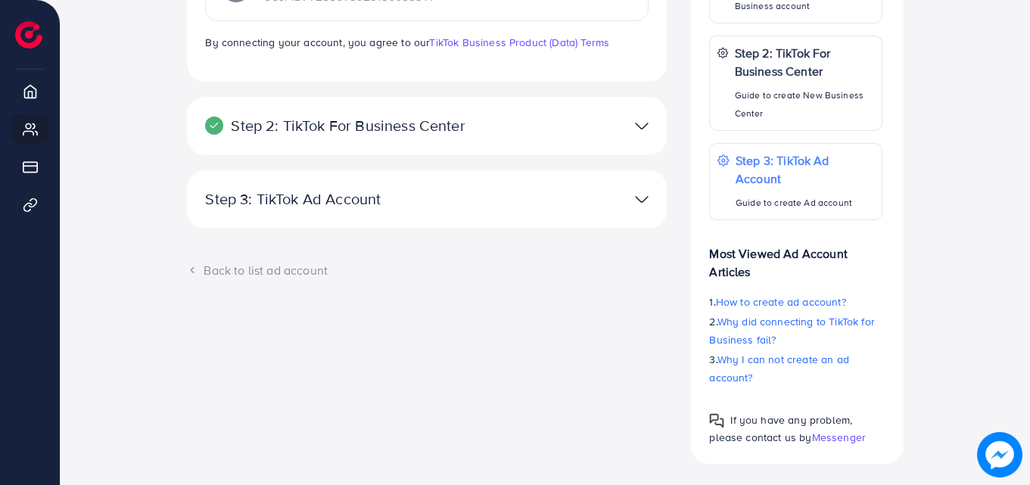
click at [641, 123] on img at bounding box center [642, 126] width 14 height 22
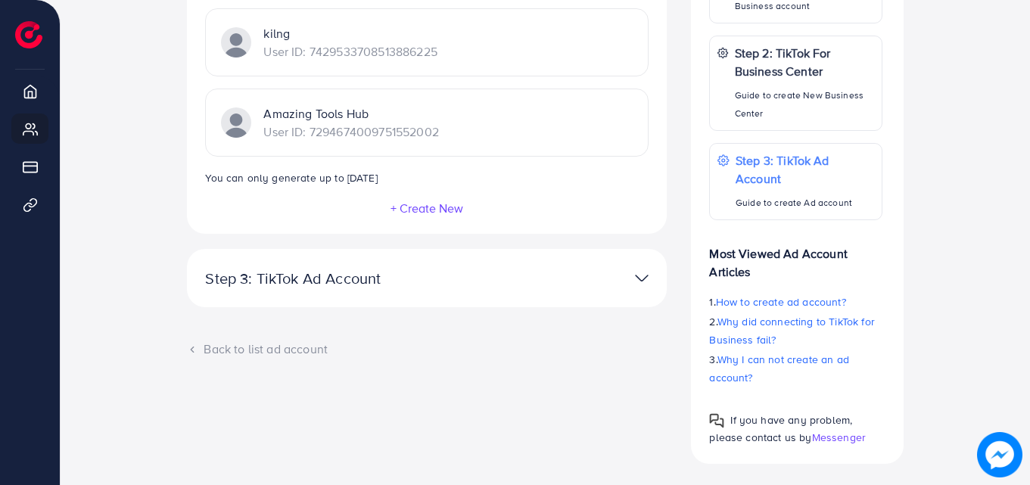
click at [399, 201] on button "+ Create New" at bounding box center [427, 208] width 74 height 14
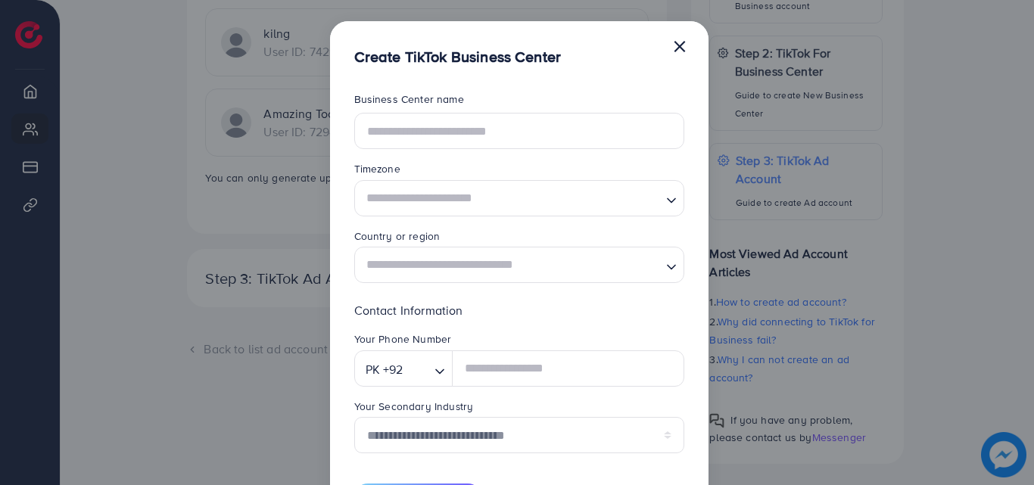
scroll to position [0, 0]
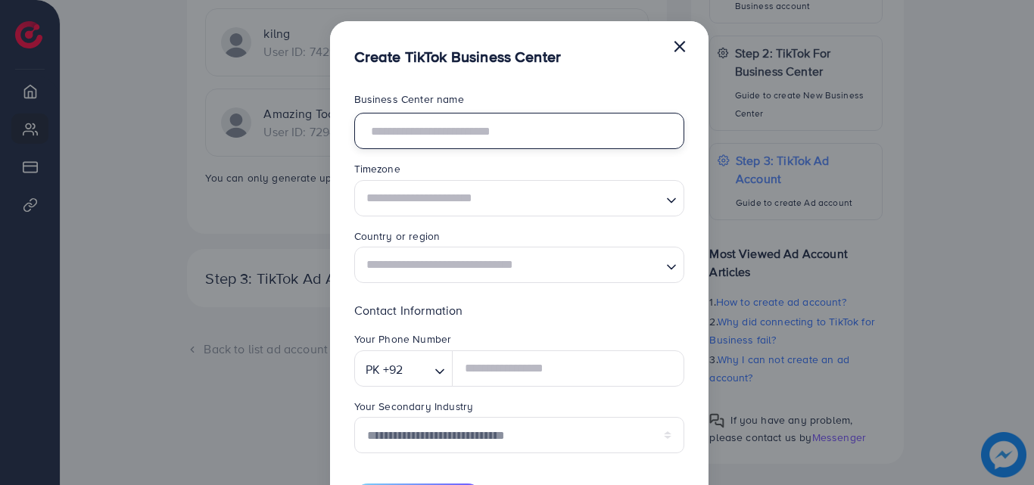
click at [455, 129] on input "text" at bounding box center [519, 131] width 330 height 36
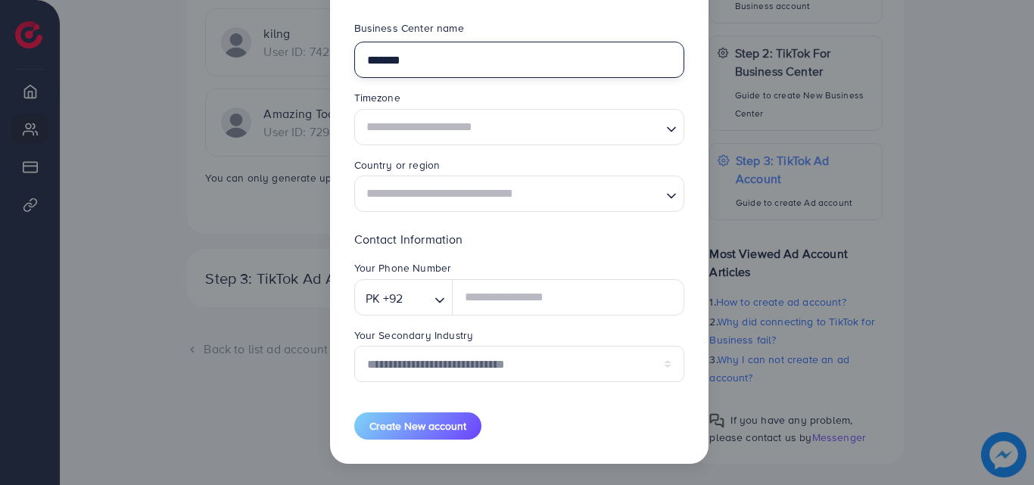
type input "*******"
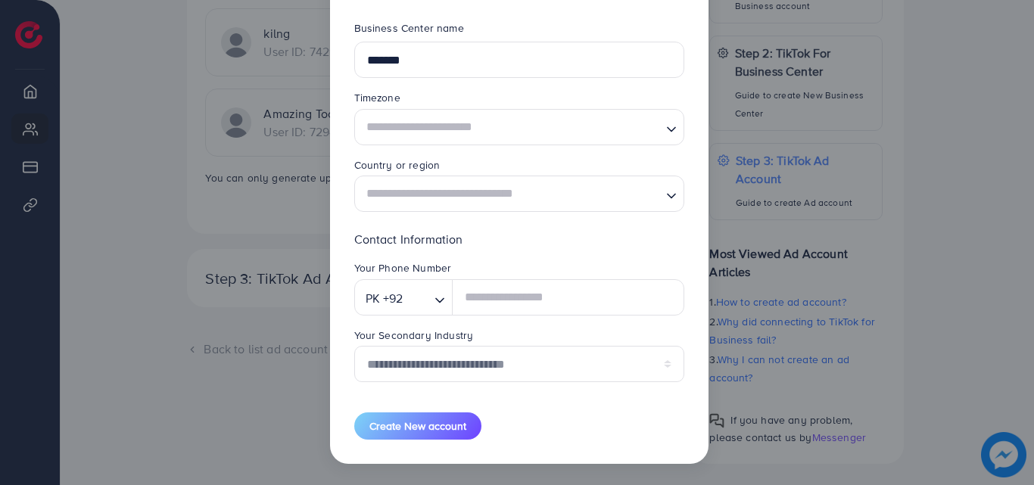
click at [455, 129] on input "Search for option" at bounding box center [510, 127] width 299 height 28
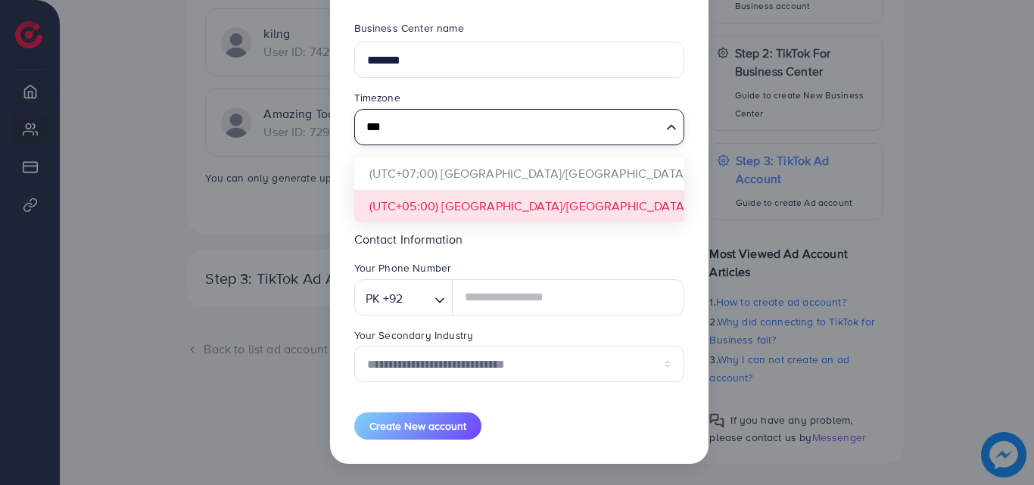
type input "***"
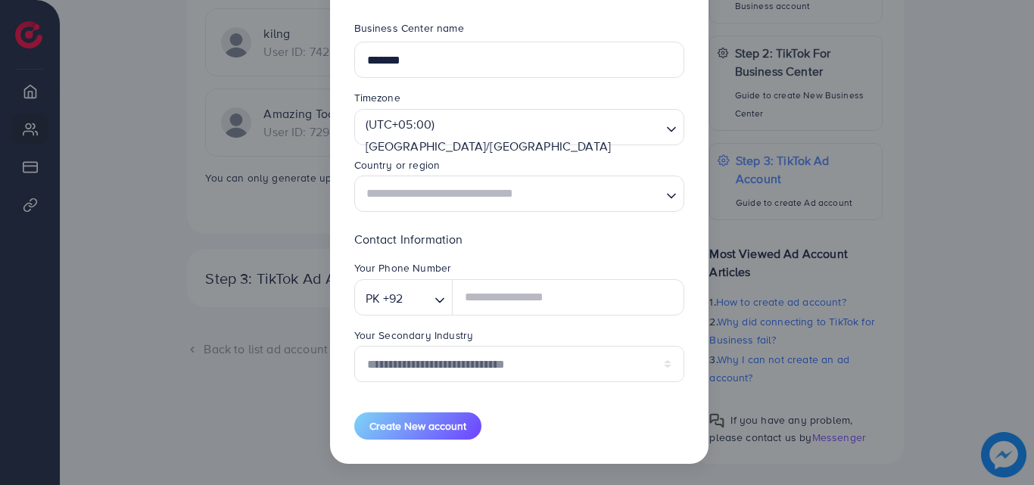
click at [444, 195] on form "**********" at bounding box center [519, 229] width 330 height 419
click at [450, 195] on input "Search for option" at bounding box center [510, 194] width 299 height 28
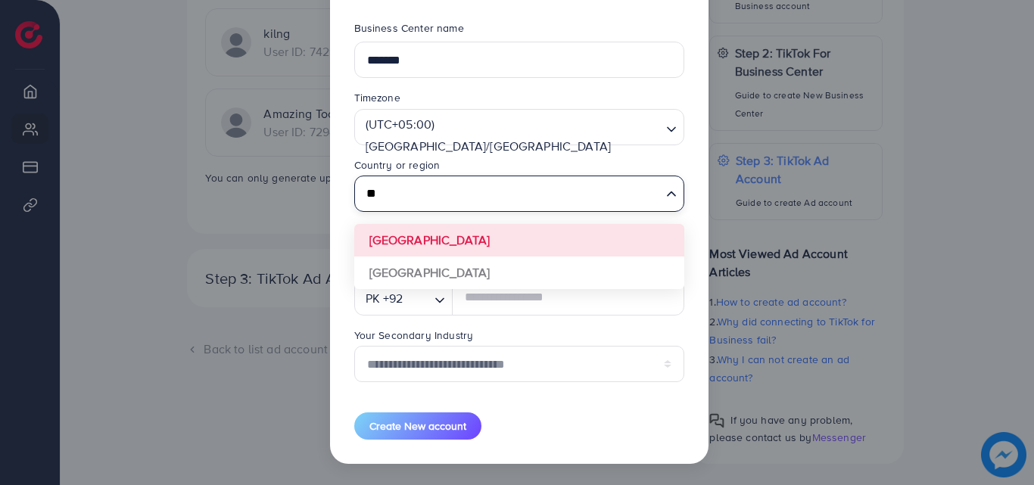
type input "*"
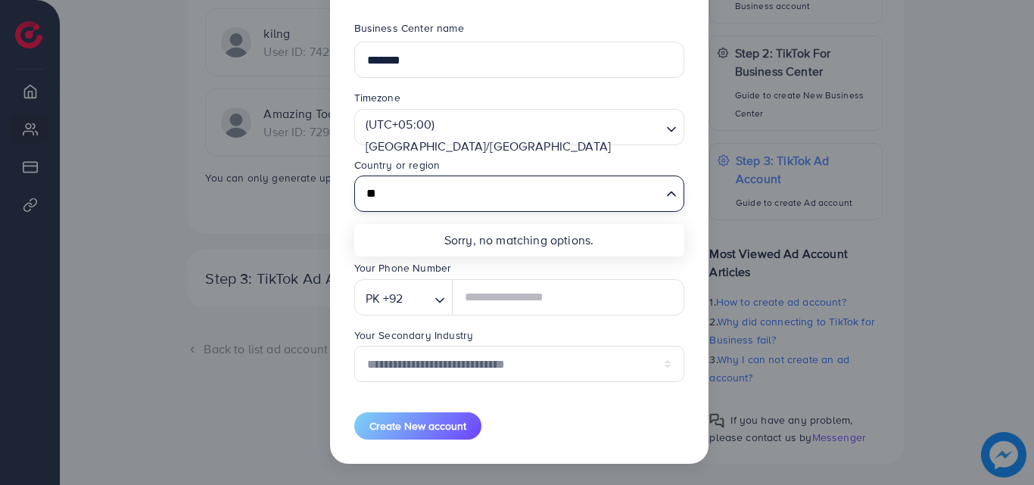
type input "*"
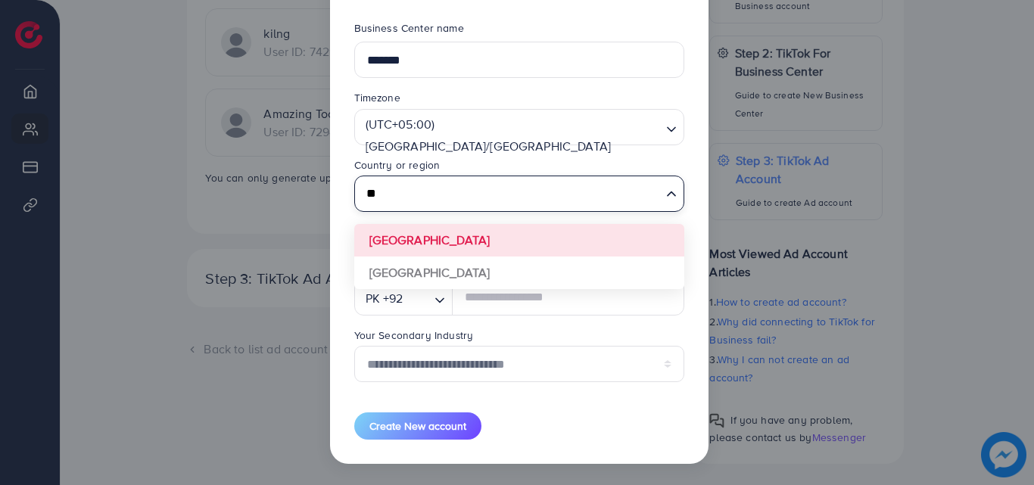
type input "*"
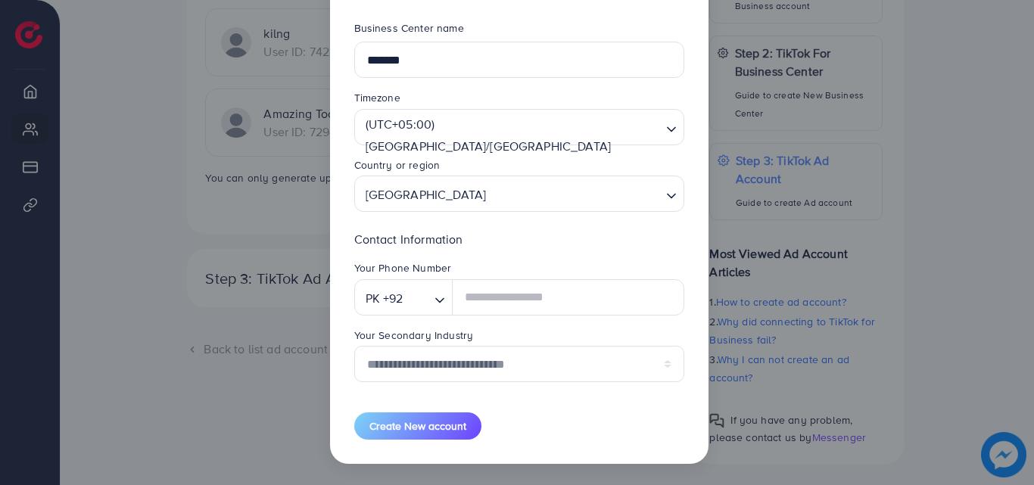
click at [438, 241] on form "**********" at bounding box center [519, 229] width 330 height 419
click at [497, 293] on input "text" at bounding box center [568, 297] width 232 height 36
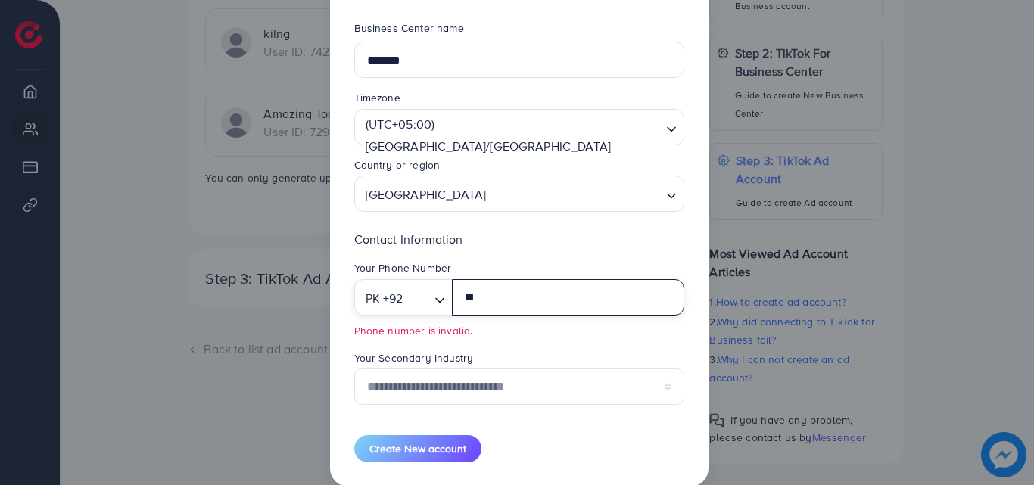
type input "*"
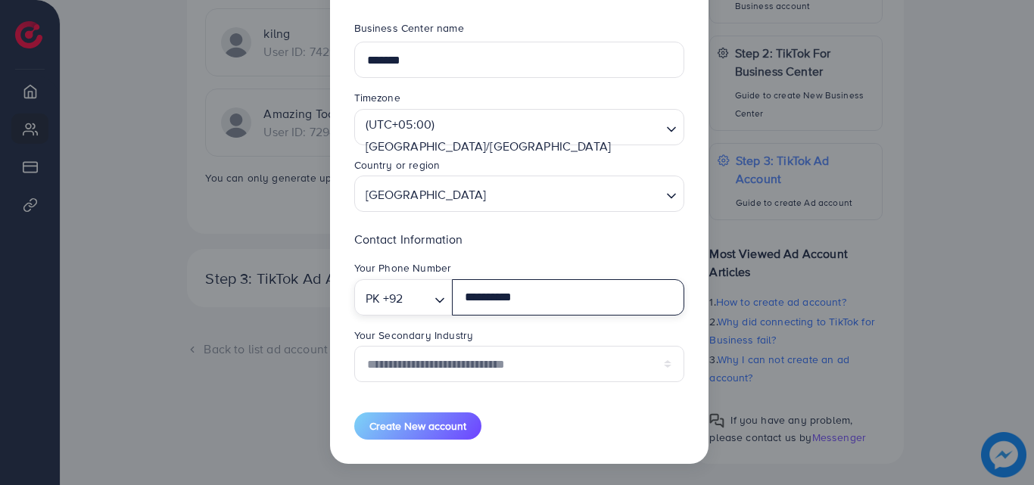
type input "**********"
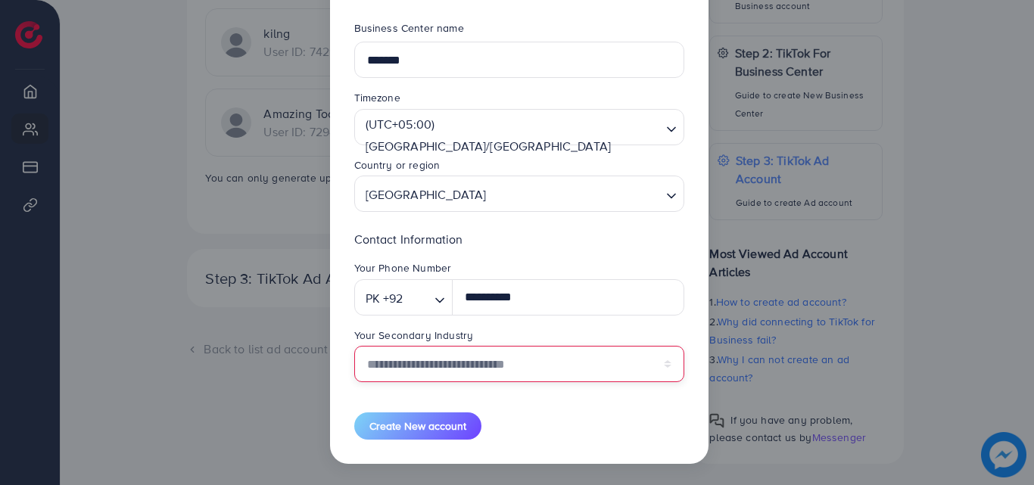
click at [481, 372] on select "**********" at bounding box center [519, 364] width 330 height 36
select select "******"
click at [354, 346] on select "**********" at bounding box center [519, 364] width 330 height 36
click at [434, 363] on select "**********" at bounding box center [519, 364] width 330 height 36
click at [354, 346] on select "**********" at bounding box center [519, 364] width 330 height 36
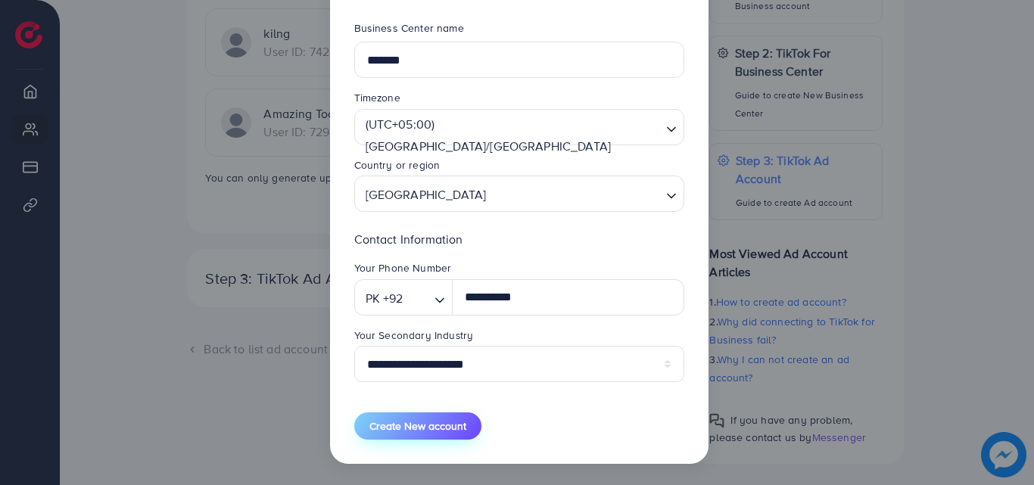
click at [400, 423] on span "Create New account" at bounding box center [417, 426] width 97 height 15
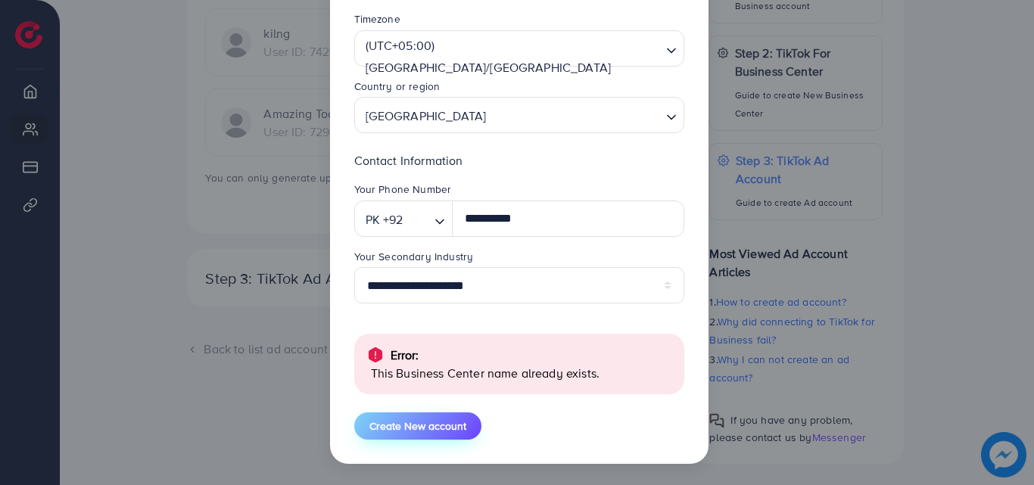
scroll to position [150, 0]
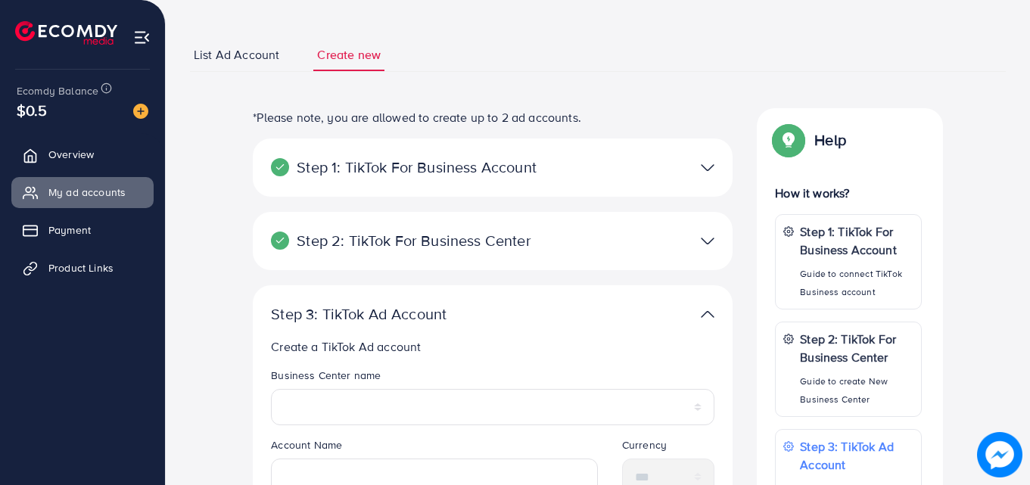
scroll to position [83, 0]
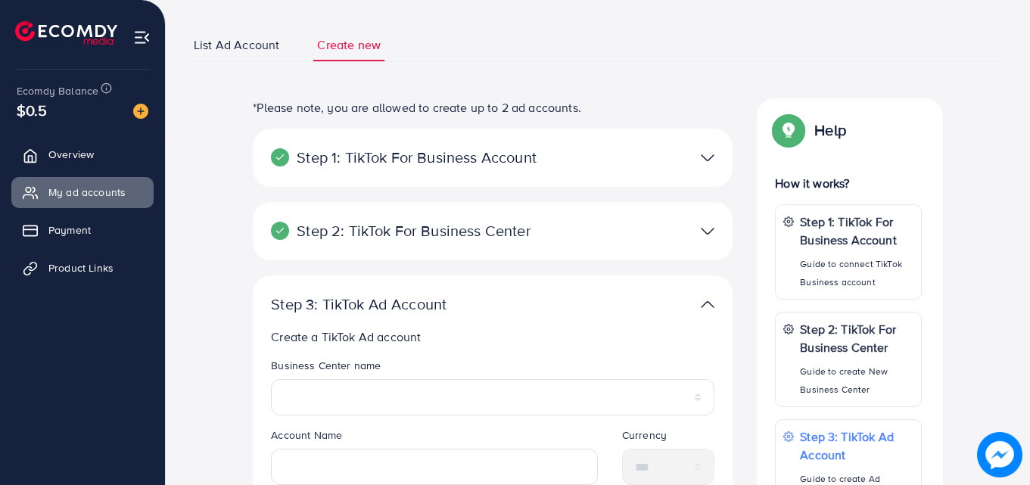
click at [707, 156] on img at bounding box center [708, 158] width 14 height 22
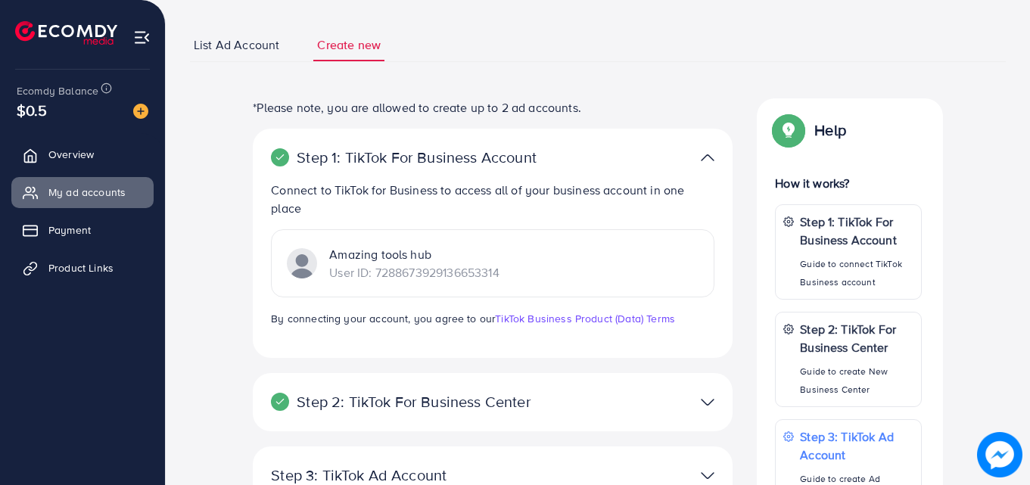
click at [707, 156] on img at bounding box center [708, 158] width 14 height 22
click at [709, 391] on img at bounding box center [708, 402] width 14 height 22
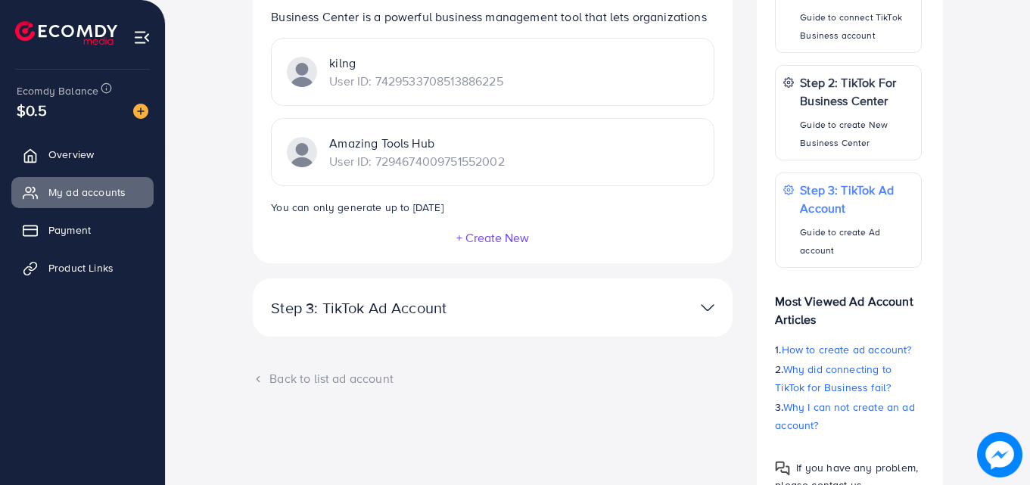
scroll to position [333, 0]
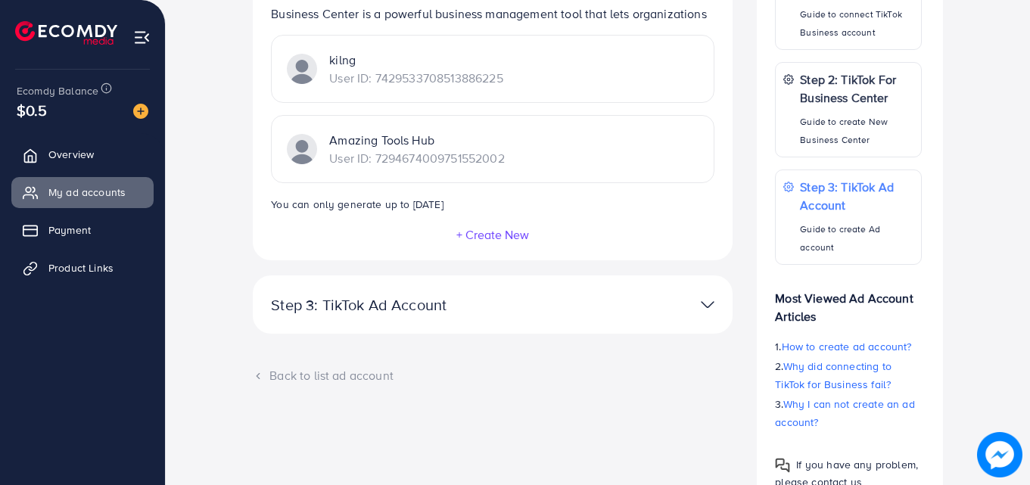
click at [703, 307] on img at bounding box center [708, 305] width 14 height 22
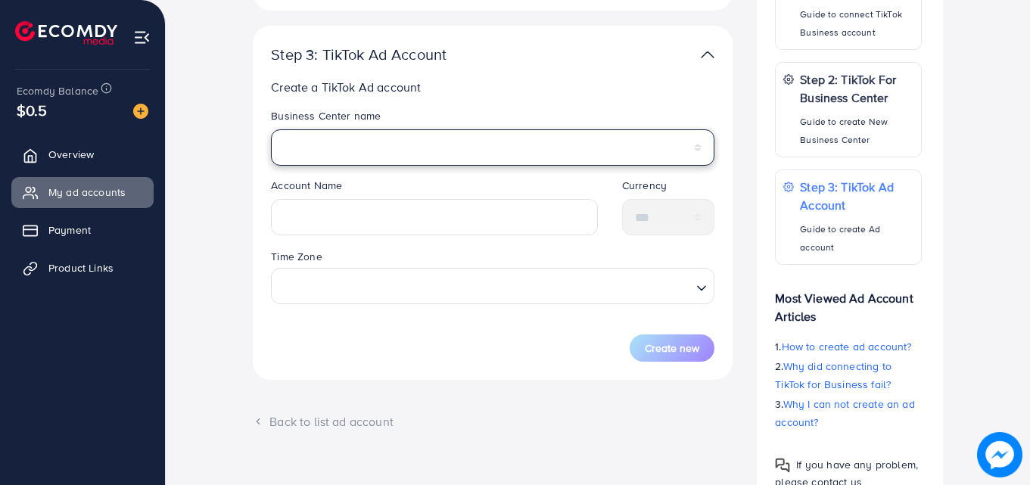
click at [584, 149] on select "**********" at bounding box center [493, 147] width 444 height 36
click at [563, 157] on select "**********" at bounding box center [493, 147] width 444 height 36
select select "**********"
click at [271, 129] on select "**********" at bounding box center [493, 147] width 444 height 36
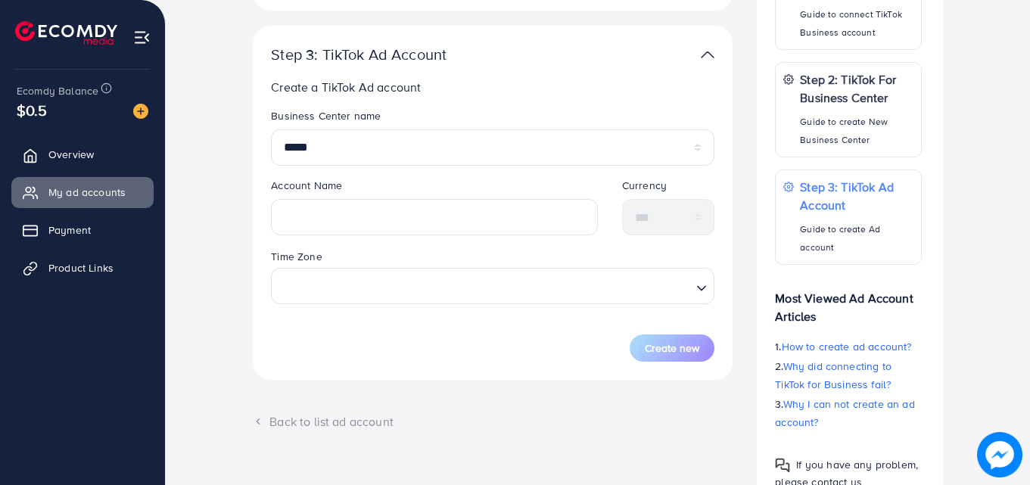
click at [733, 167] on div "**********" at bounding box center [493, 203] width 480 height 354
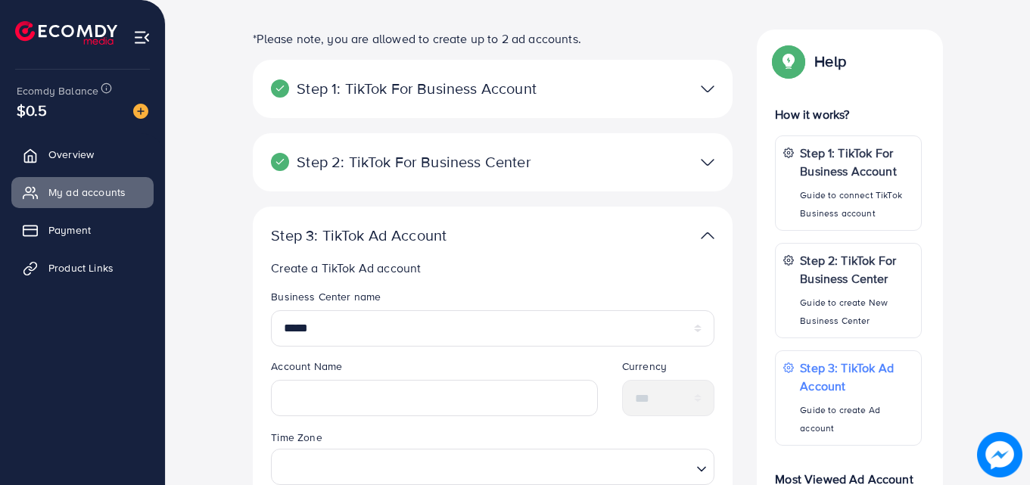
scroll to position [151, 0]
click at [706, 158] on img at bounding box center [708, 164] width 14 height 22
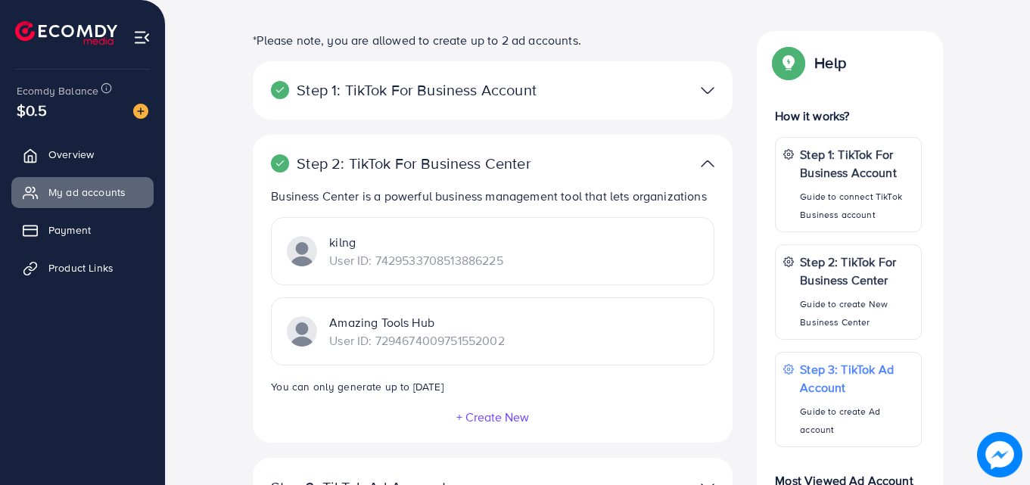
click at [711, 77] on div "Step 1: TikTok For Business Account Connect to TikTok for Business to access al…" at bounding box center [493, 90] width 480 height 58
click at [708, 89] on img at bounding box center [708, 90] width 14 height 22
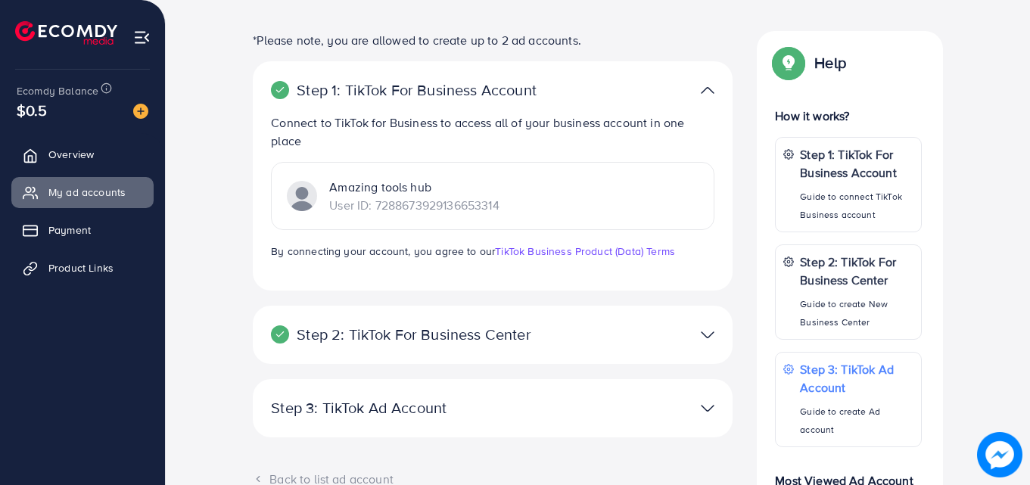
click at [708, 89] on img at bounding box center [708, 90] width 14 height 22
click at [704, 332] on img at bounding box center [708, 335] width 14 height 22
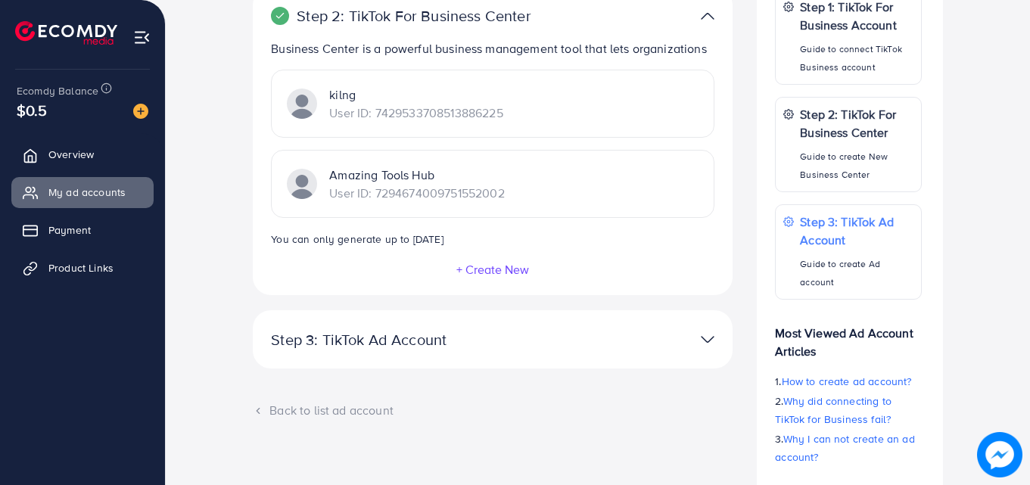
scroll to position [365, 0]
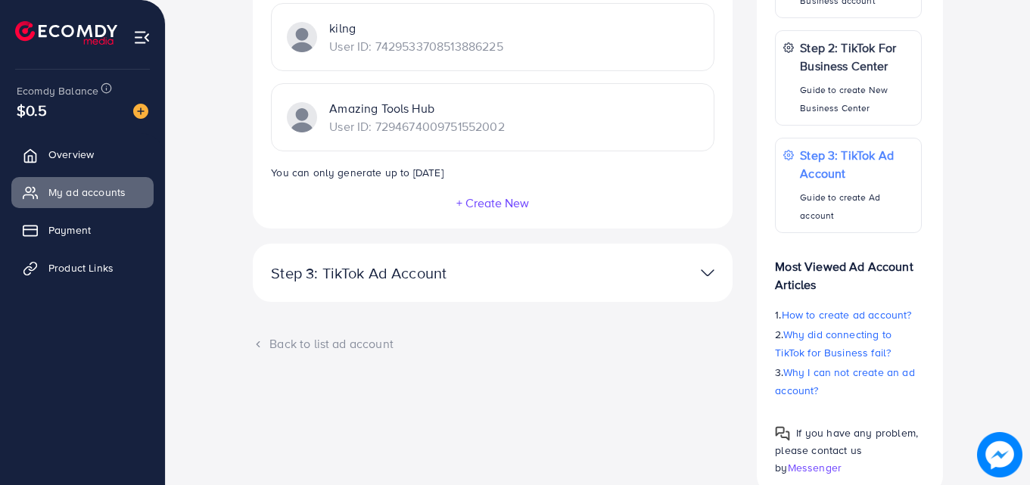
click at [702, 264] on img at bounding box center [708, 273] width 14 height 22
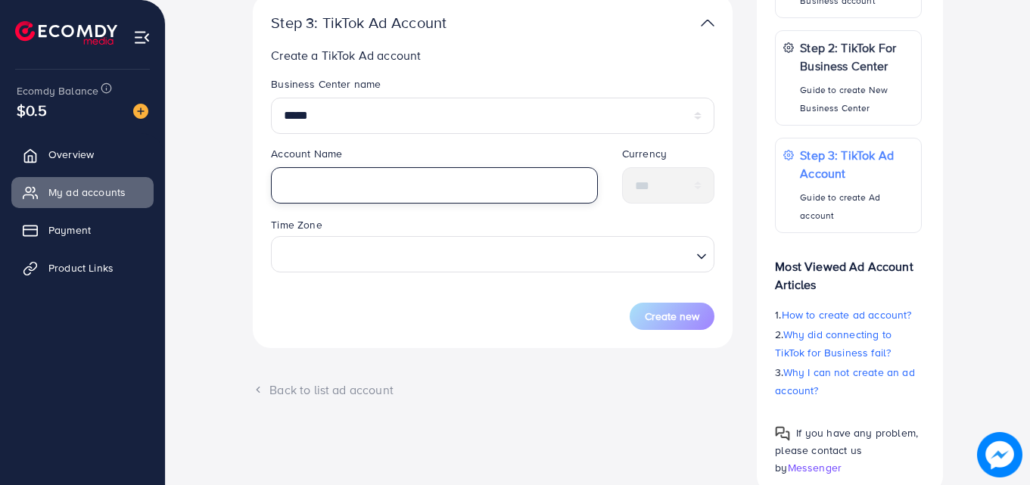
click at [553, 199] on input "text" at bounding box center [434, 185] width 327 height 36
type input "*******"
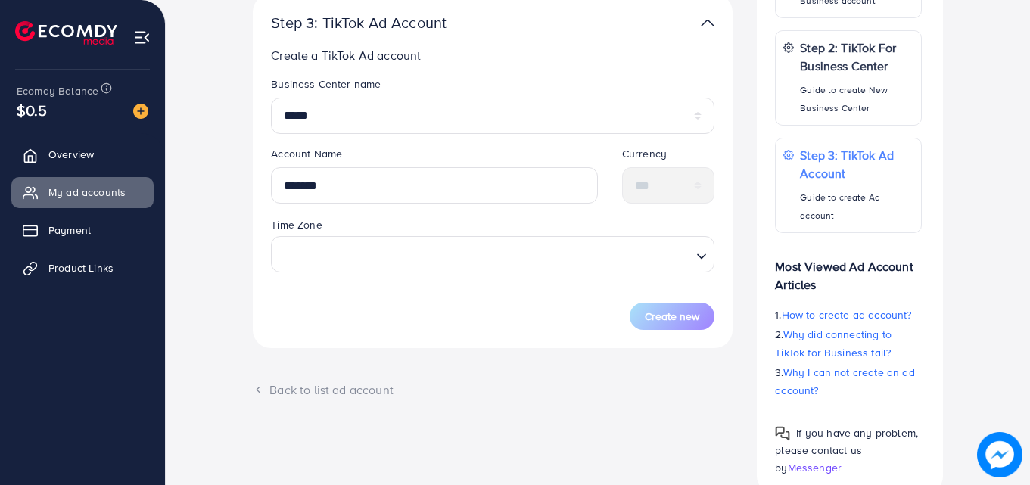
click at [621, 232] on div "Time Zone Loading..." at bounding box center [493, 244] width 444 height 56
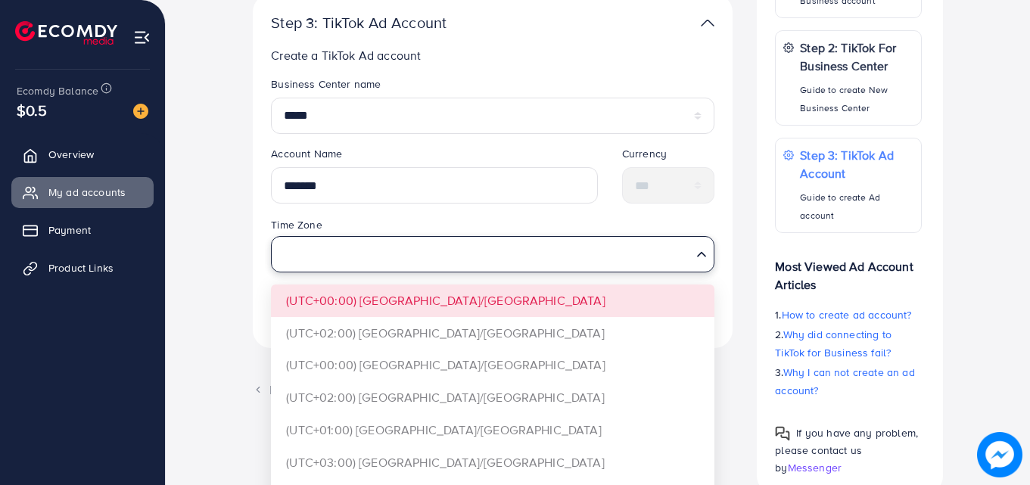
click at [626, 257] on input "Search for option" at bounding box center [484, 254] width 413 height 28
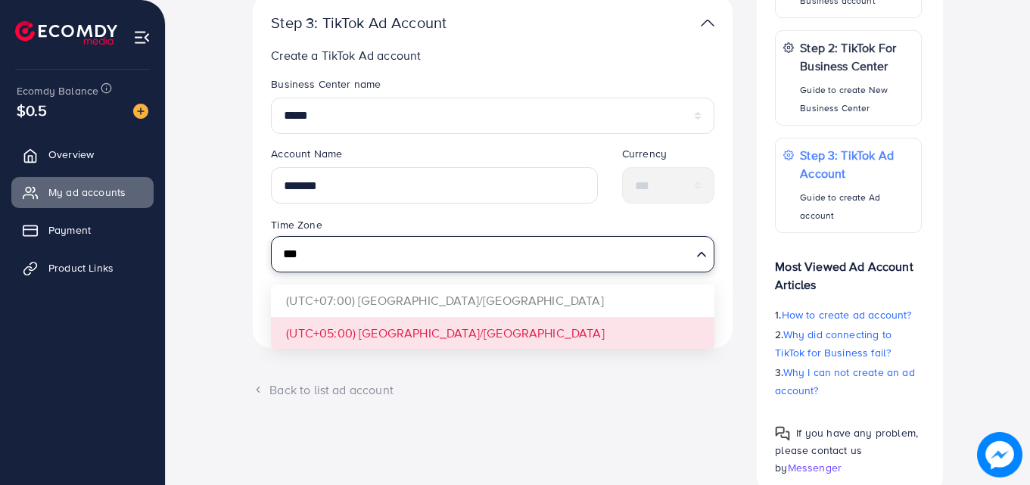
type input "***"
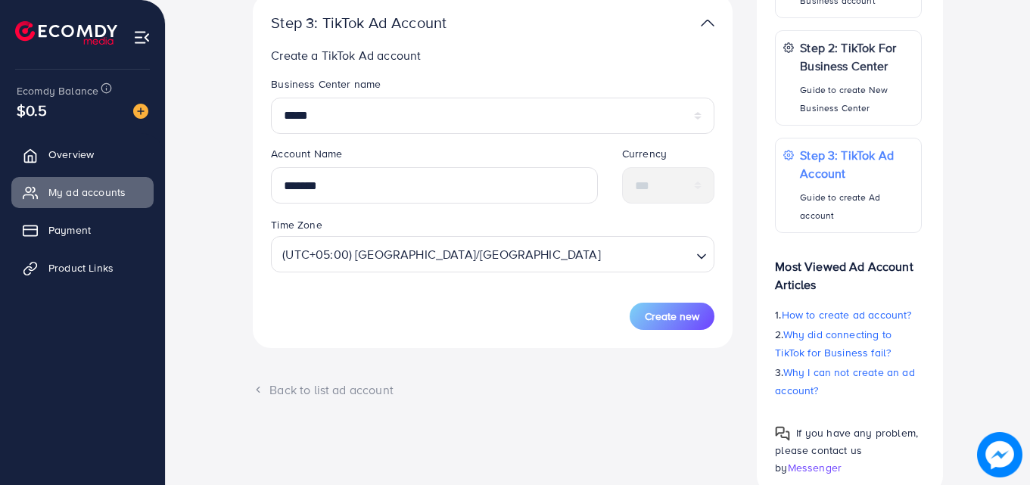
click at [522, 345] on div "**********" at bounding box center [493, 171] width 480 height 354
click at [668, 321] on span "Create new" at bounding box center [672, 316] width 54 height 15
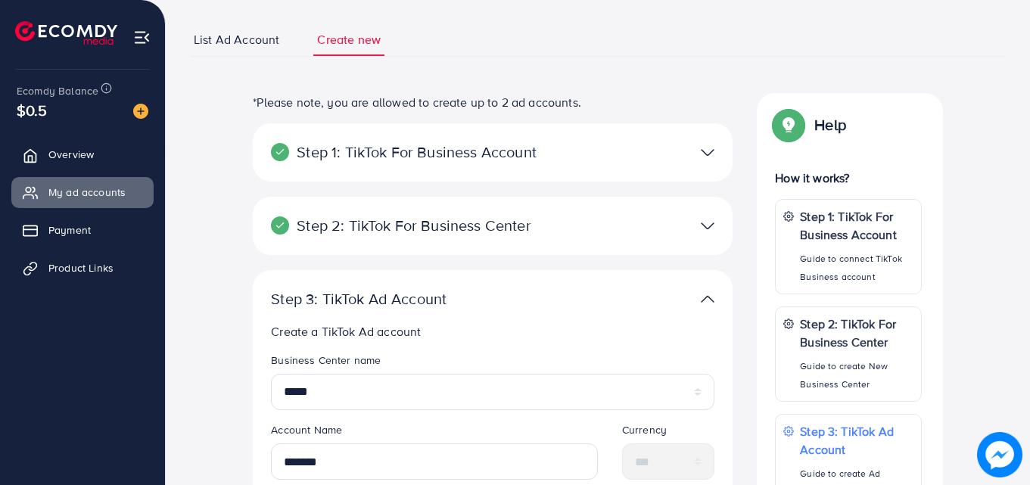
scroll to position [0, 0]
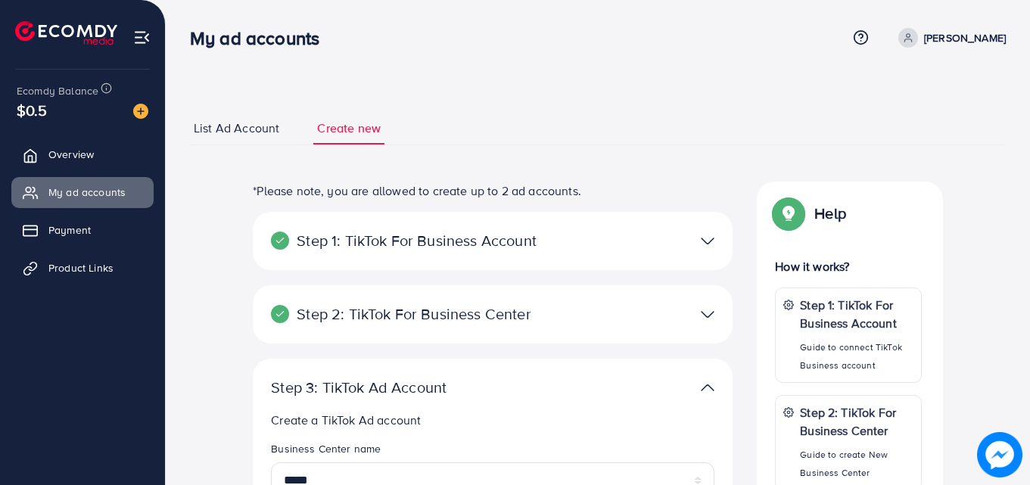
click at [251, 126] on span "List Ad Account" at bounding box center [237, 128] width 86 height 17
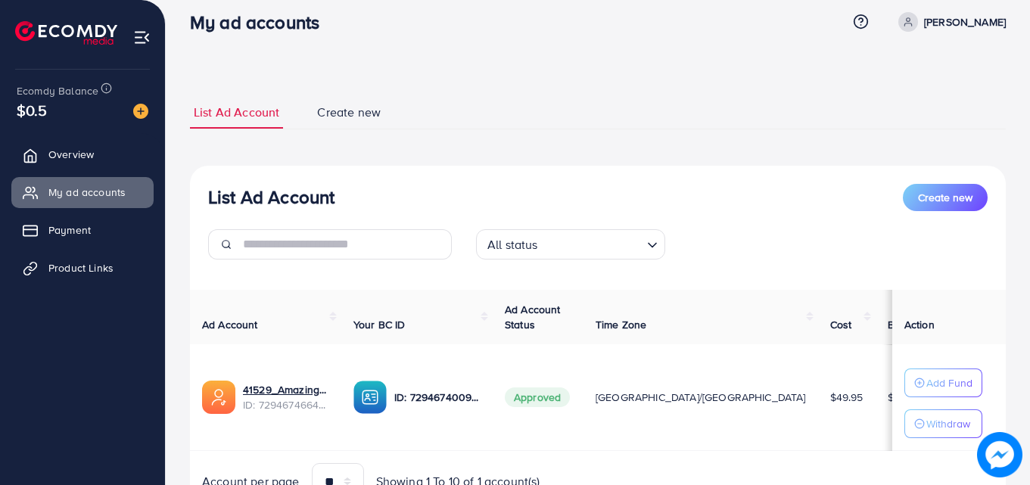
scroll to position [91, 0]
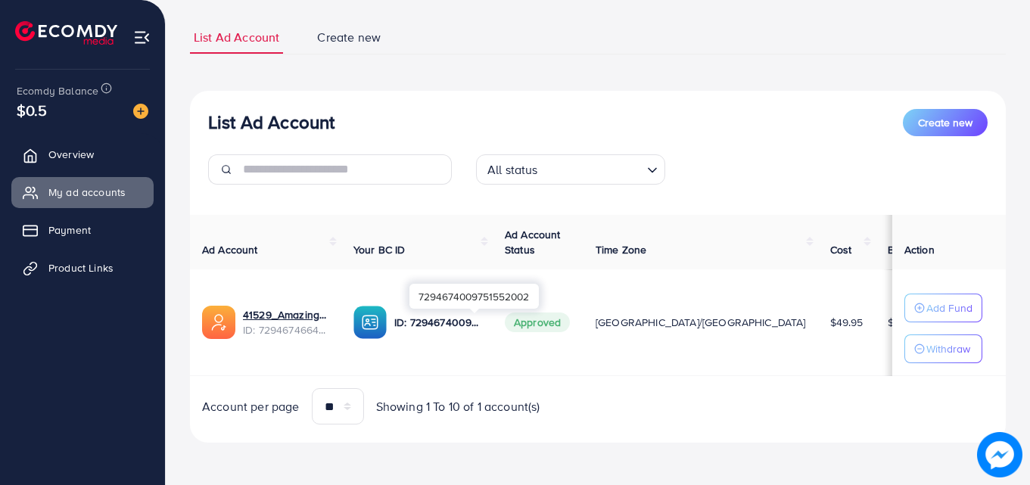
click at [481, 329] on p "ID: 7294674009751552002" at bounding box center [437, 322] width 86 height 18
click at [379, 331] on img at bounding box center [369, 322] width 33 height 33
click at [217, 325] on img at bounding box center [218, 322] width 33 height 33
click at [75, 276] on link "Product Links" at bounding box center [82, 268] width 142 height 30
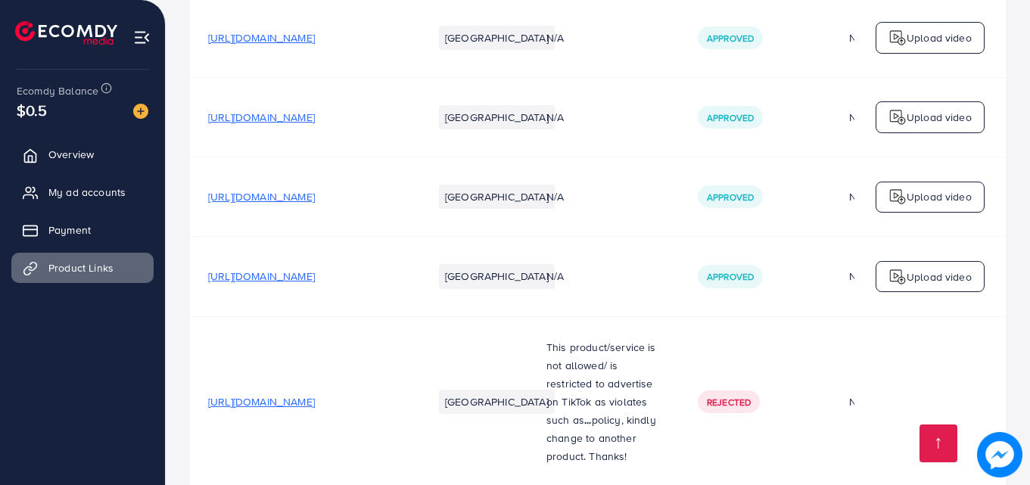
scroll to position [515, 0]
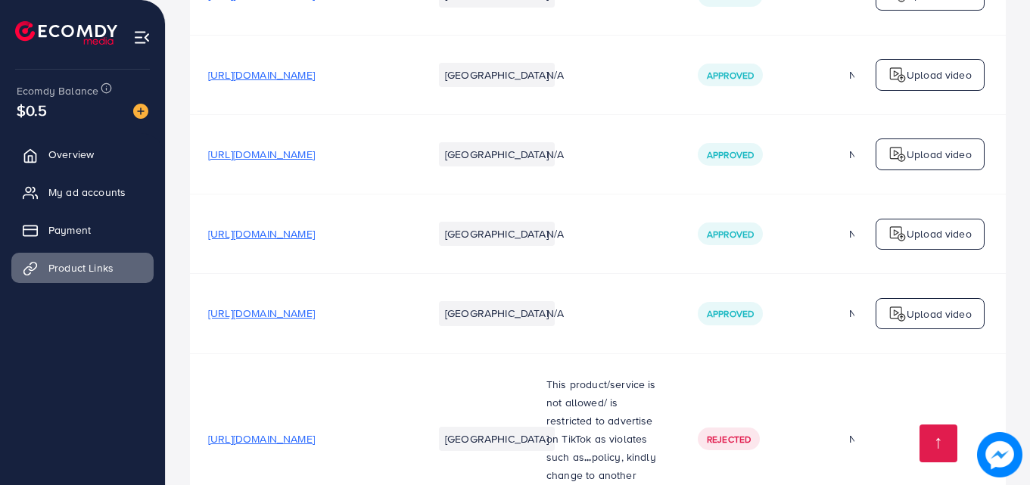
click at [1024, 210] on div "Your product links Learn Create new Product URLs Target markets Reason rejected…" at bounding box center [598, 79] width 864 height 1188
